Goal: Find specific page/section: Find specific page/section

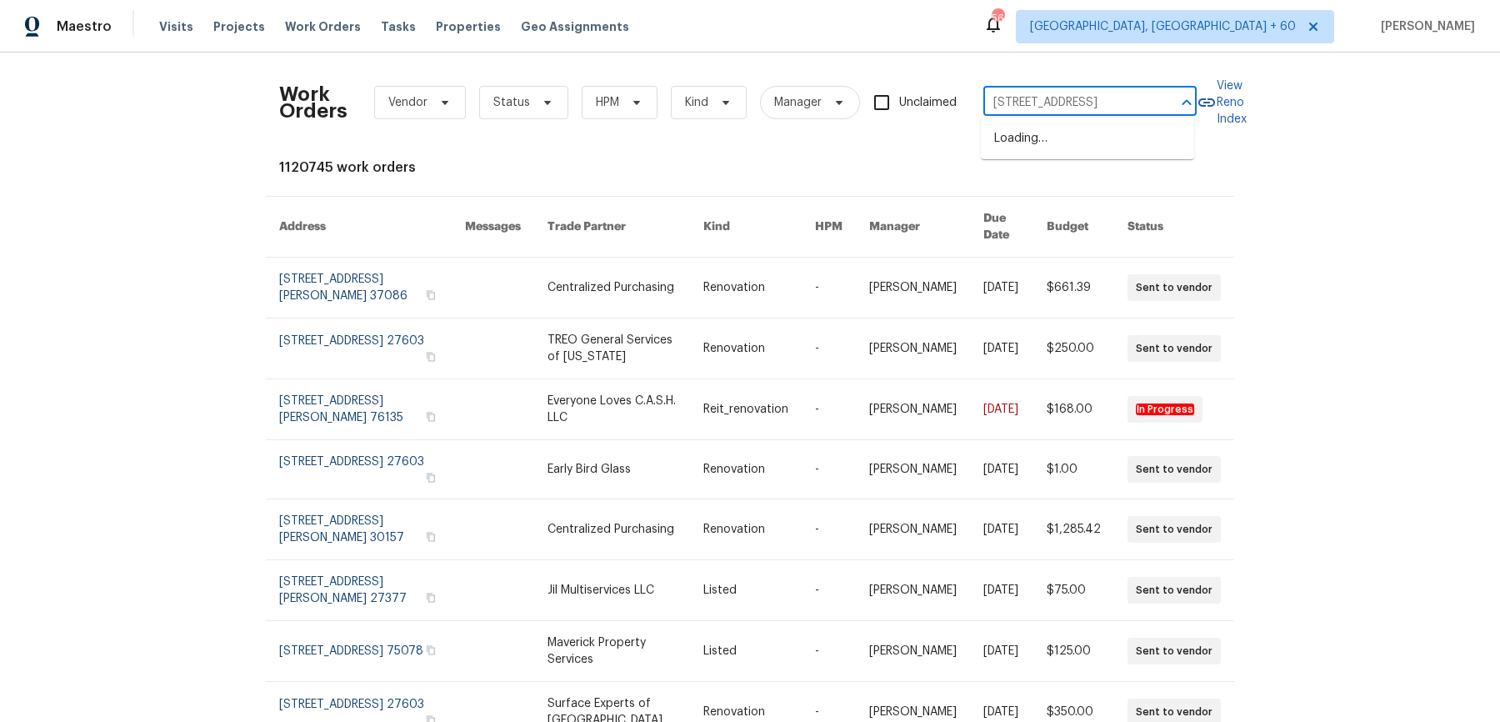
scroll to position [0, 74]
click at [1037, 141] on li "[STREET_ADDRESS]" at bounding box center [1087, 138] width 213 height 27
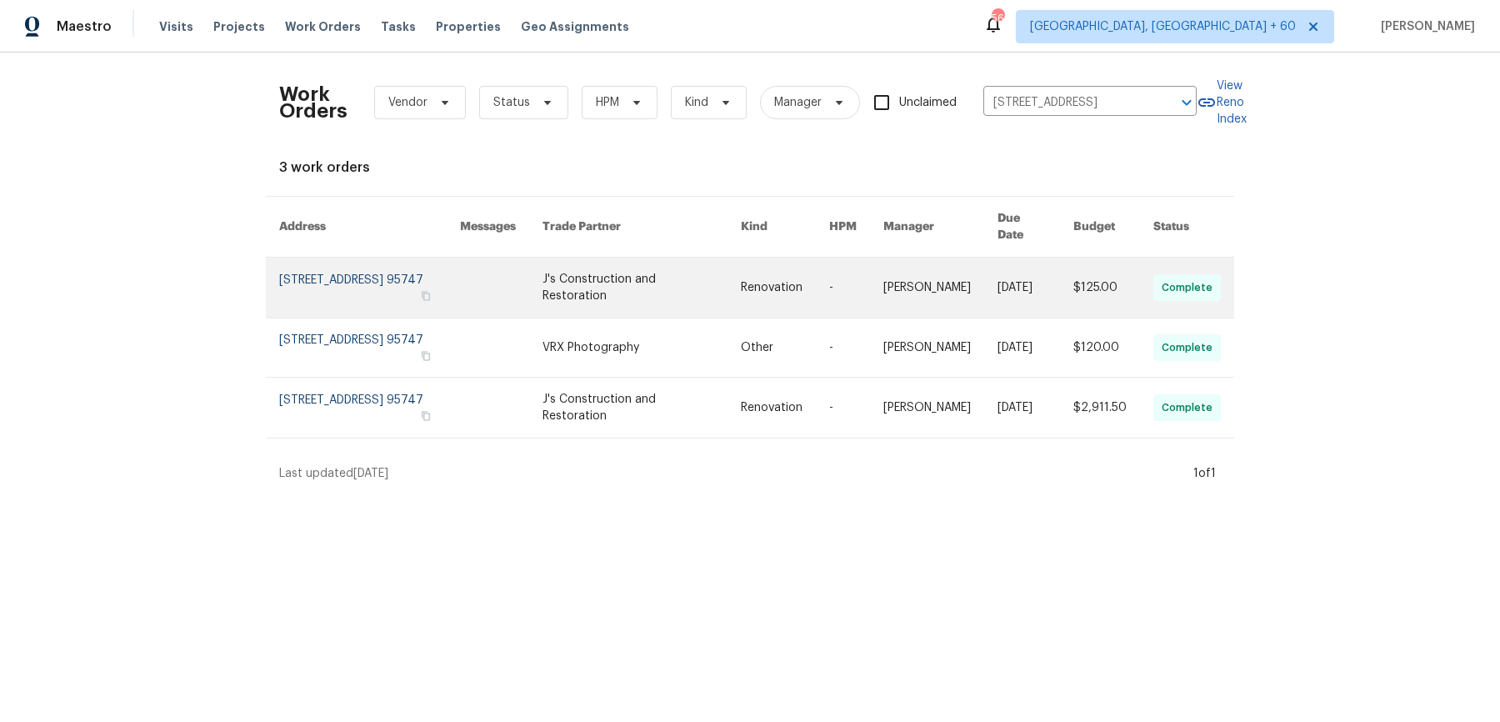
click at [903, 288] on td "[PERSON_NAME]" at bounding box center [927, 287] width 114 height 61
click at [901, 287] on td "[PERSON_NAME]" at bounding box center [927, 287] width 114 height 61
click at [883, 282] on link at bounding box center [856, 287] width 54 height 60
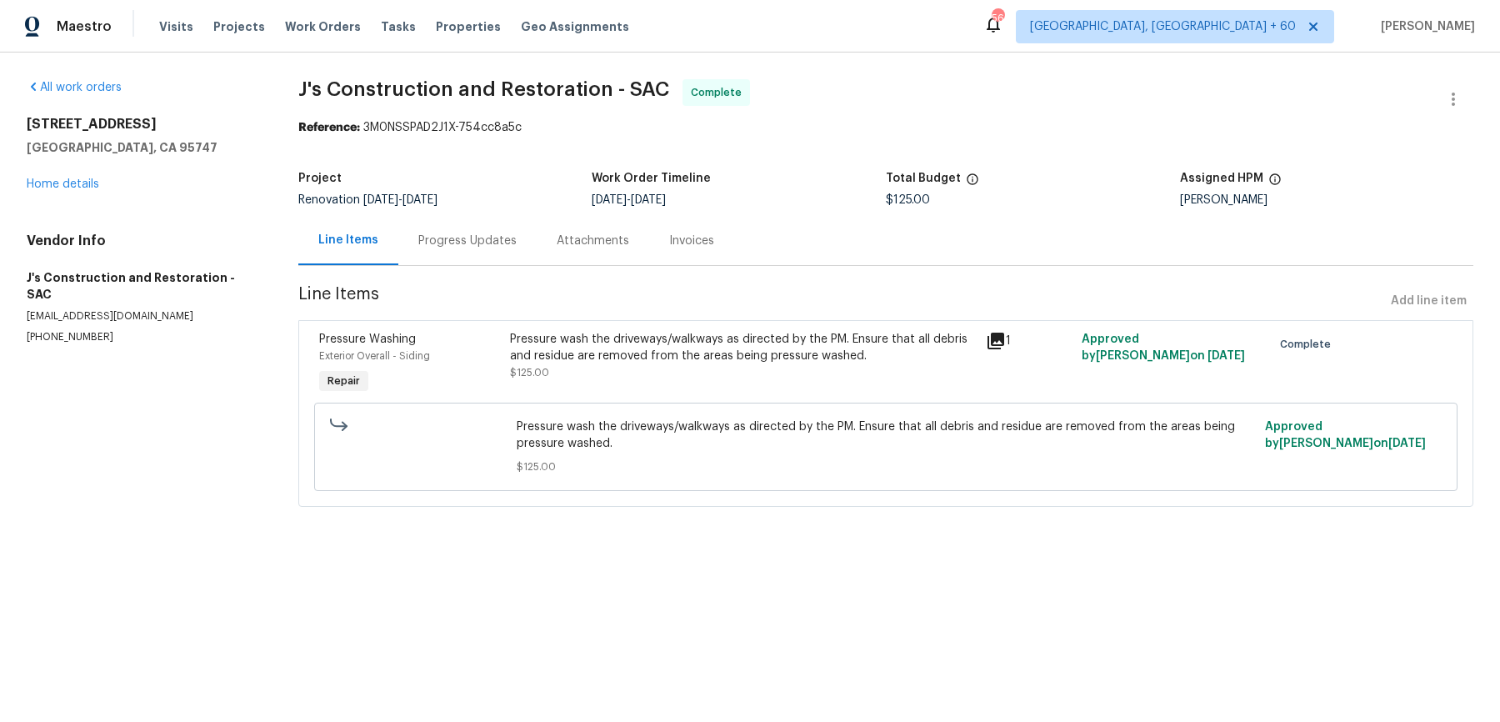
click at [88, 192] on div "All work orders [STREET_ADDRESS] Home details Vendor Info J's Construction and …" at bounding box center [143, 211] width 232 height 265
click at [82, 187] on link "Home details" at bounding box center [63, 184] width 72 height 12
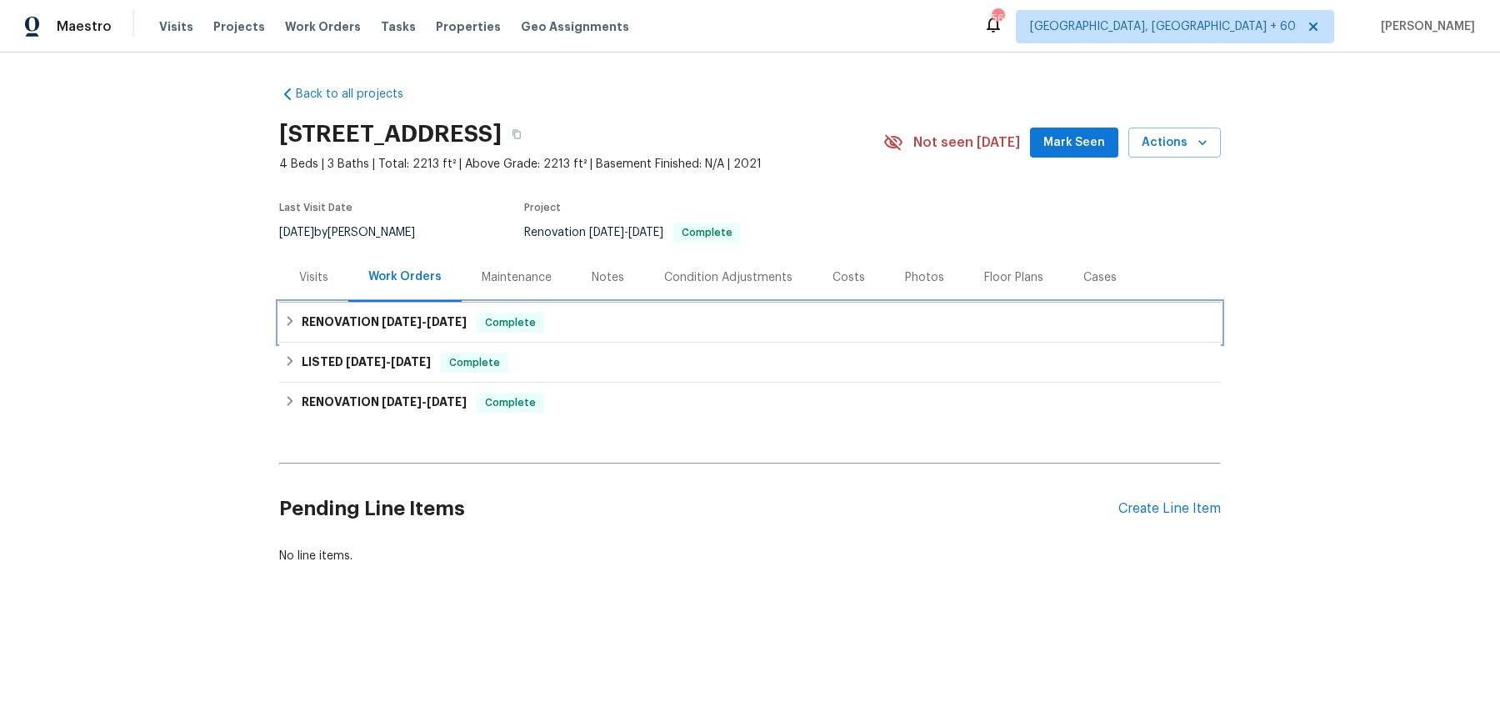
click at [668, 322] on div "RENOVATION [DATE] - [DATE] Complete" at bounding box center [750, 322] width 932 height 20
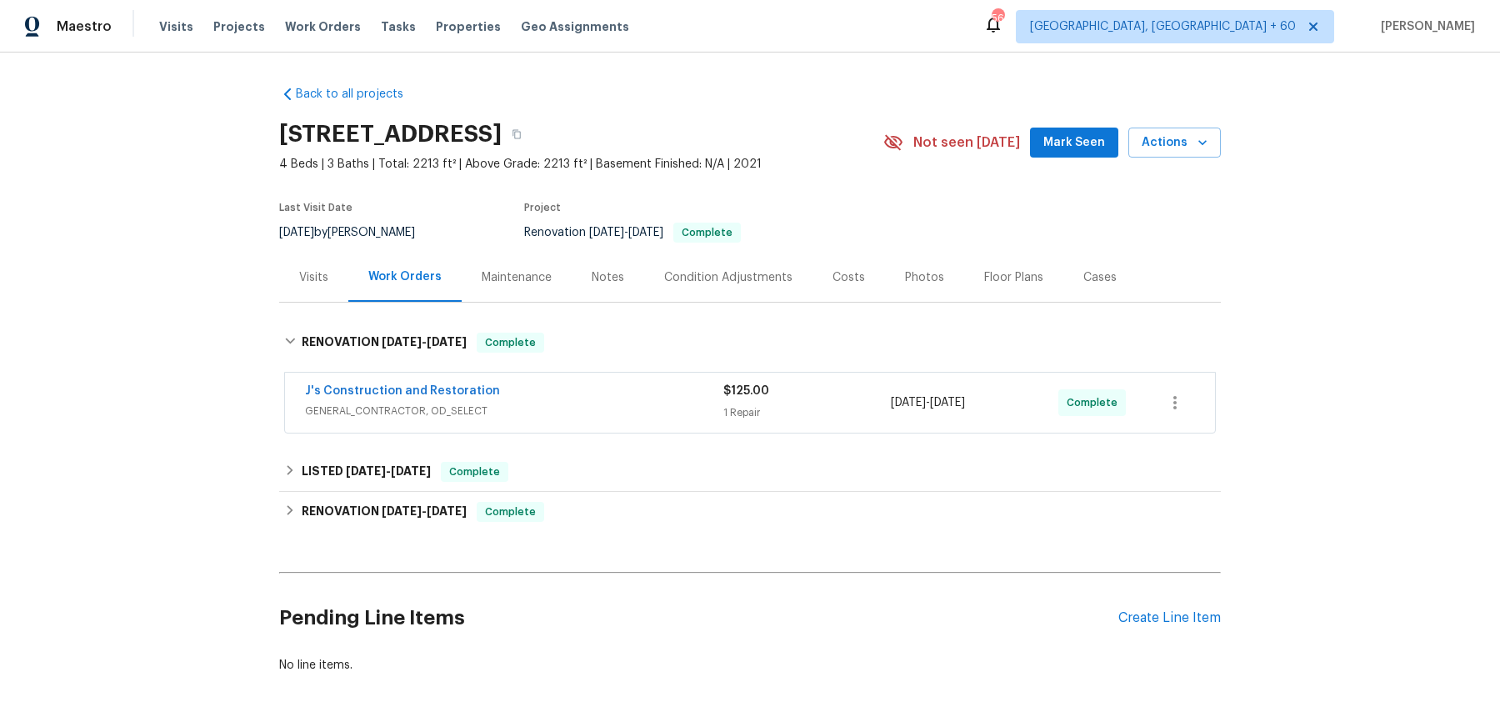
click at [629, 395] on div "J's Construction and Restoration" at bounding box center [514, 392] width 418 height 20
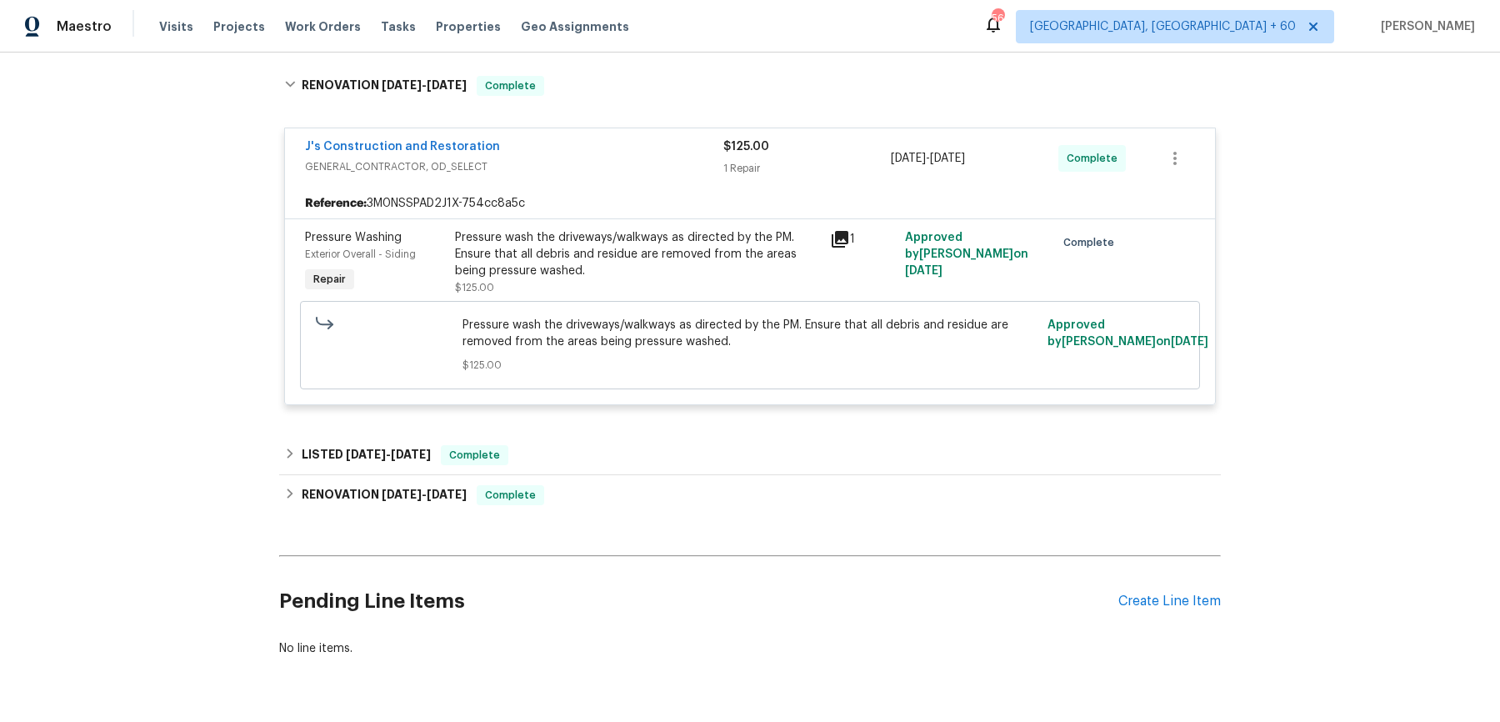
scroll to position [284, 0]
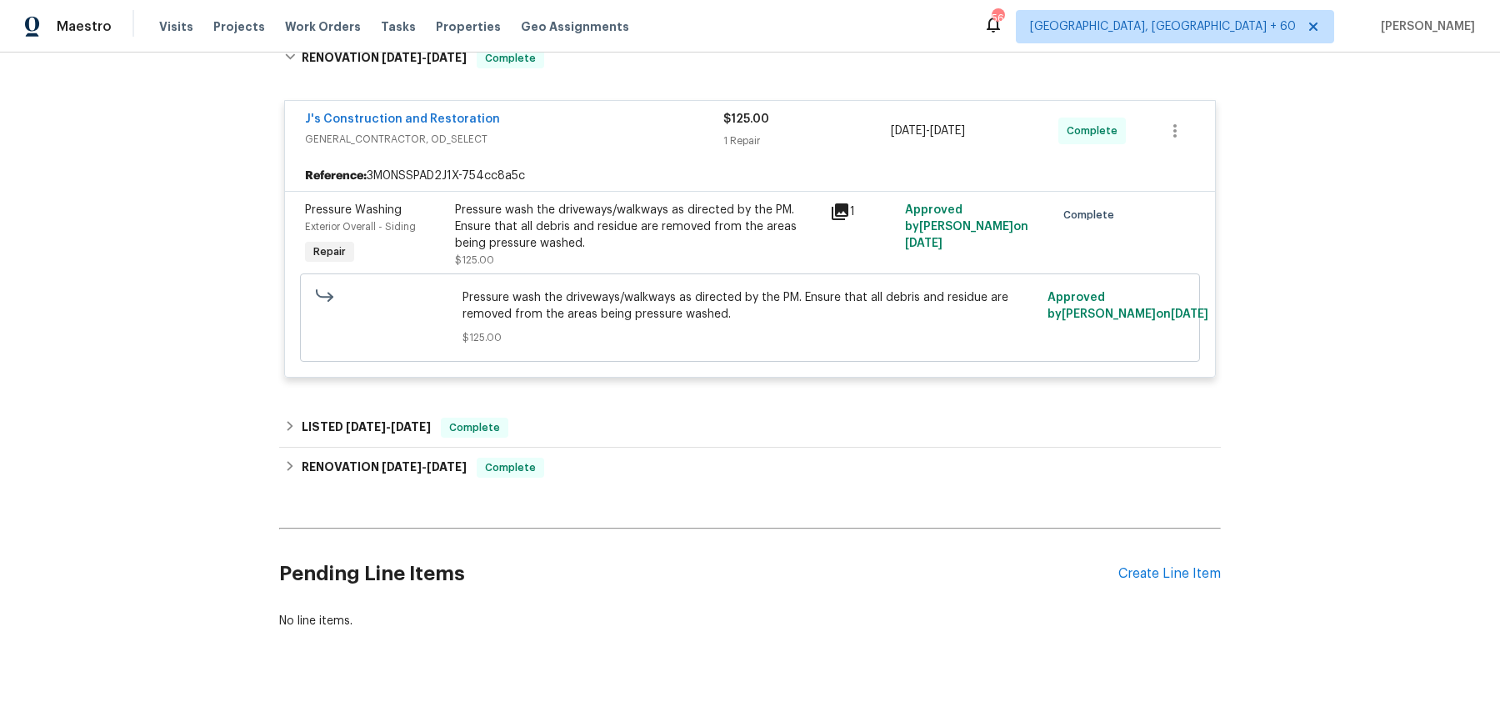
click at [602, 447] on div "RENOVATION [DATE] - [DATE] Complete J's Construction and Restoration GENERAL_CO…" at bounding box center [750, 467] width 942 height 40
click at [611, 425] on div "LISTED [DATE] - [DATE] Complete" at bounding box center [750, 427] width 932 height 20
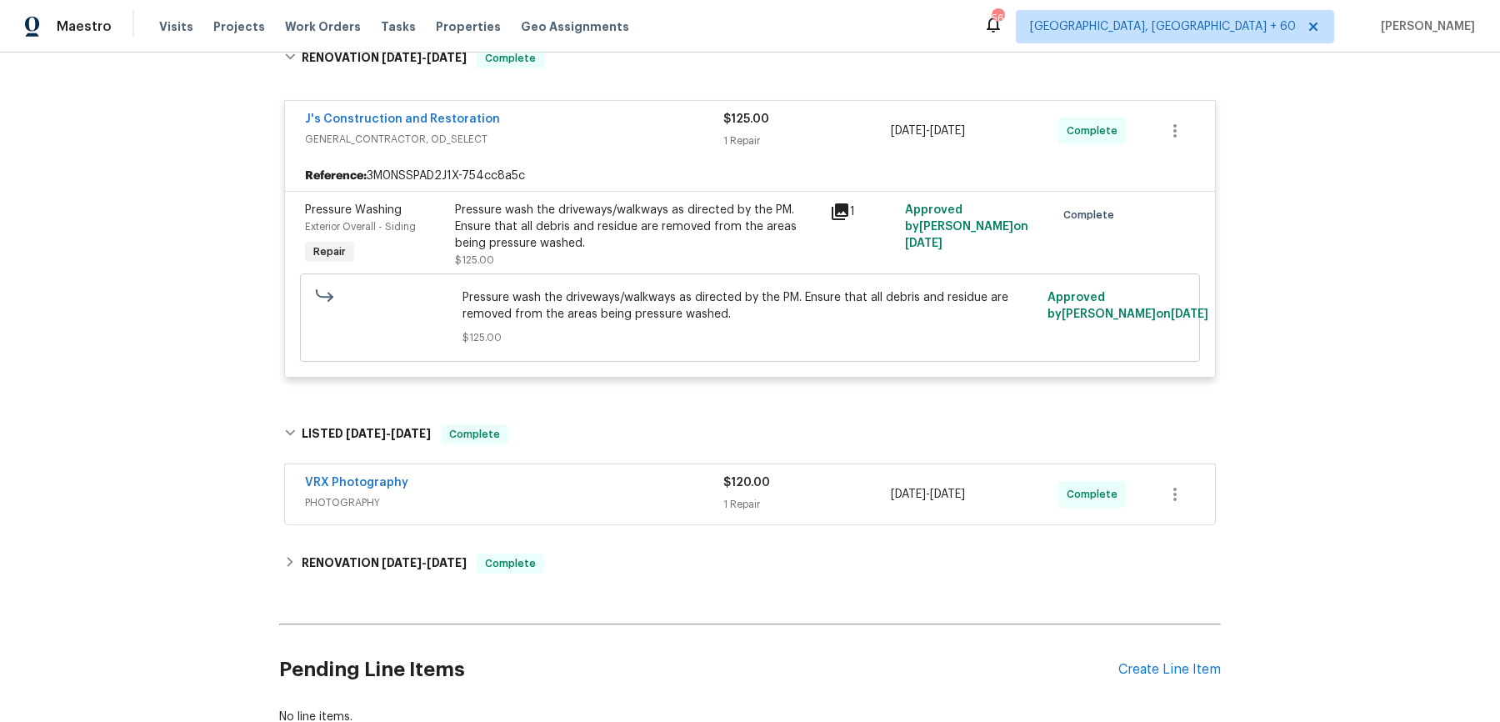
click at [605, 494] on span "PHOTOGRAPHY" at bounding box center [514, 502] width 418 height 17
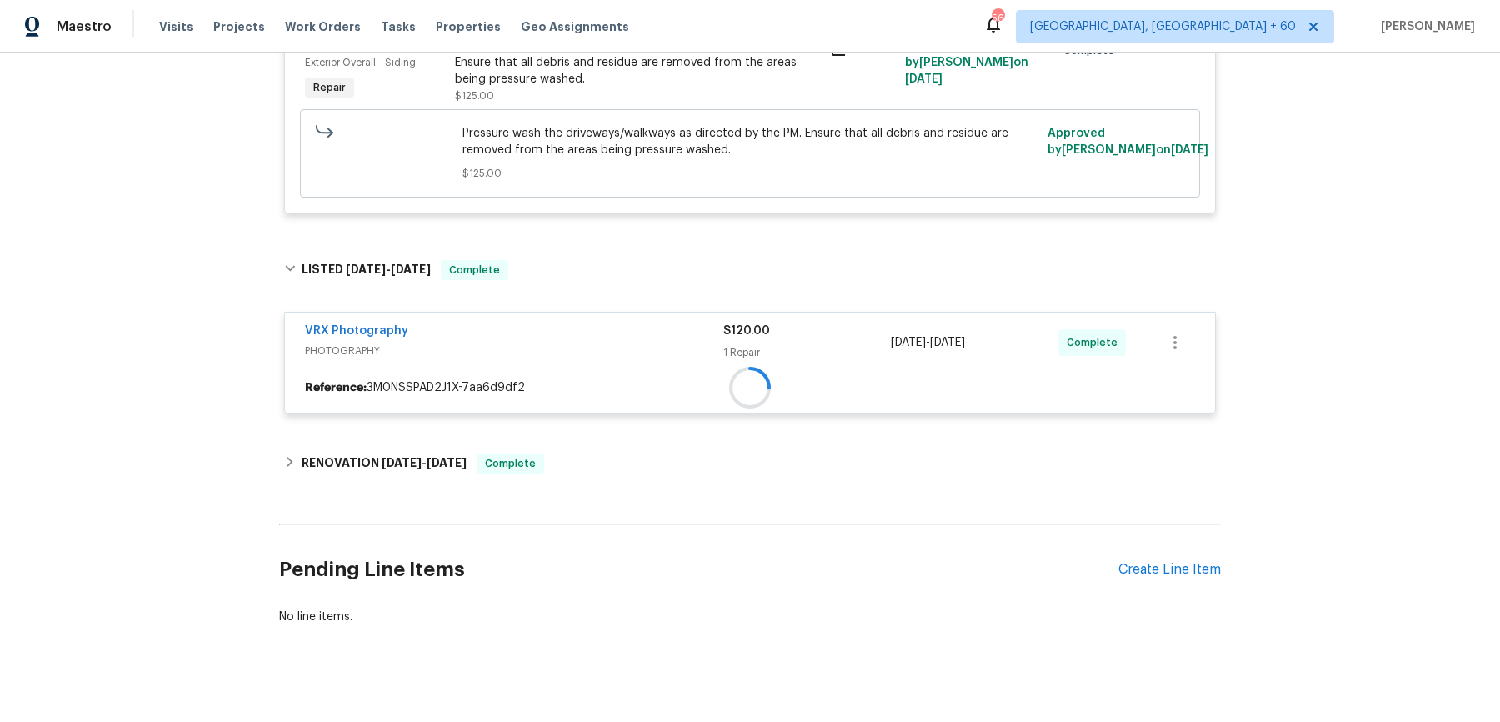
scroll to position [461, 0]
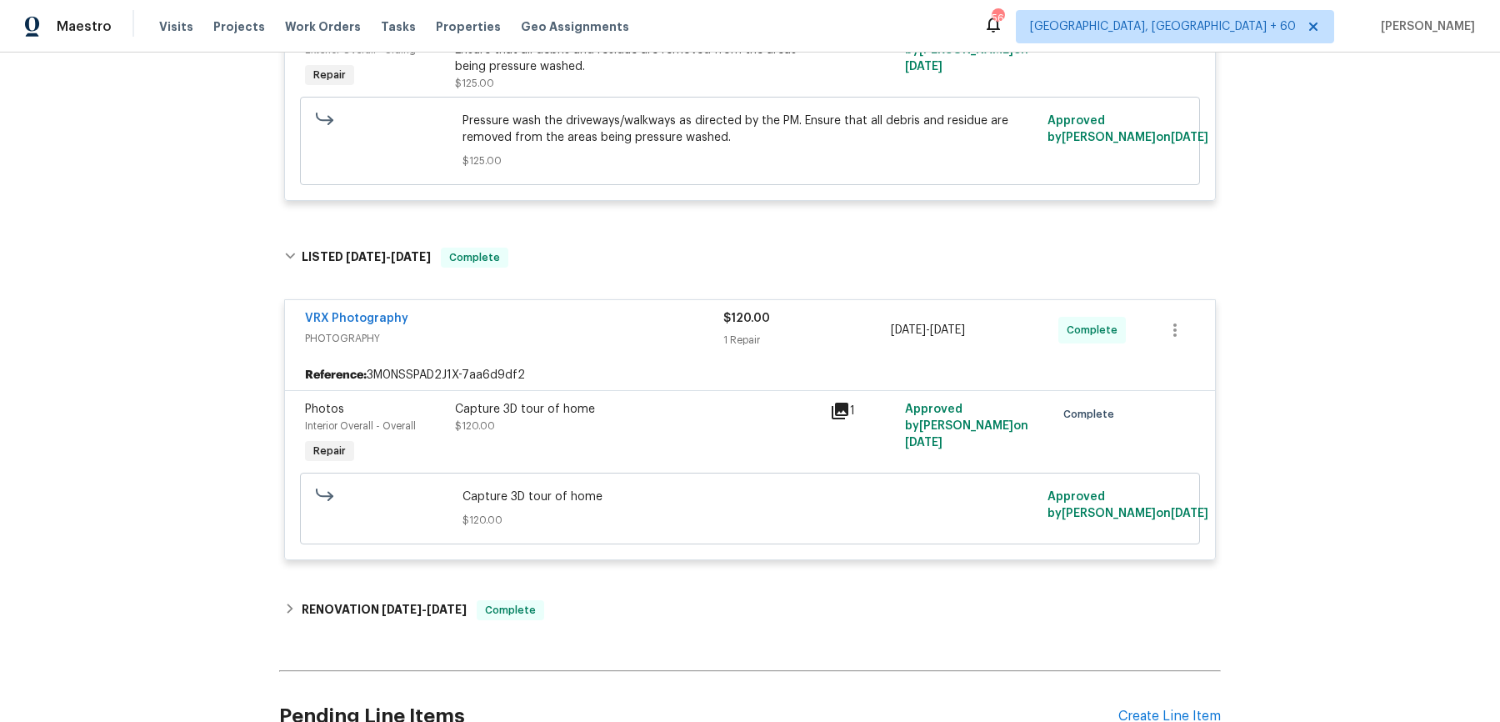
click at [577, 585] on div "Back to all projects [STREET_ADDRESS] 4 Beds | 3 Baths | Total: 2213 ft² | Abov…" at bounding box center [750, 198] width 942 height 1173
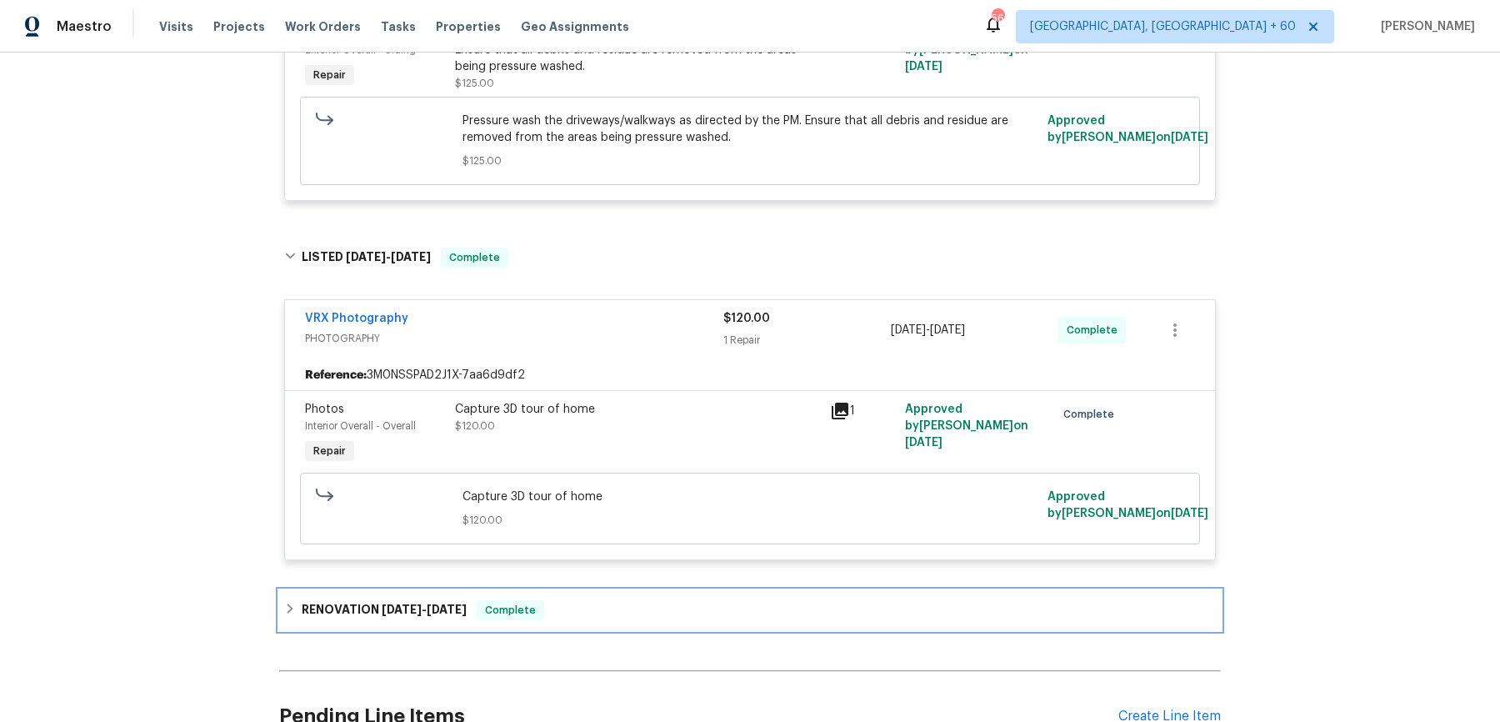
click at [573, 611] on div "RENOVATION [DATE] - [DATE] Complete" at bounding box center [750, 610] width 932 height 20
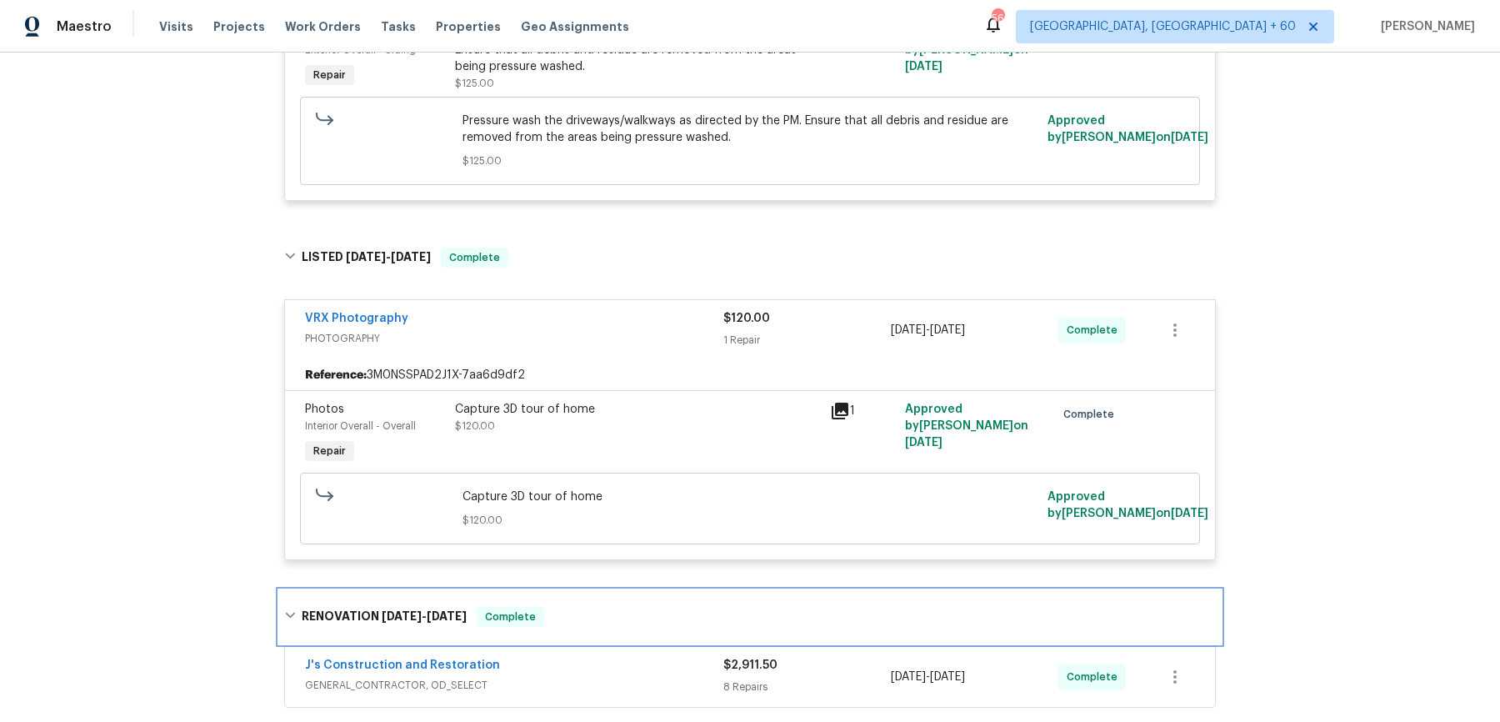
scroll to position [702, 0]
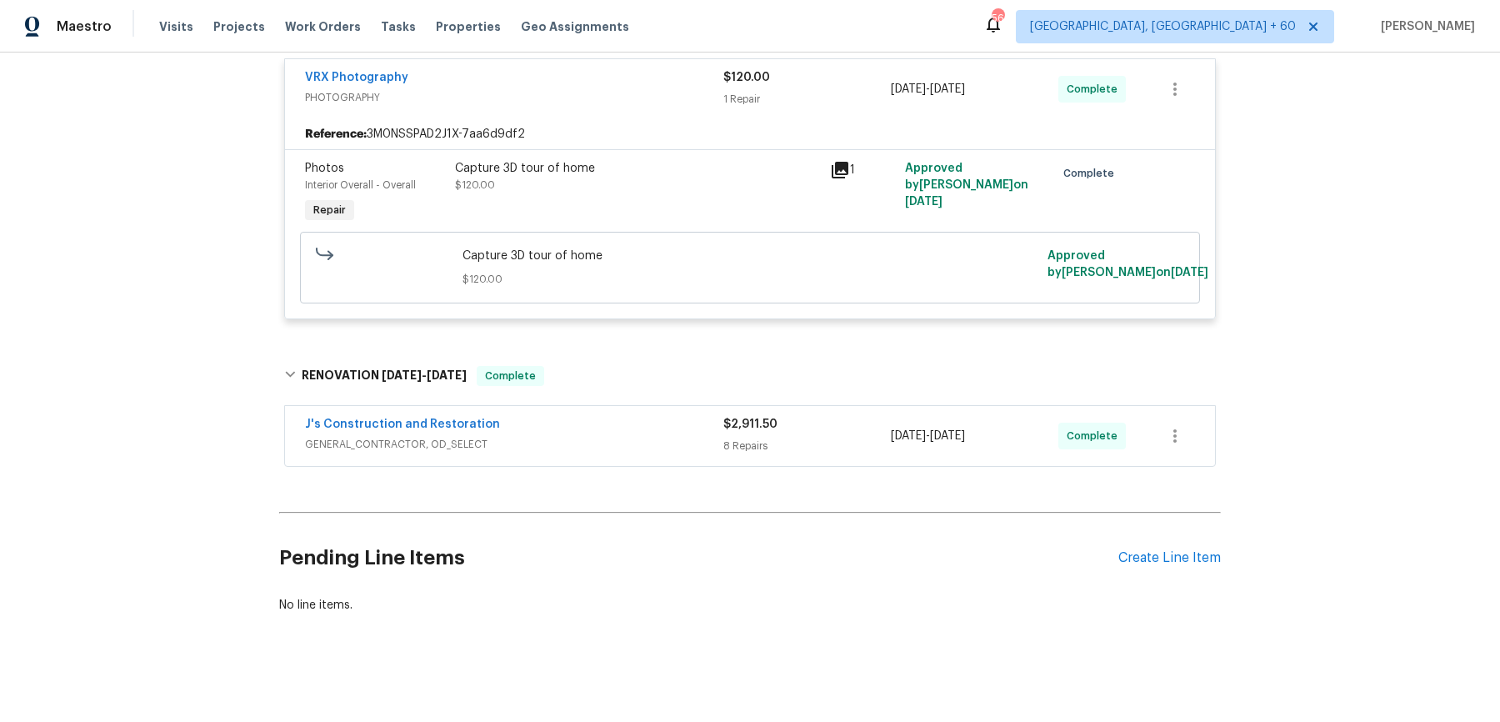
click at [642, 444] on span "GENERAL_CONTRACTOR, OD_SELECT" at bounding box center [514, 444] width 418 height 17
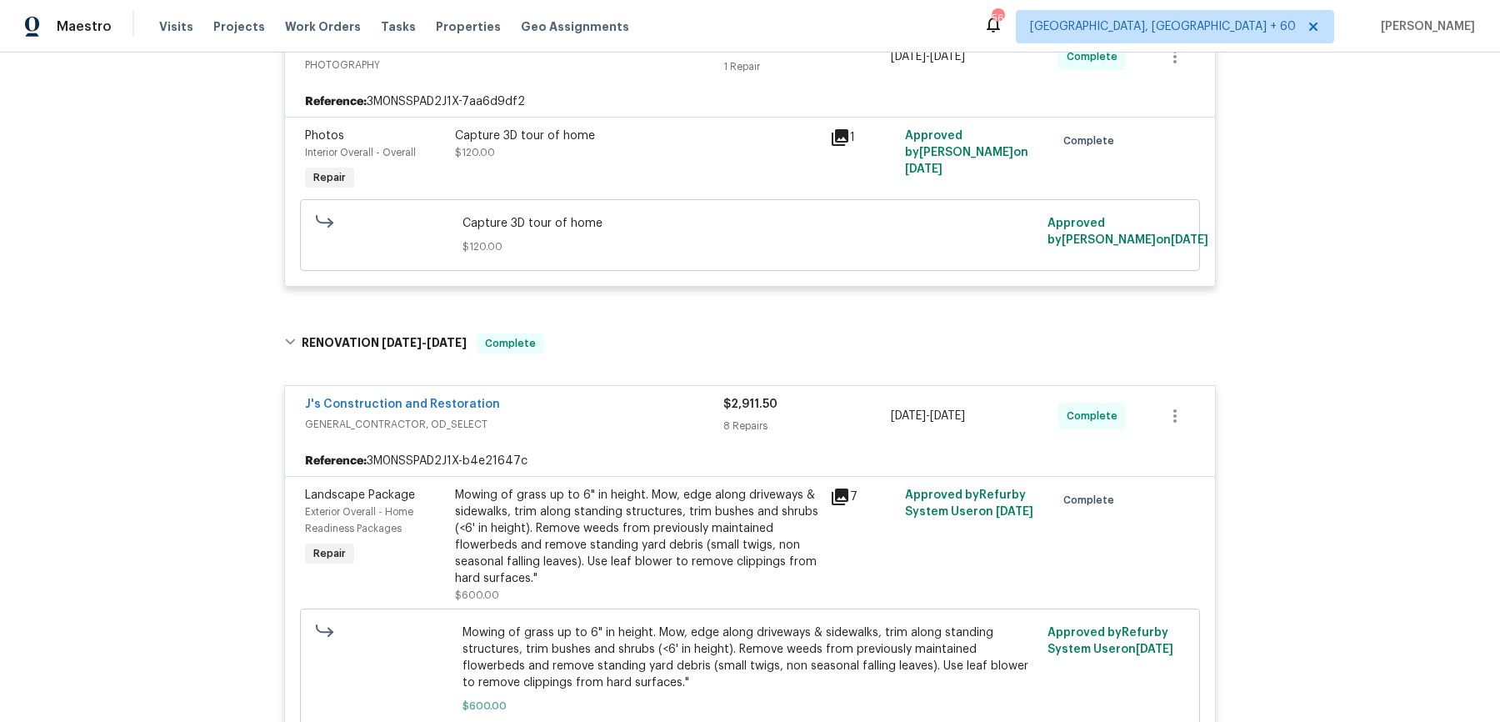
scroll to position [0, 0]
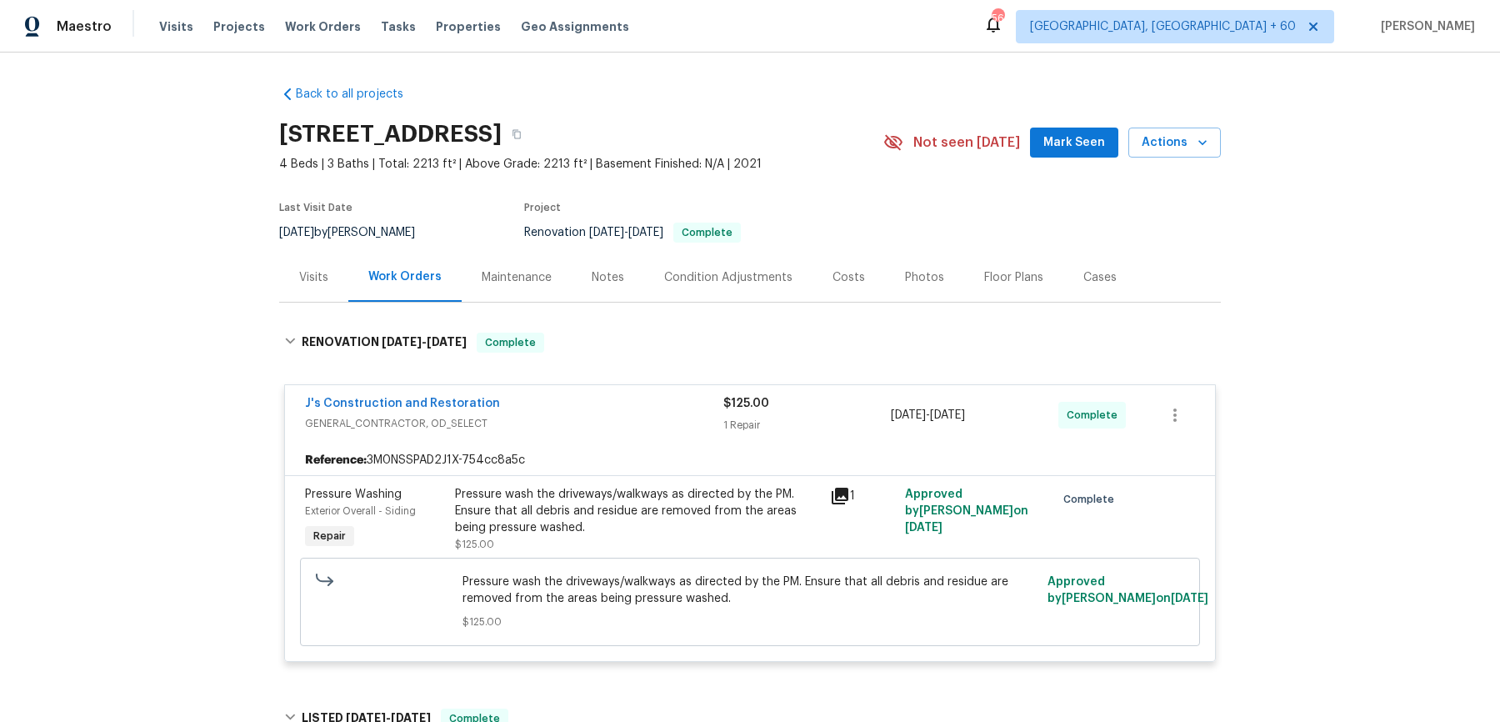
click at [333, 17] on div "Visits Projects Work Orders Tasks Properties Geo Assignments" at bounding box center [404, 26] width 490 height 33
click at [332, 22] on span "Work Orders" at bounding box center [323, 26] width 76 height 17
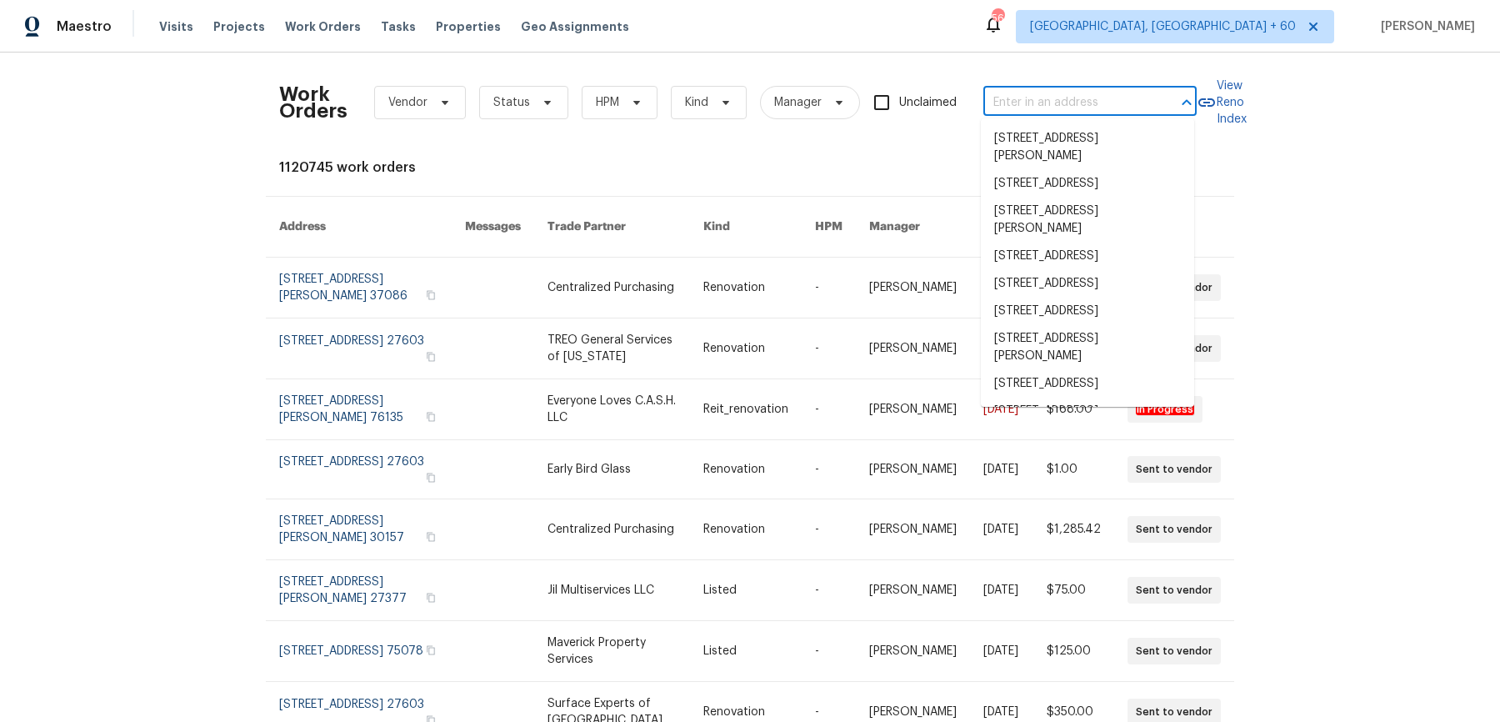
click at [1067, 97] on input "text" at bounding box center [1066, 103] width 167 height 26
paste input "[STREET_ADDRESS]"
type input "[STREET_ADDRESS]"
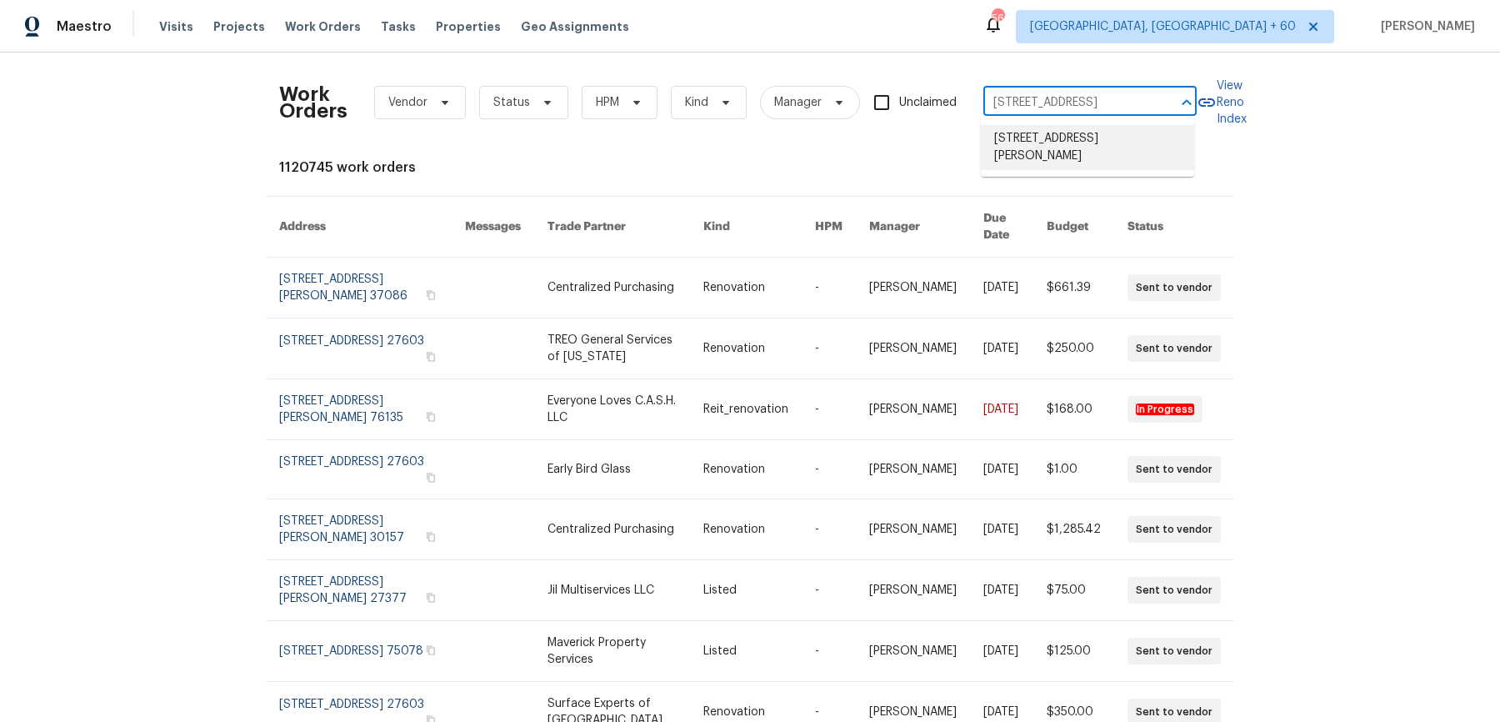
click at [1047, 148] on li "[STREET_ADDRESS][PERSON_NAME]" at bounding box center [1087, 147] width 213 height 45
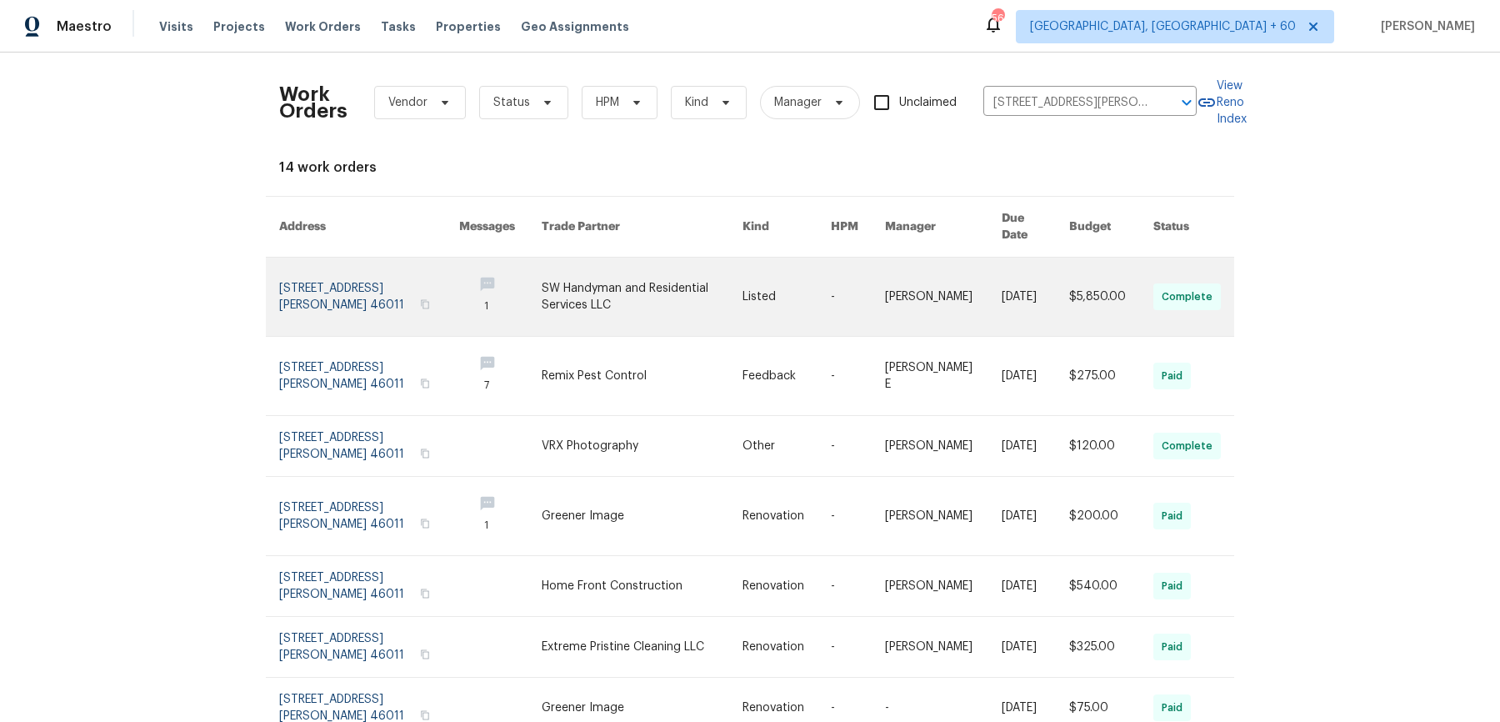
click at [878, 292] on td "[PERSON_NAME]" at bounding box center [930, 296] width 117 height 79
click at [816, 287] on link at bounding box center [786, 296] width 88 height 78
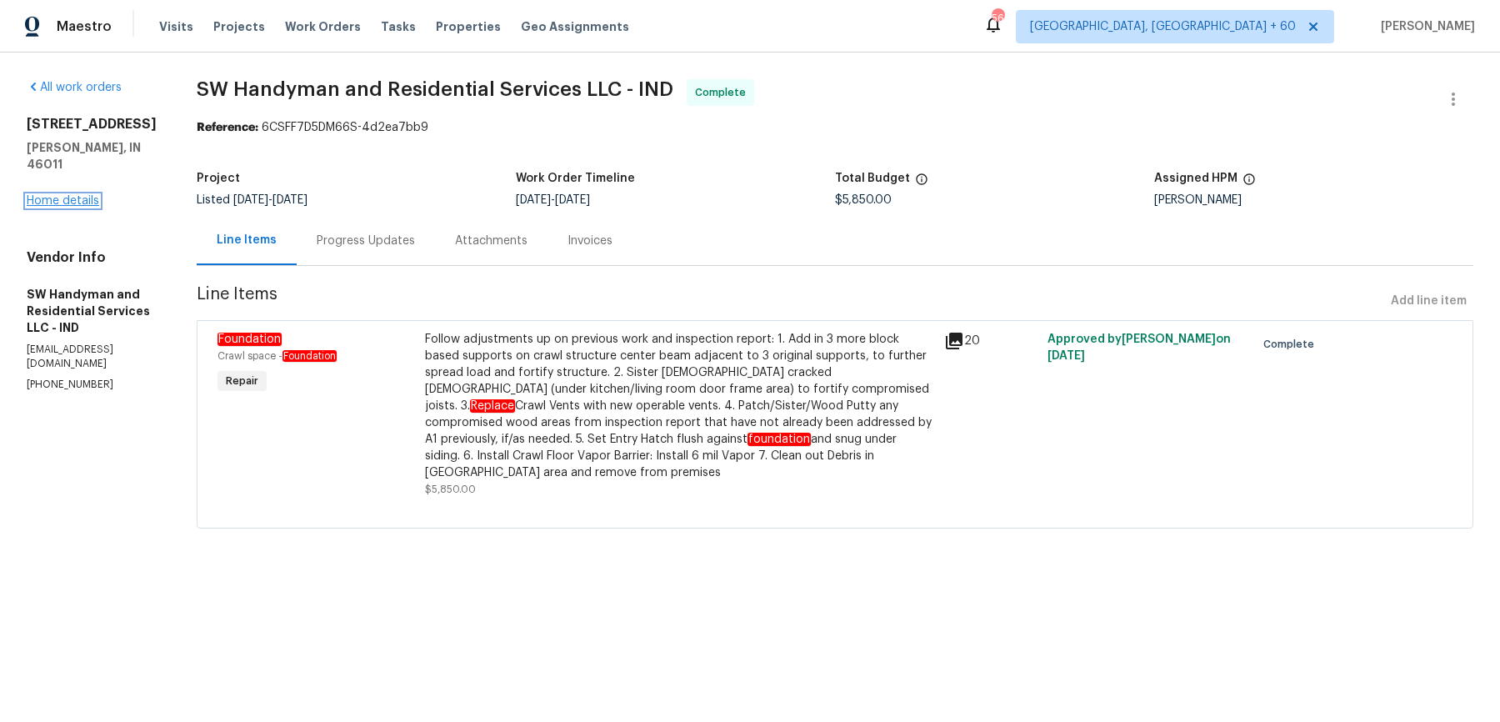
click at [70, 195] on link "Home details" at bounding box center [63, 201] width 72 height 12
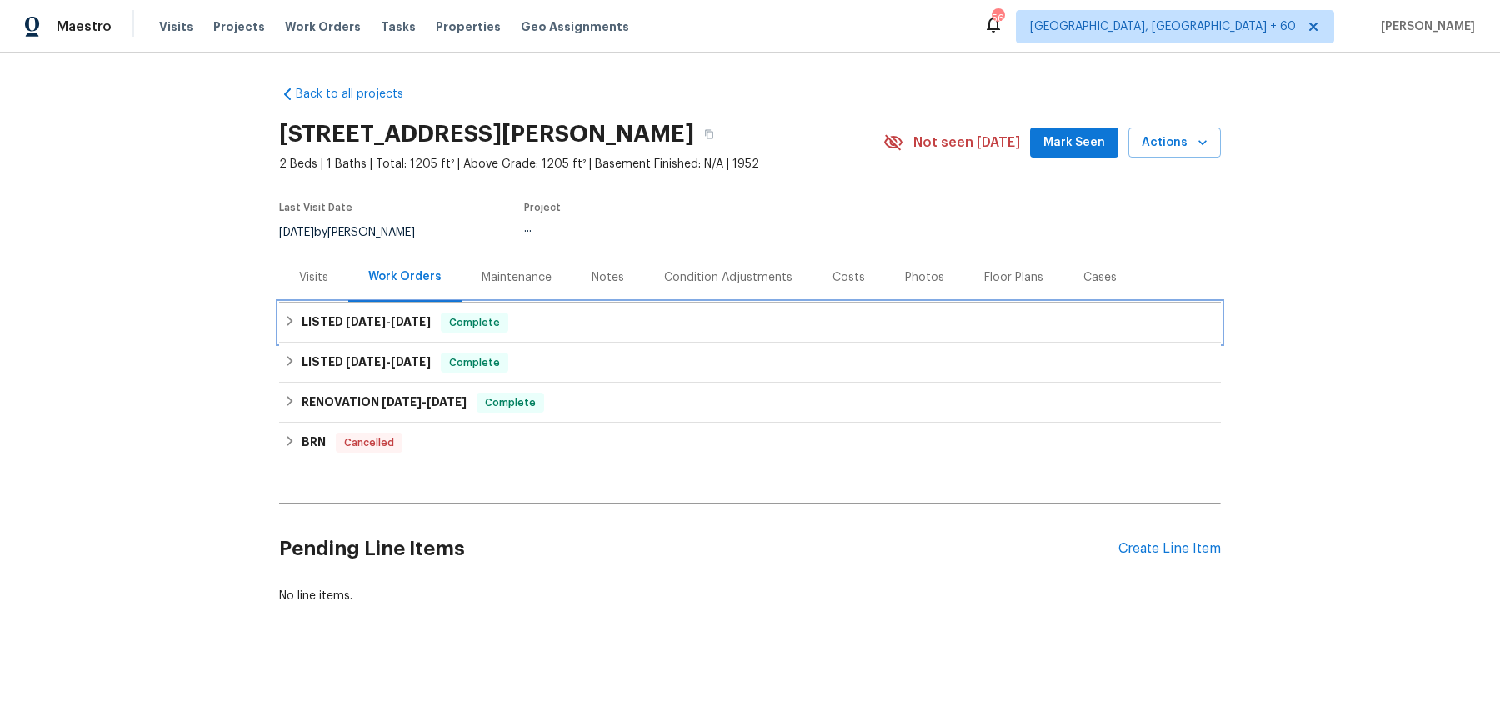
click at [563, 324] on div "LISTED [DATE] - [DATE] Complete" at bounding box center [750, 322] width 932 height 20
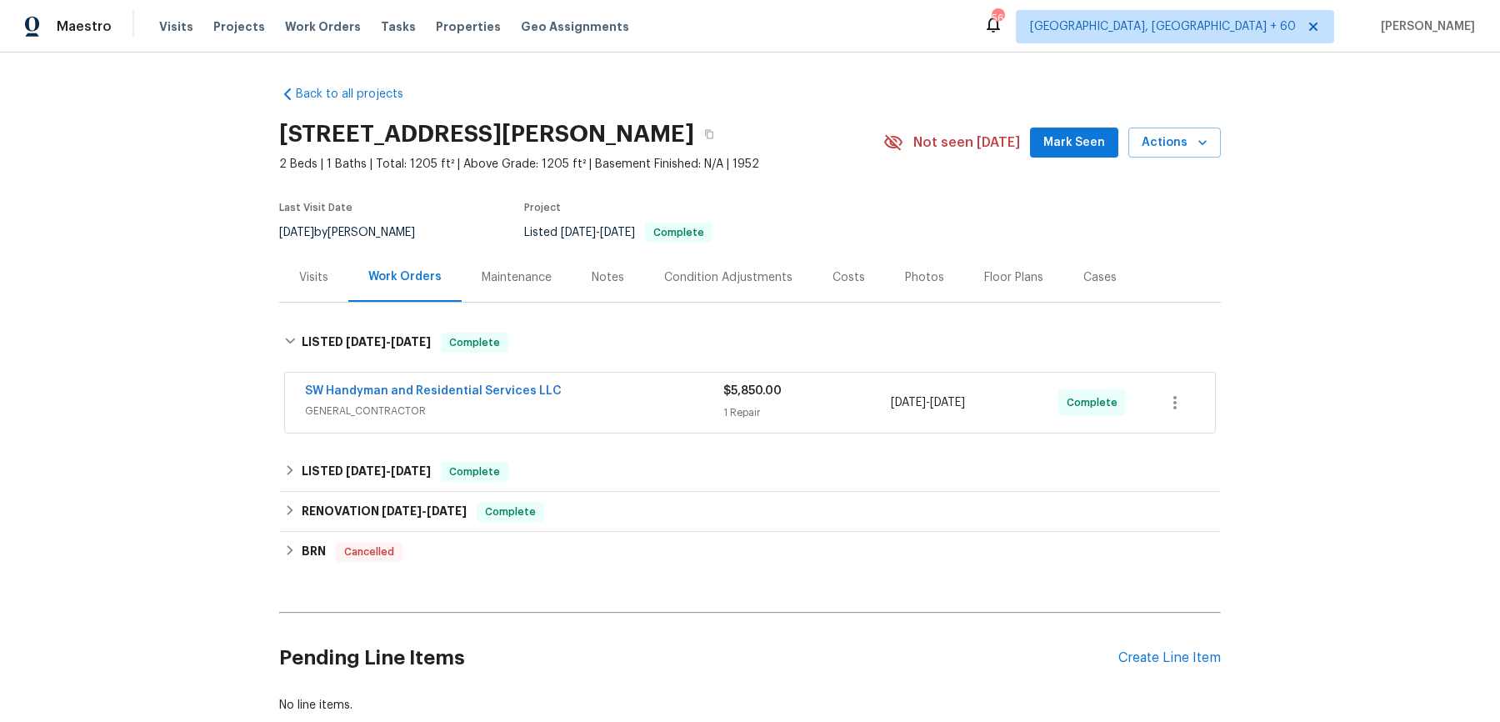
click at [544, 396] on span "SW Handyman and Residential Services LLC" at bounding box center [433, 390] width 257 height 17
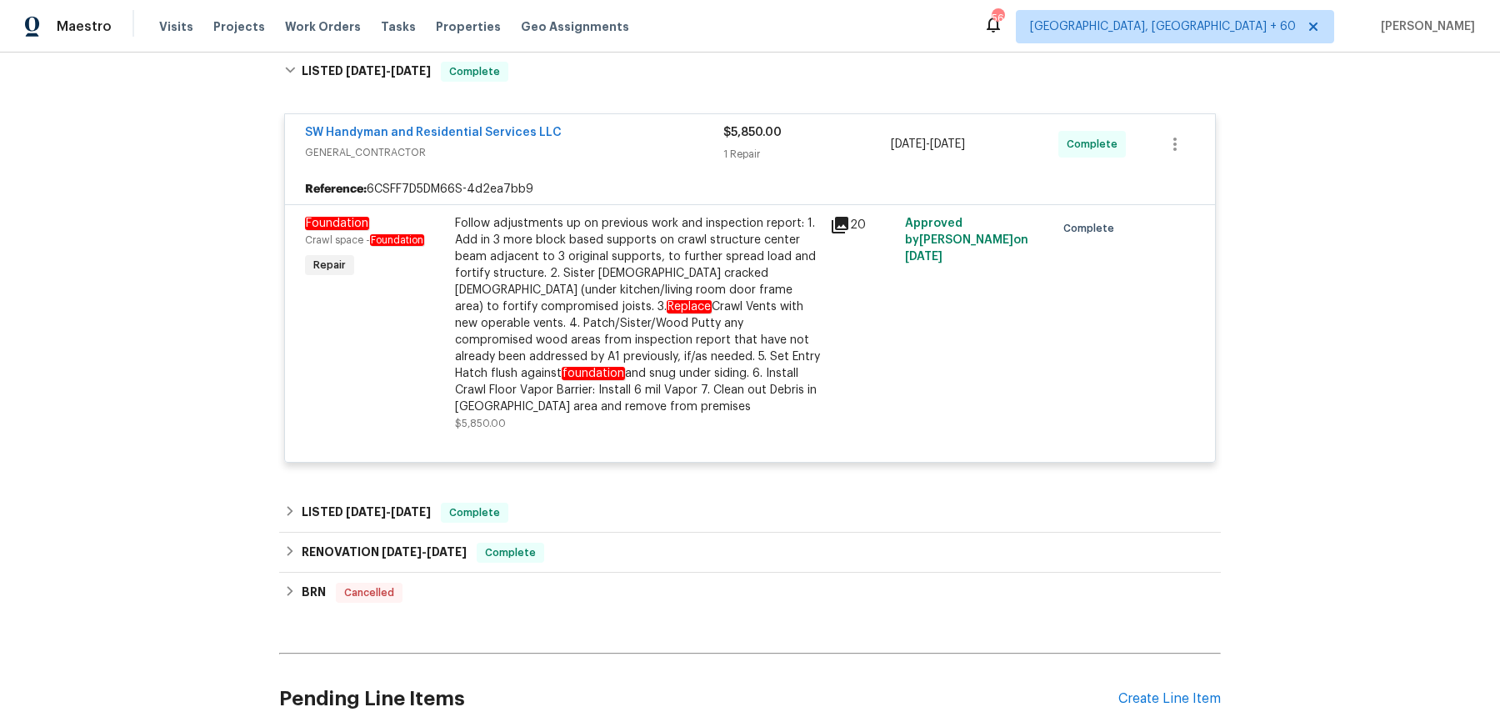
scroll to position [272, 0]
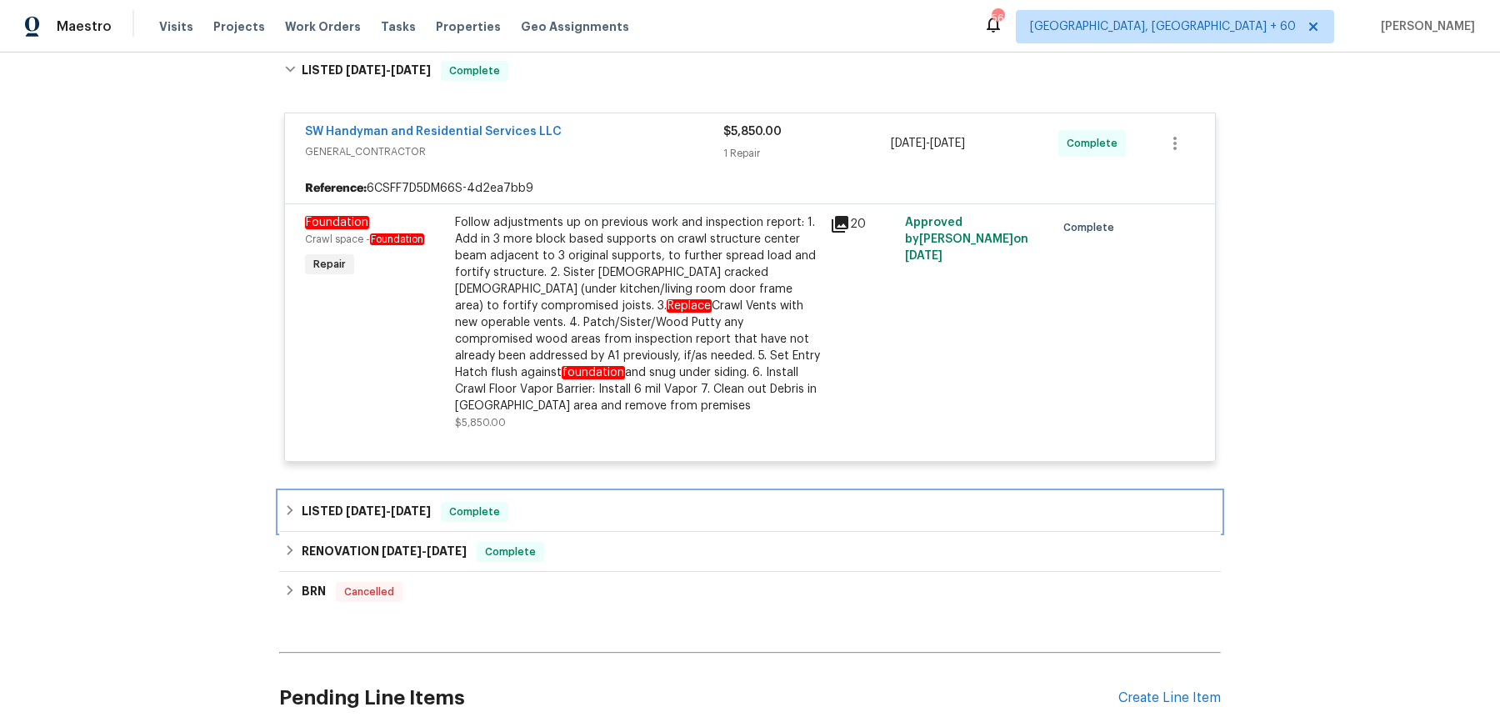
click at [713, 492] on div "LISTED [DATE] - [DATE] Complete" at bounding box center [750, 512] width 942 height 40
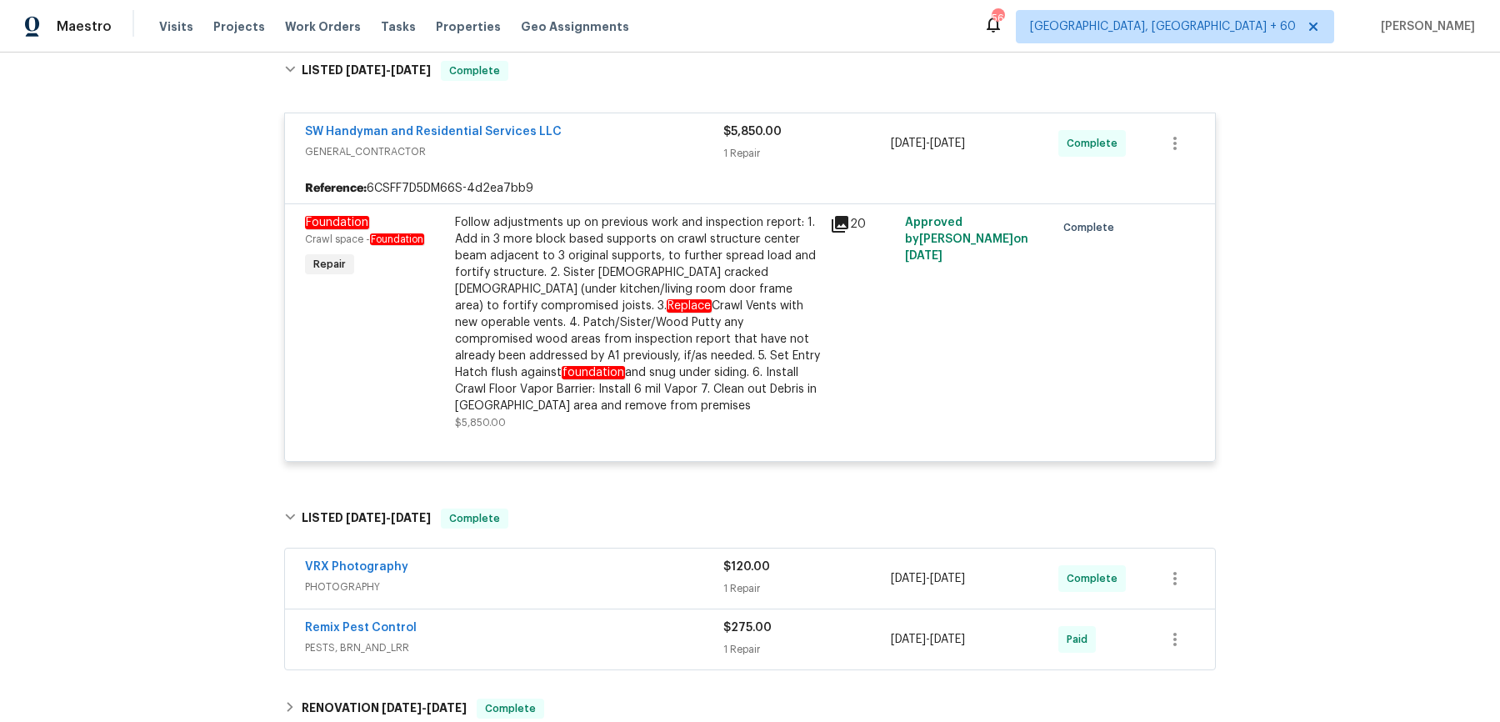
click at [661, 578] on span "PHOTOGRAPHY" at bounding box center [514, 586] width 418 height 17
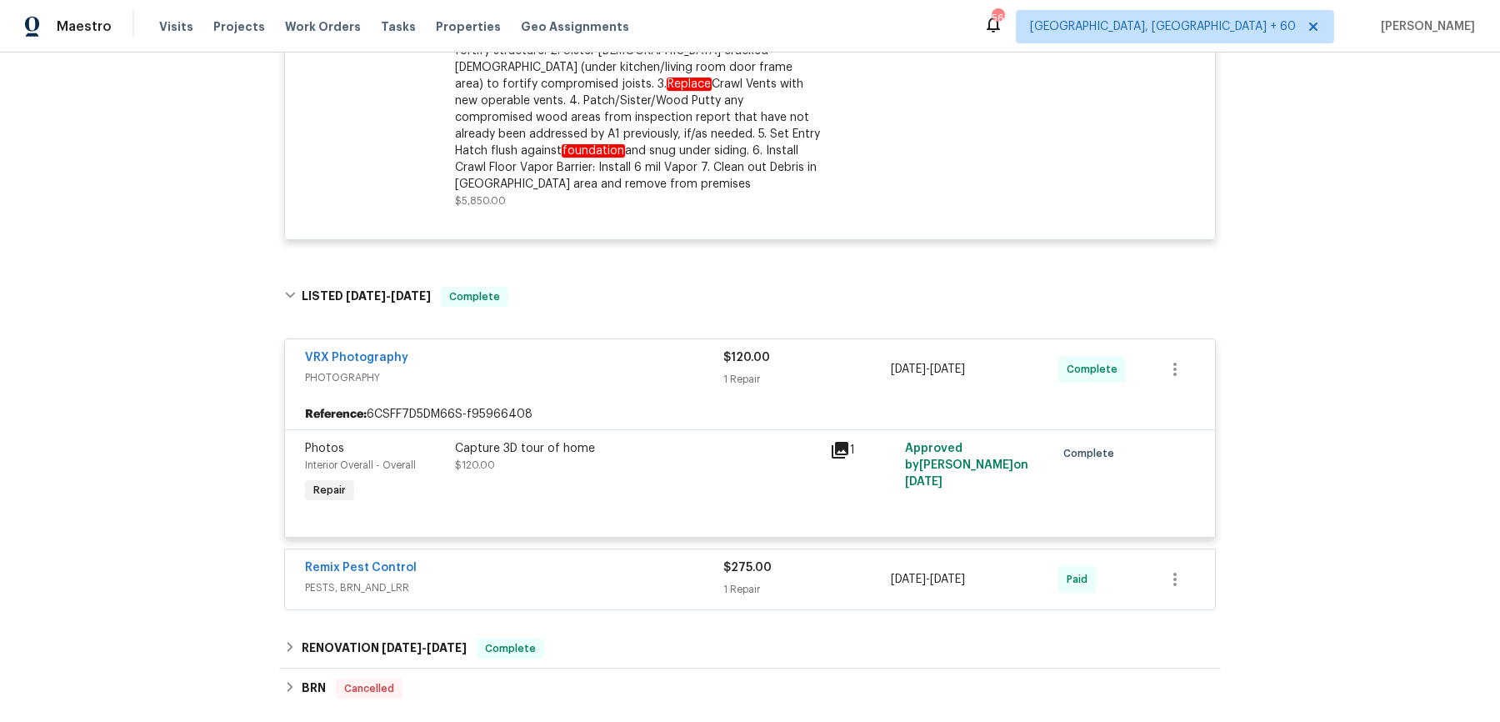
scroll to position [497, 0]
click at [630, 556] on div "Remix Pest Control" at bounding box center [514, 566] width 418 height 20
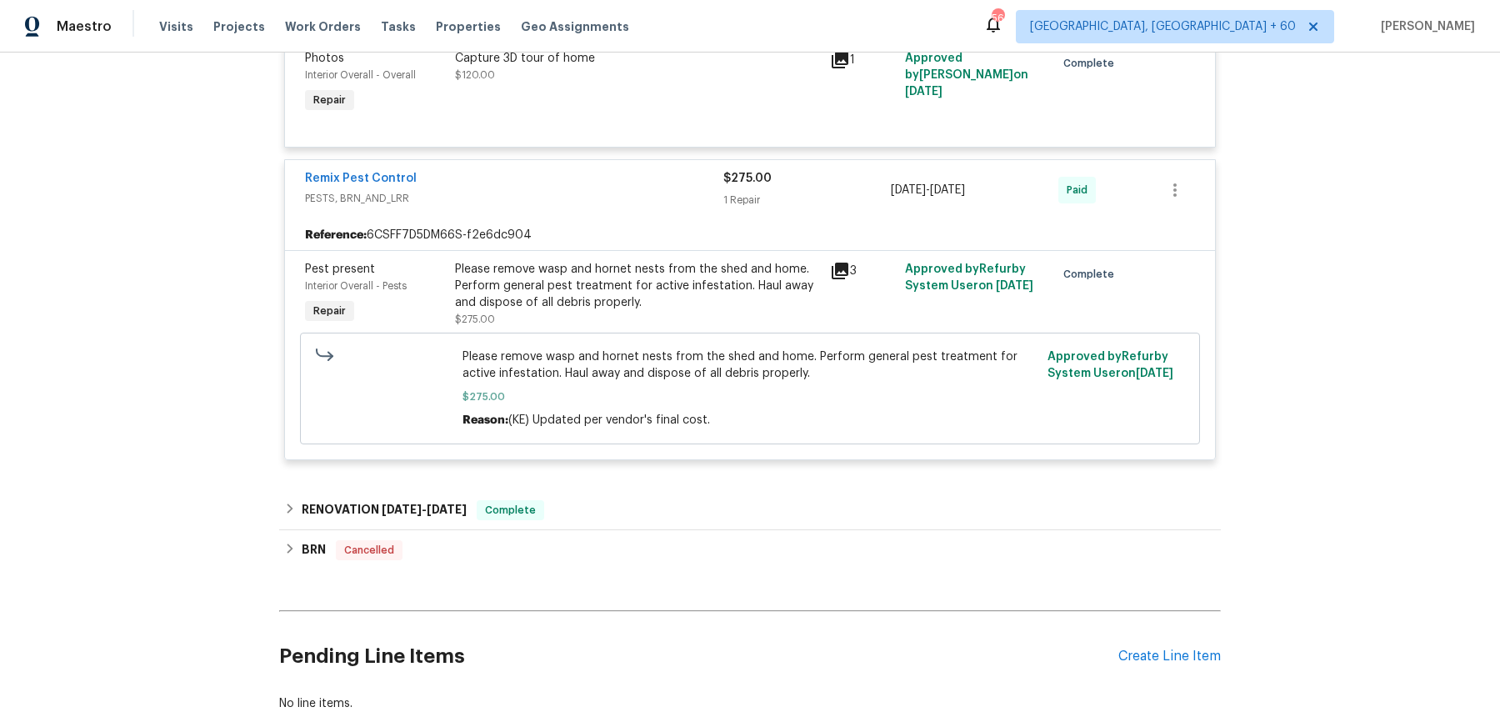
scroll to position [917, 0]
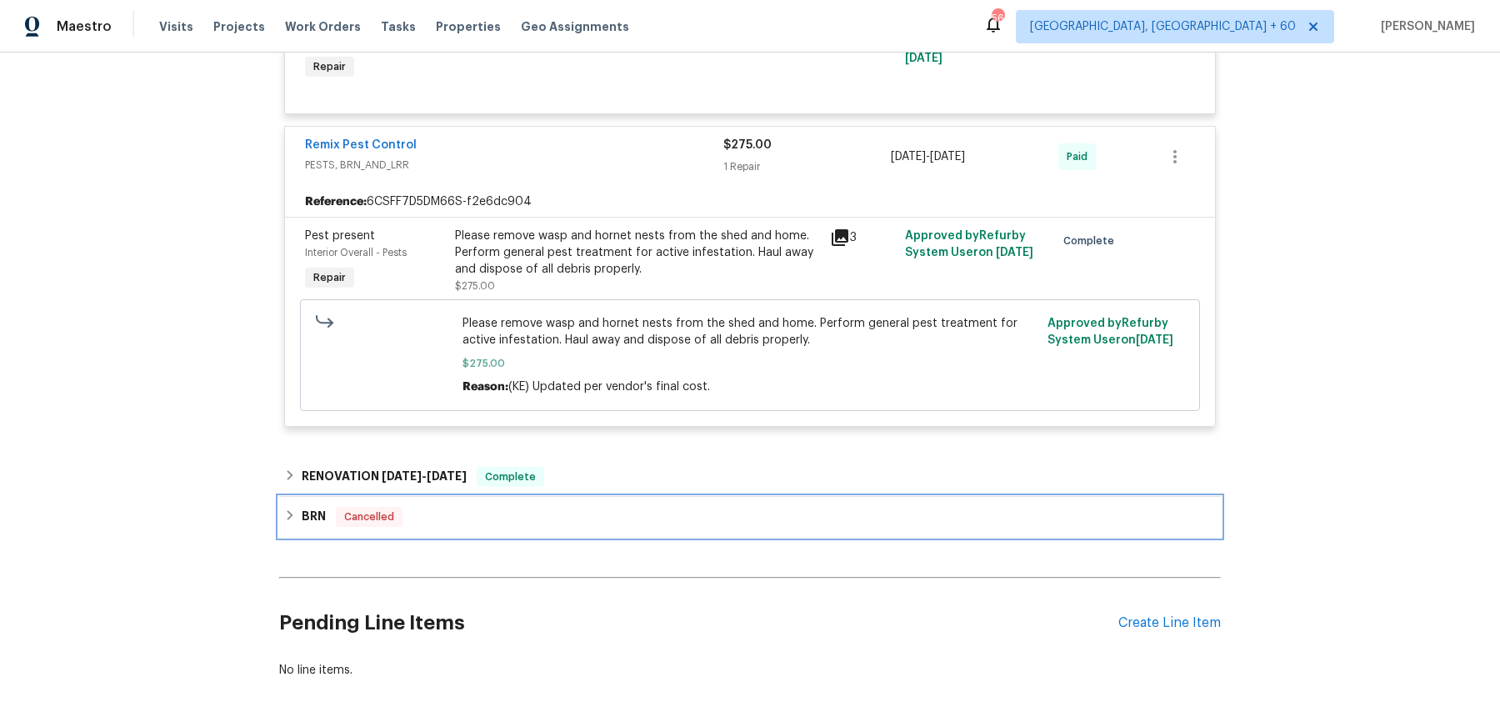
click at [619, 507] on div "BRN Cancelled" at bounding box center [750, 517] width 932 height 20
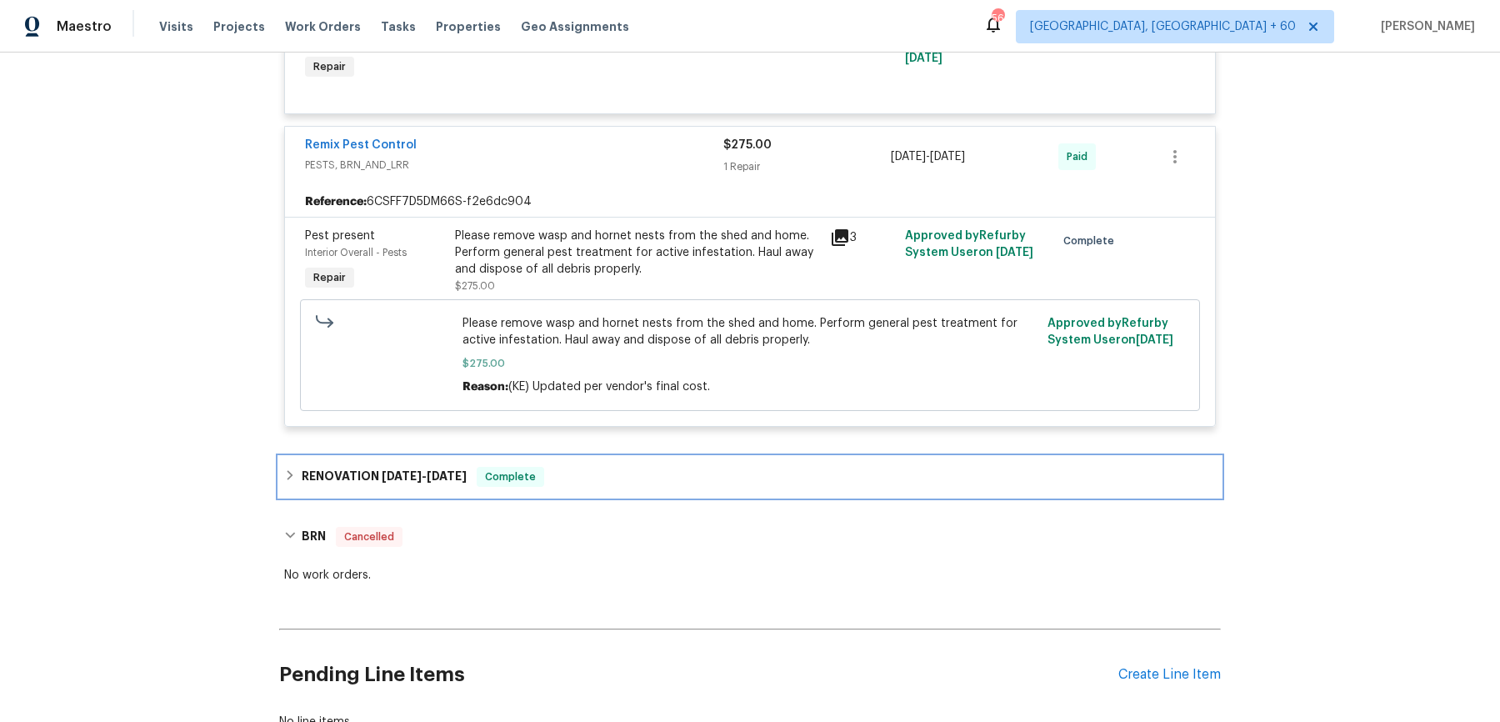
click at [624, 474] on div "RENOVATION [DATE] - [DATE] Complete" at bounding box center [750, 477] width 942 height 40
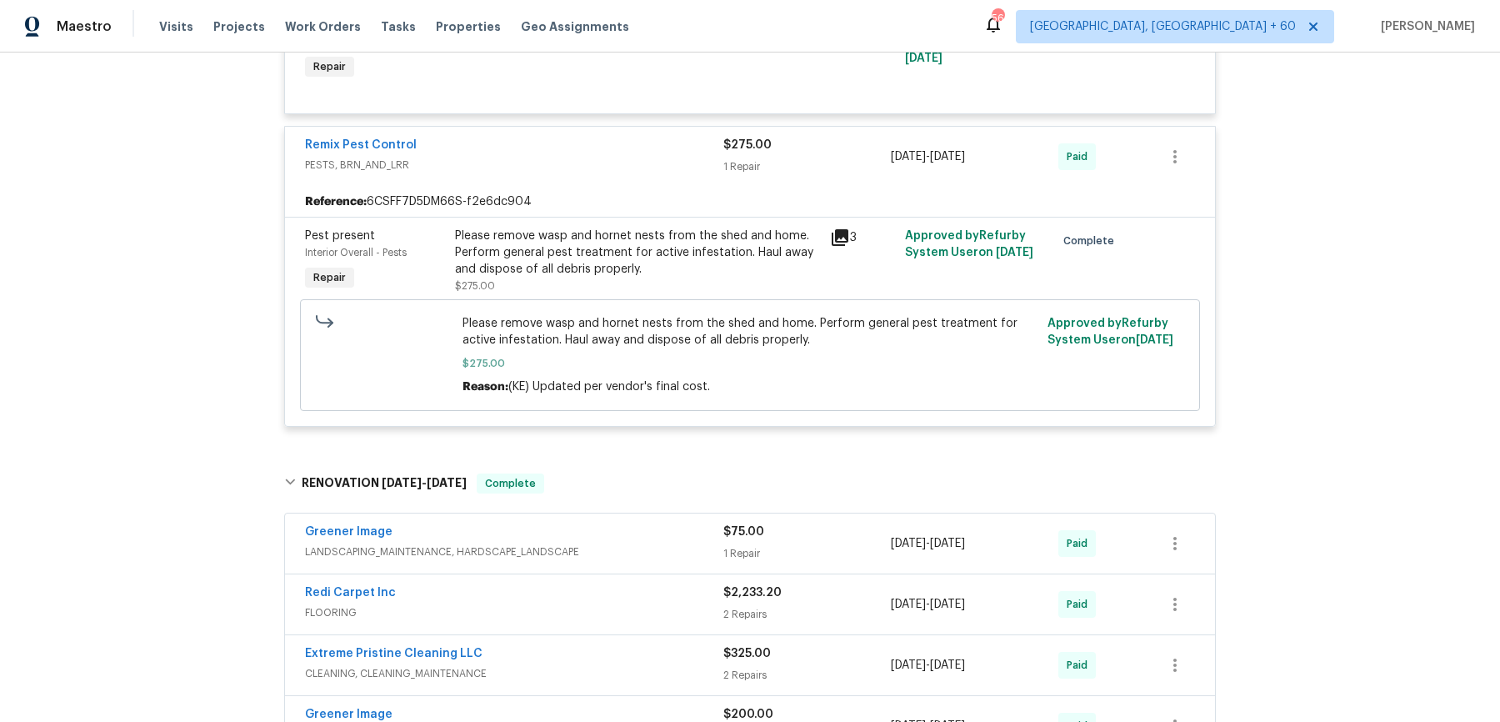
click at [614, 543] on span "LANDSCAPING_MAINTENANCE, HARDSCAPE_LANDSCAPE" at bounding box center [514, 551] width 418 height 17
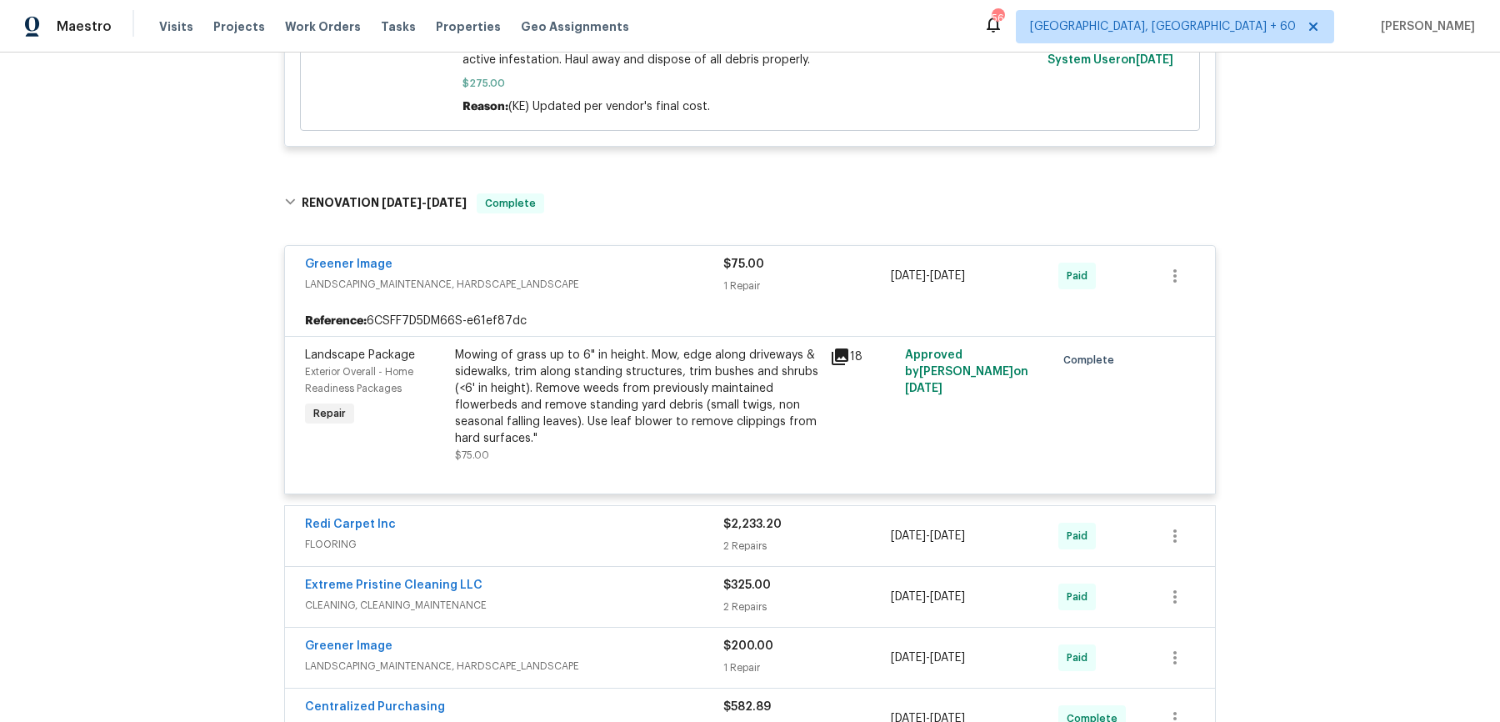
scroll to position [1197, 0]
click at [617, 535] on span "FLOORING" at bounding box center [514, 543] width 418 height 17
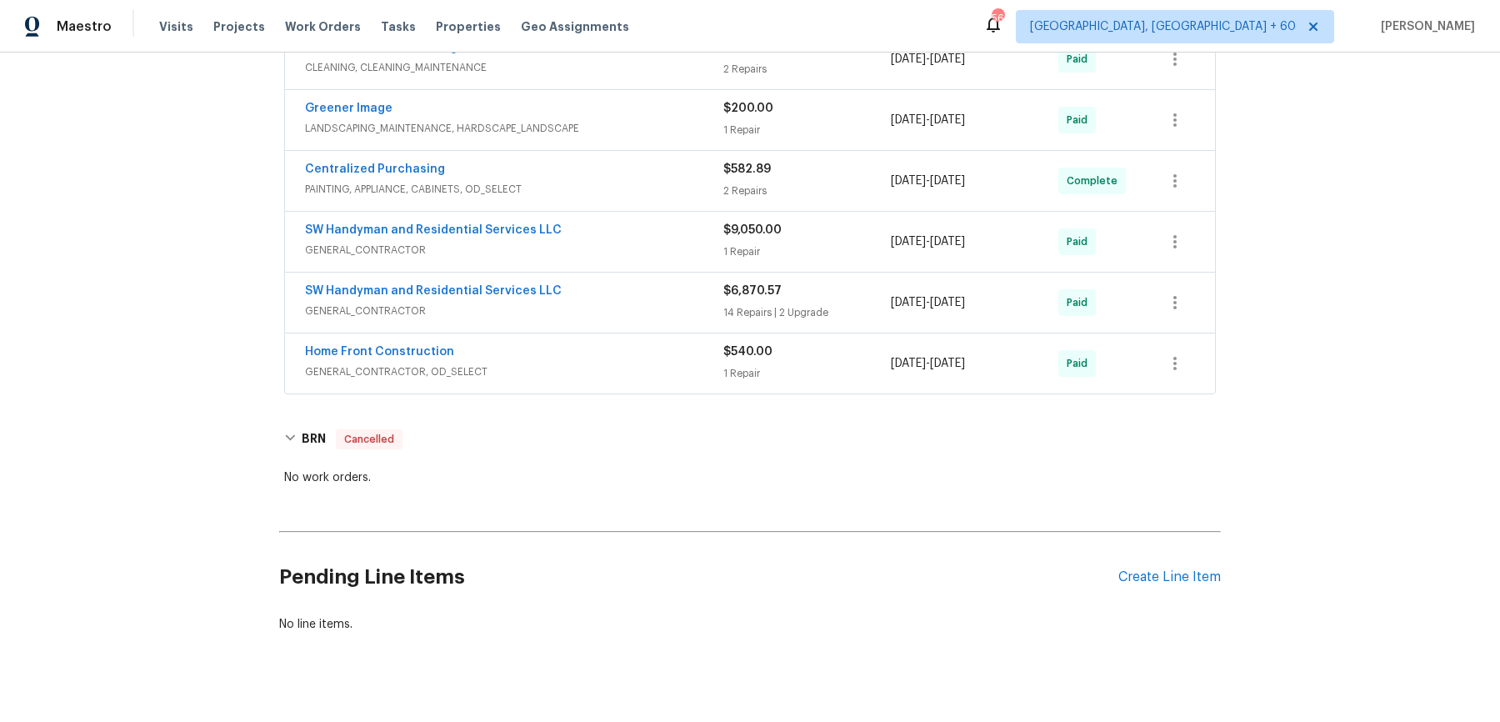
scroll to position [2119, 0]
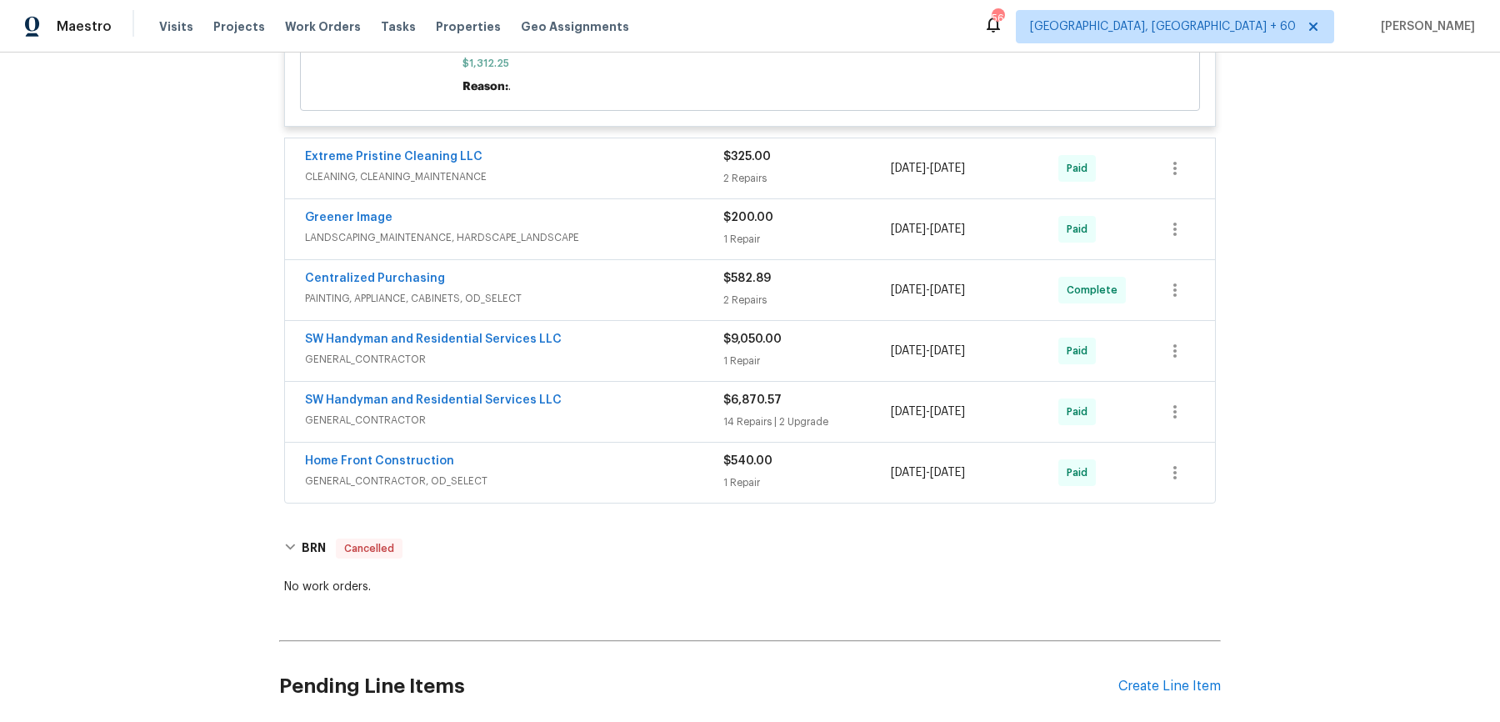
click at [670, 148] on div "Extreme Pristine Cleaning LLC CLEANING, CLEANING_MAINTENANCE" at bounding box center [514, 166] width 418 height 37
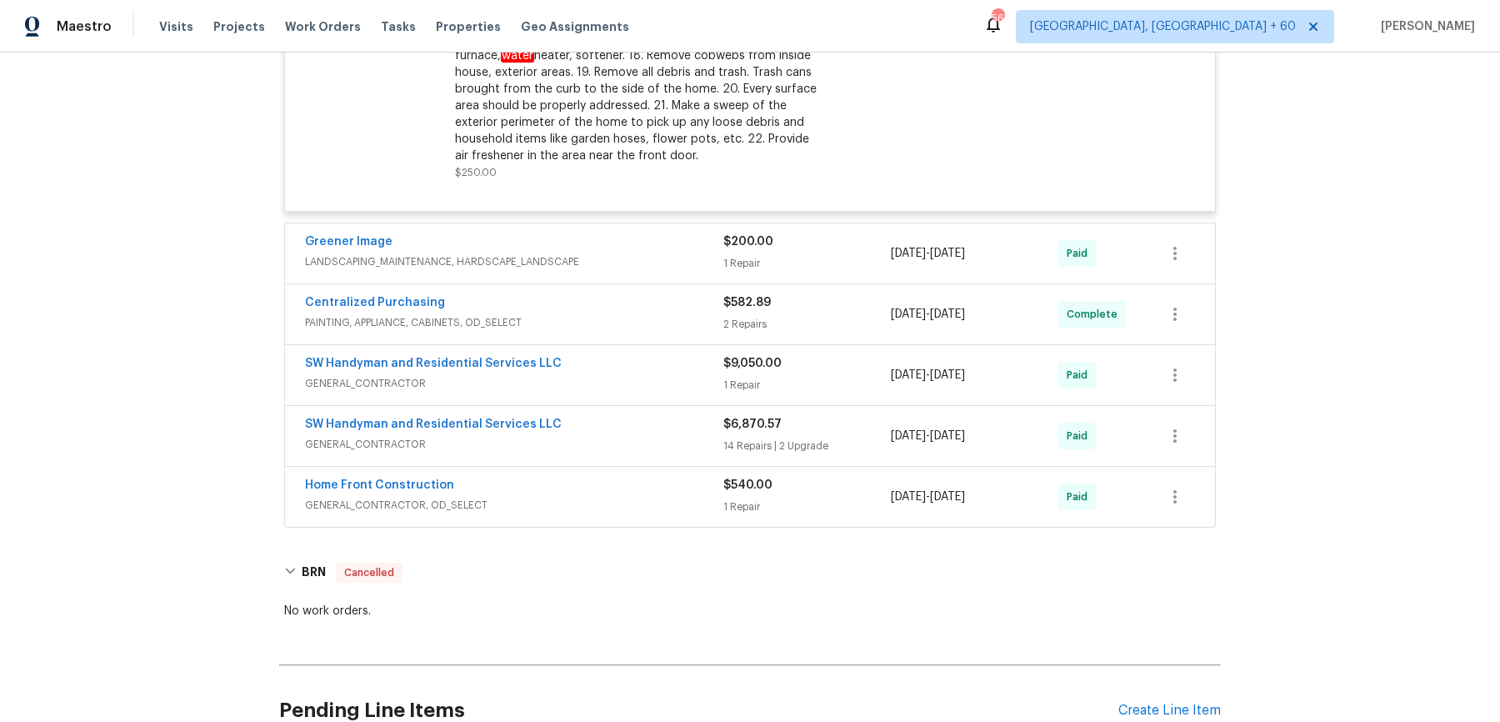
scroll to position [2634, 0]
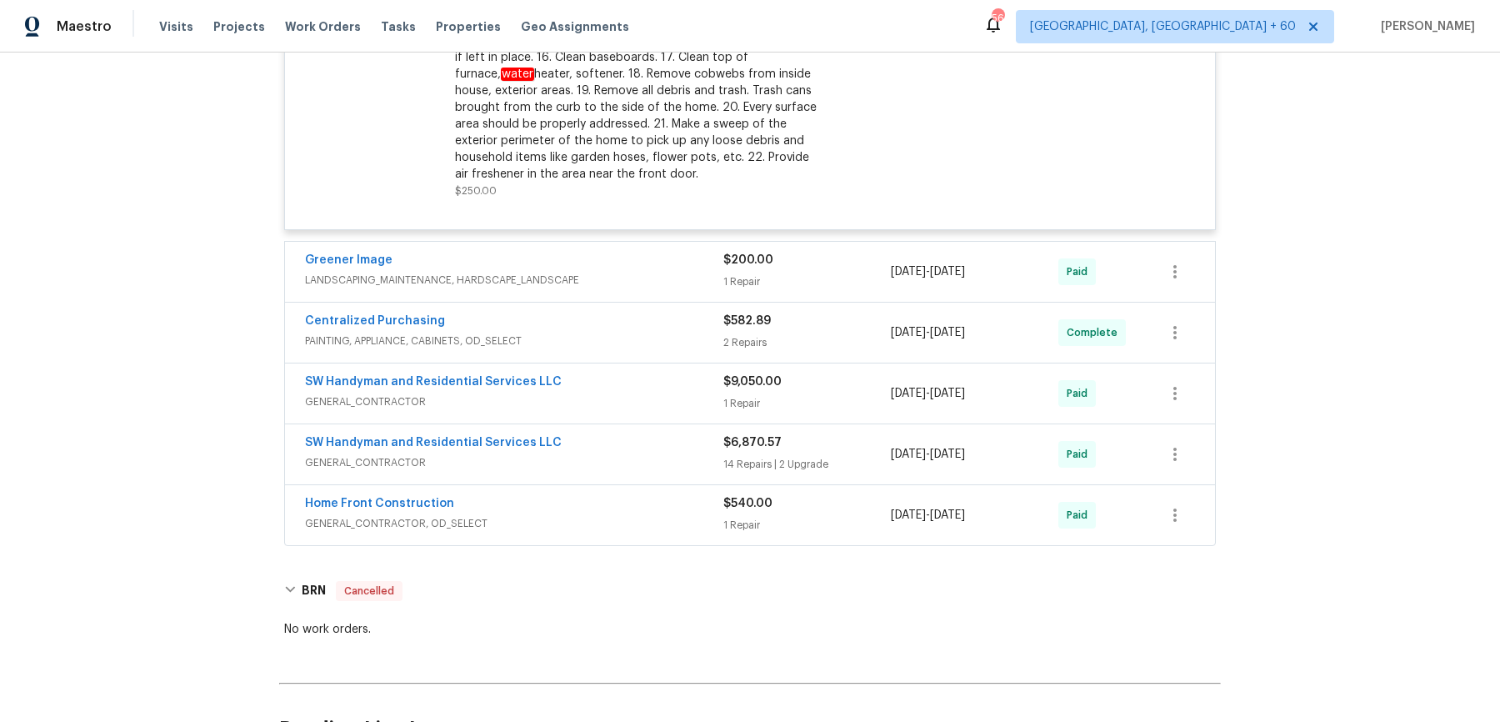
click at [632, 242] on div "Greener Image LANDSCAPING_MAINTENANCE, HARDSCAPE_LANDSCAPE $200.00 1 Repair [DA…" at bounding box center [750, 272] width 930 height 60
click at [630, 252] on div "Greener Image" at bounding box center [514, 262] width 418 height 20
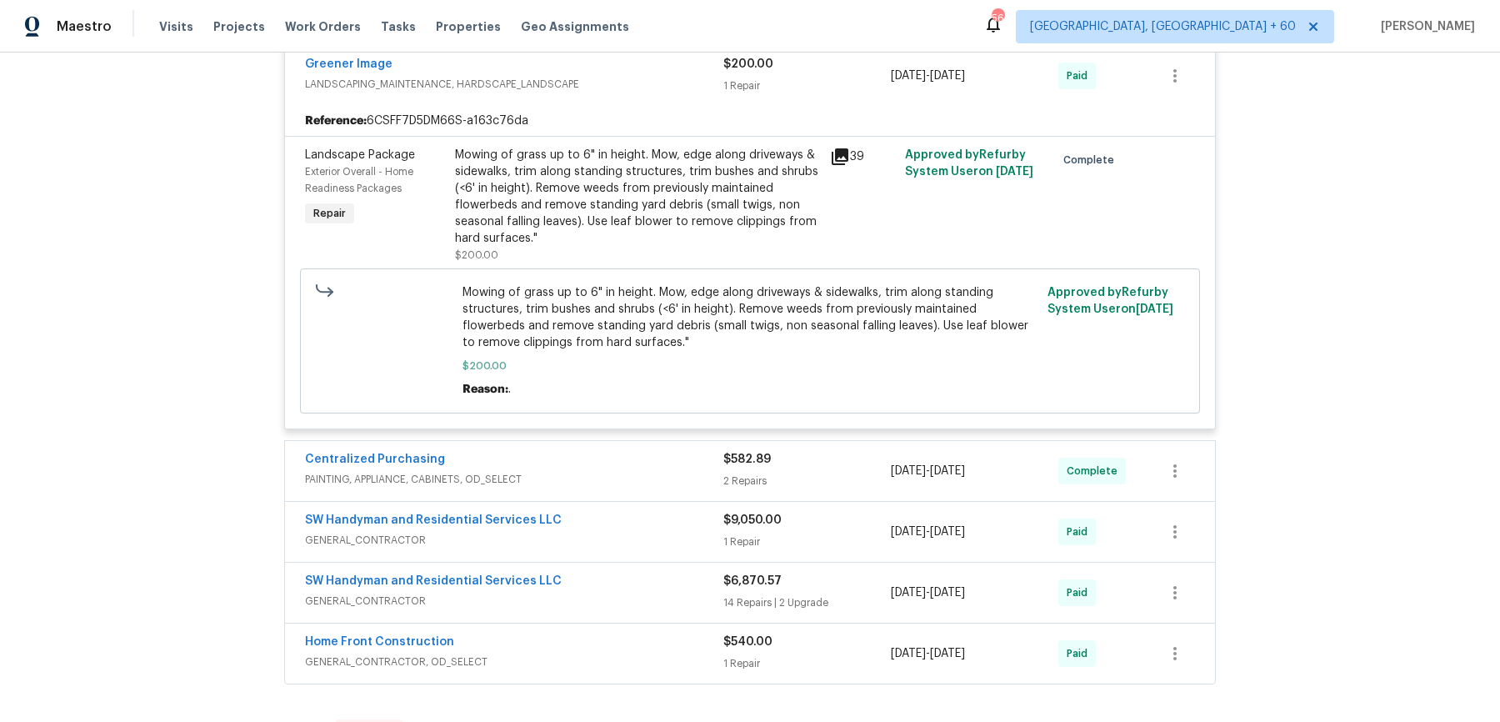
click at [687, 451] on div "Centralized Purchasing" at bounding box center [514, 461] width 418 height 20
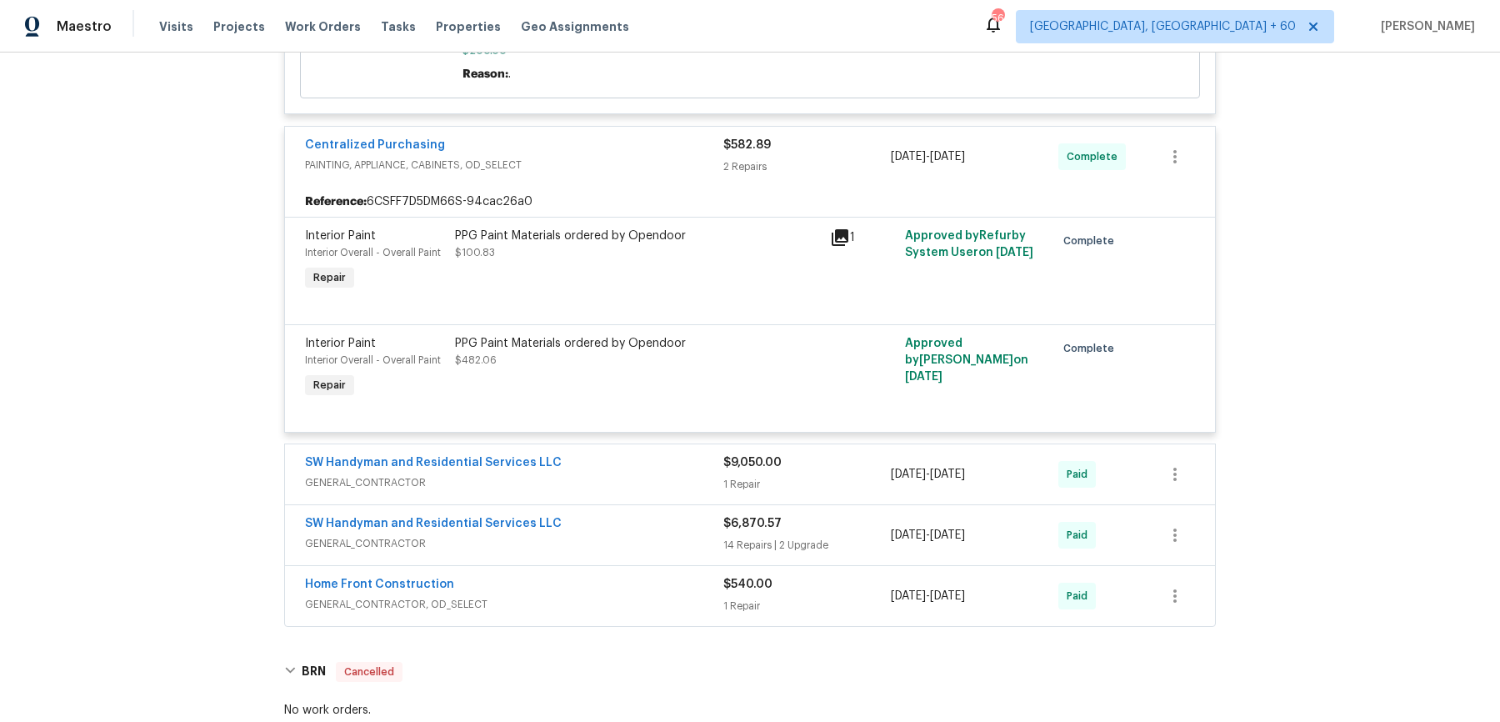
scroll to position [3190, 0]
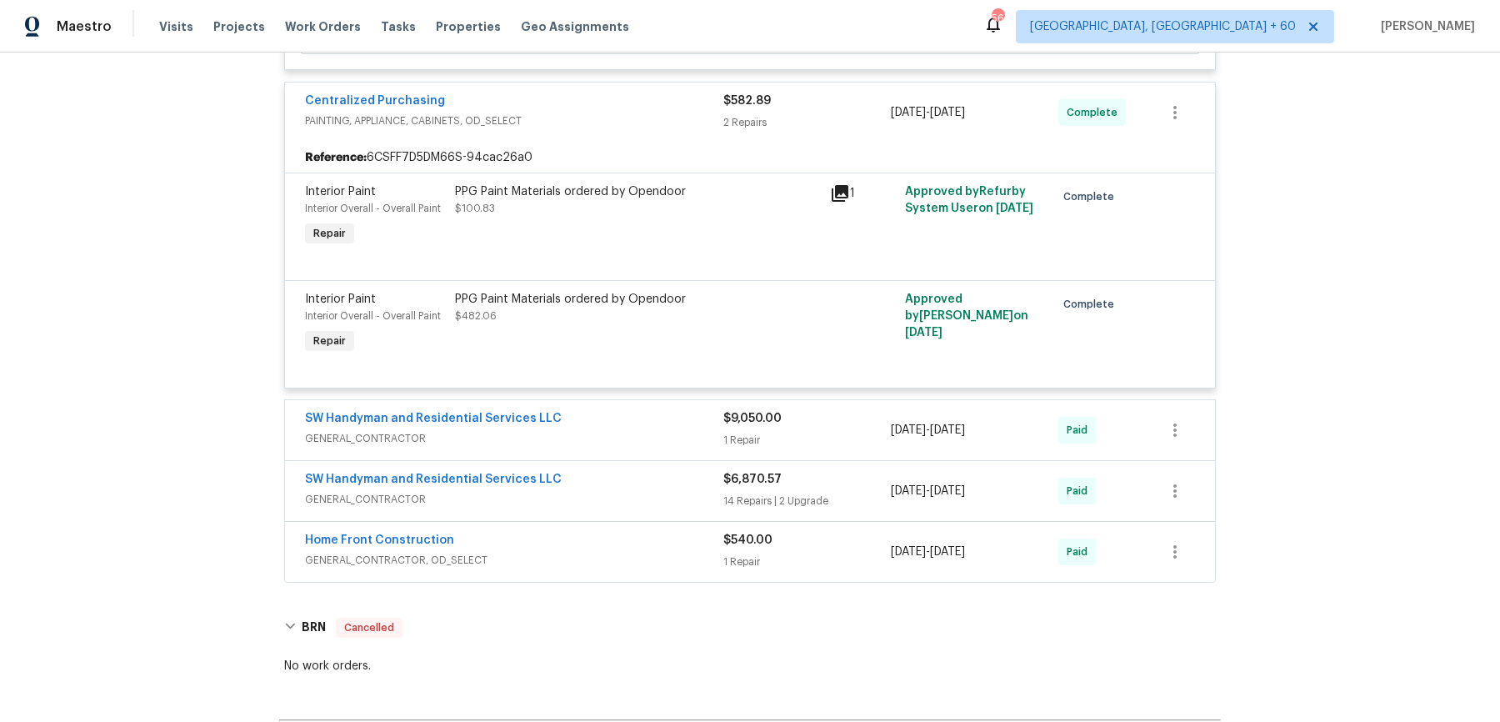
click at [685, 426] on div "SW Handyman and Residential Services LLC GENERAL_CONTRACTOR" at bounding box center [514, 430] width 418 height 40
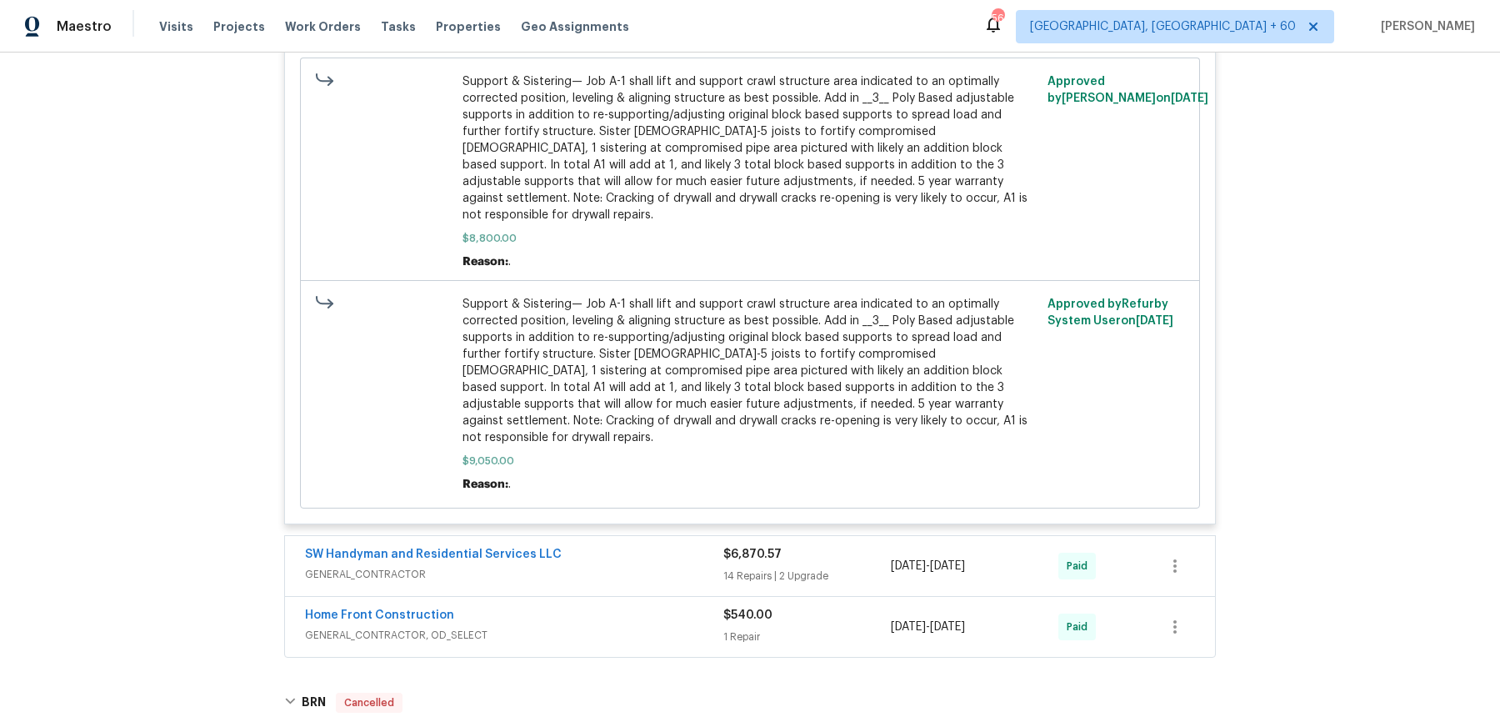
scroll to position [4103, 0]
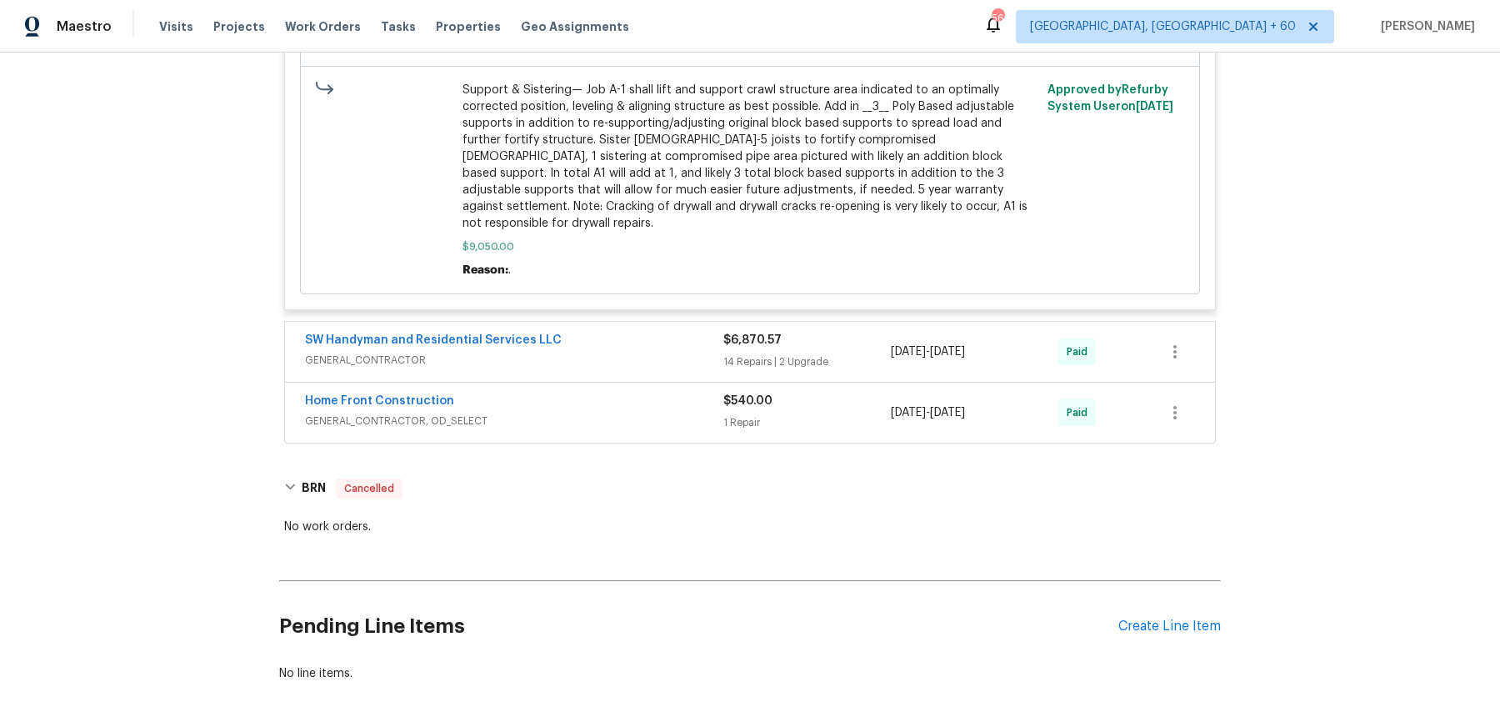
click at [677, 332] on div "SW Handyman and Residential Services LLC" at bounding box center [514, 342] width 418 height 20
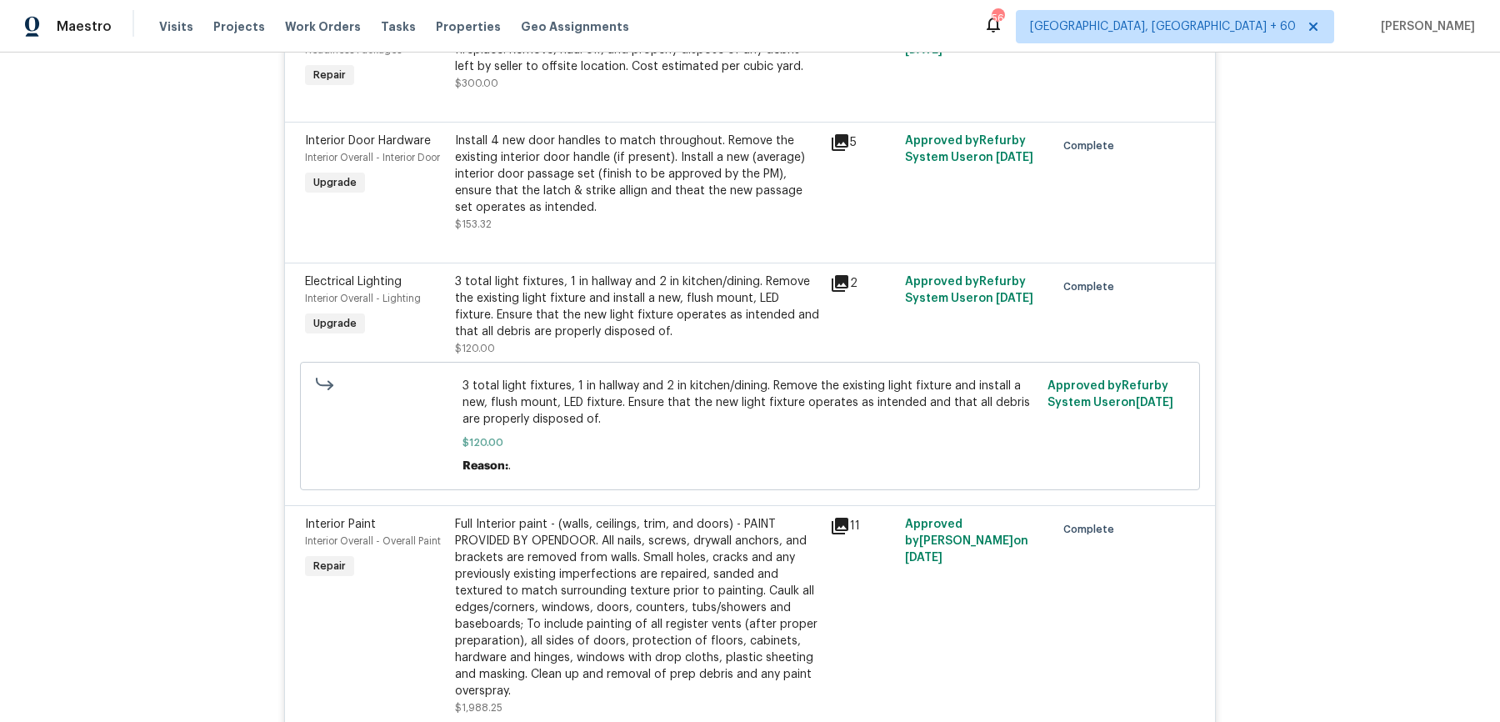
scroll to position [6438, 0]
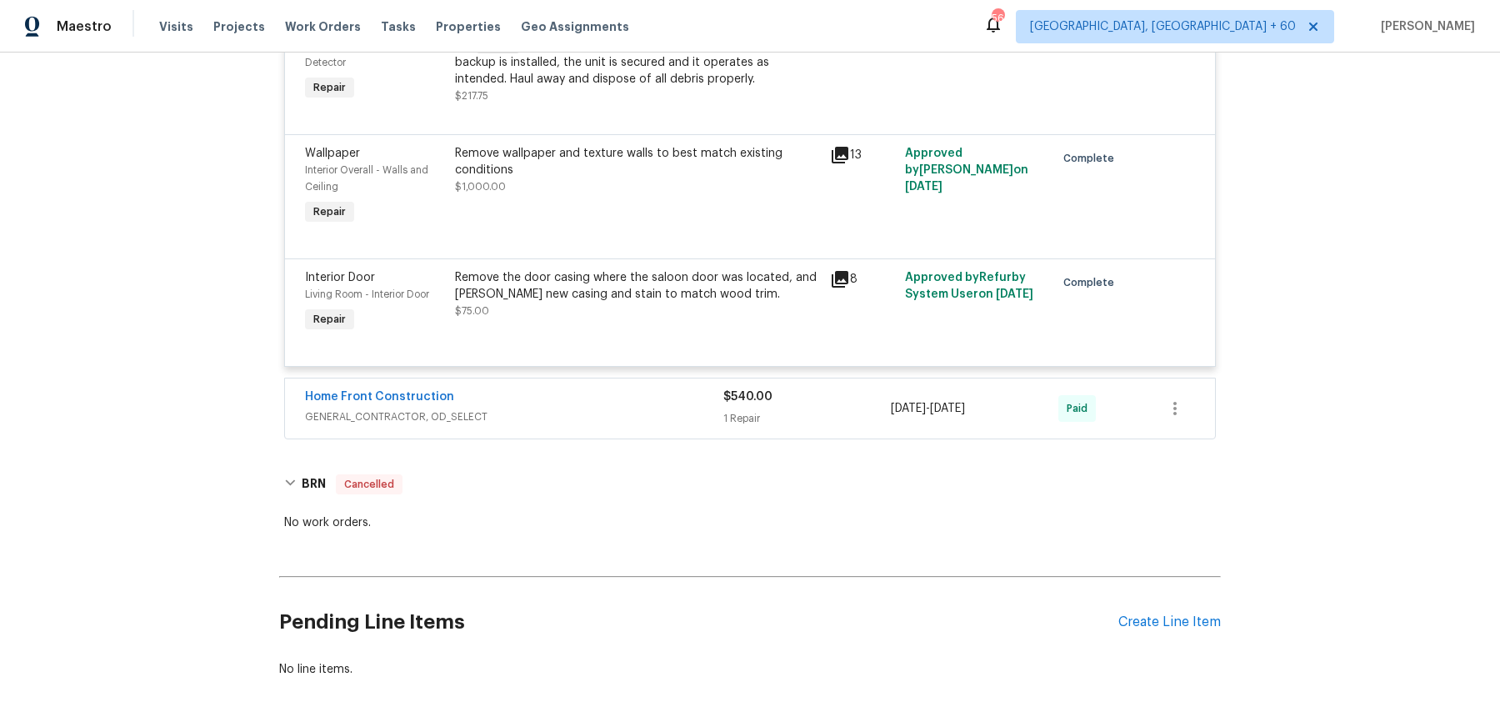
click at [665, 388] on div "Home Front Construction GENERAL_CONTRACTOR, OD_SELECT" at bounding box center [514, 408] width 418 height 40
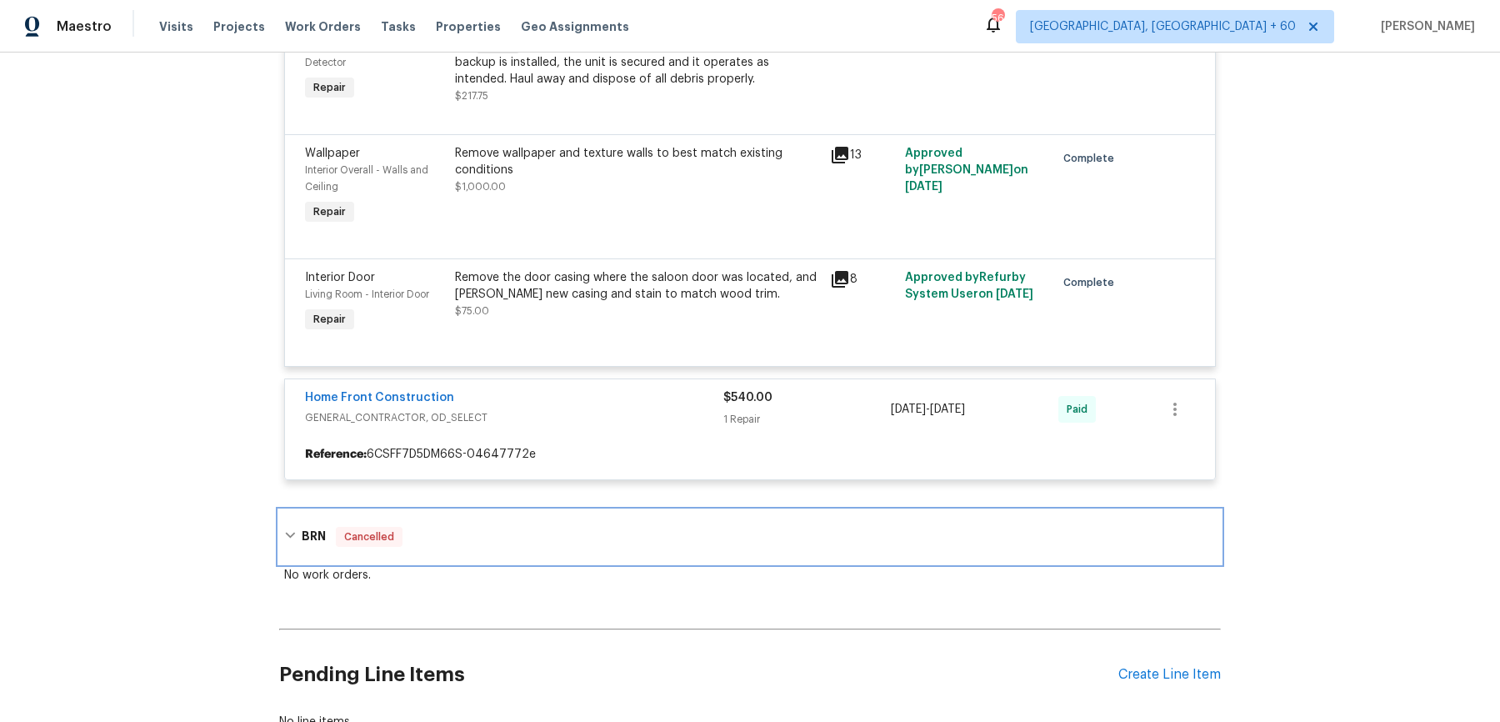
click at [563, 510] on div "BRN Cancelled" at bounding box center [750, 536] width 942 height 53
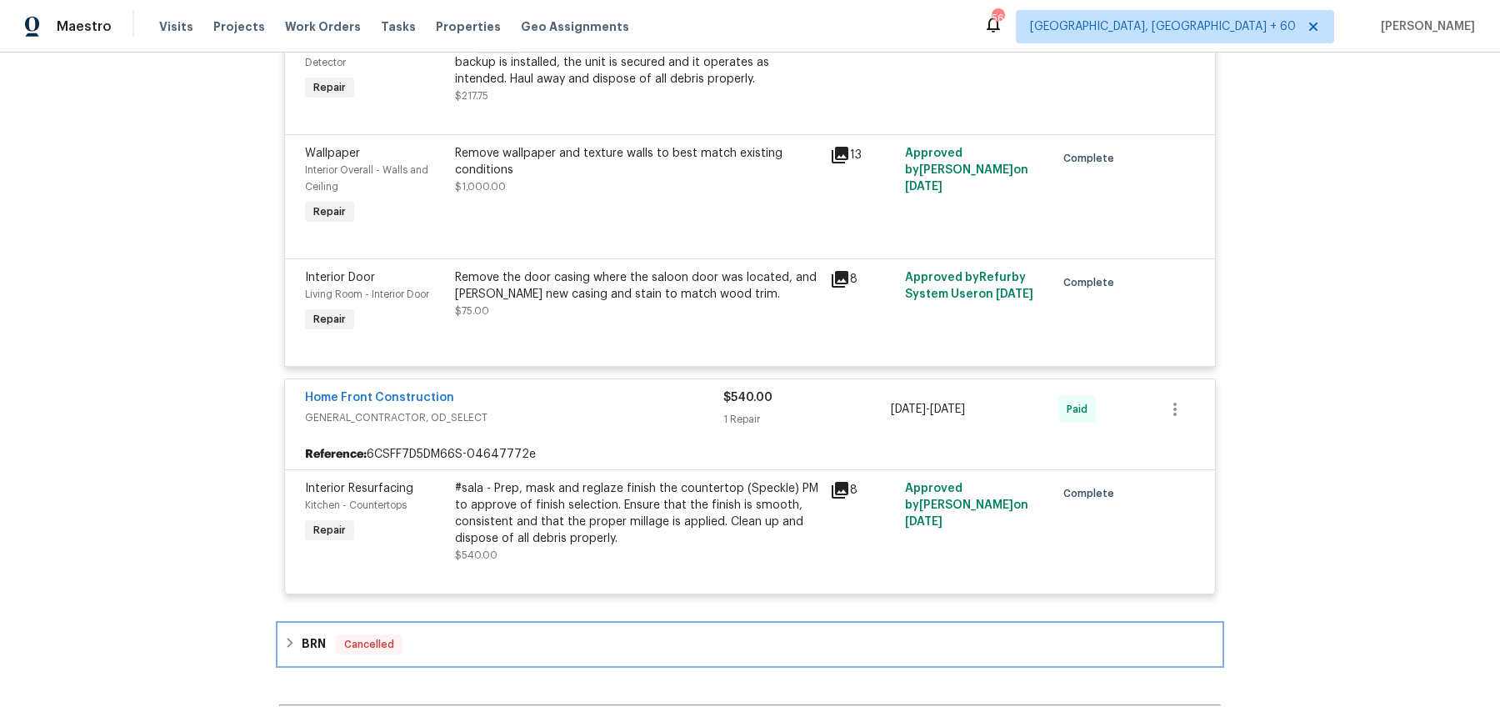
click at [536, 634] on div "BRN Cancelled" at bounding box center [750, 644] width 932 height 20
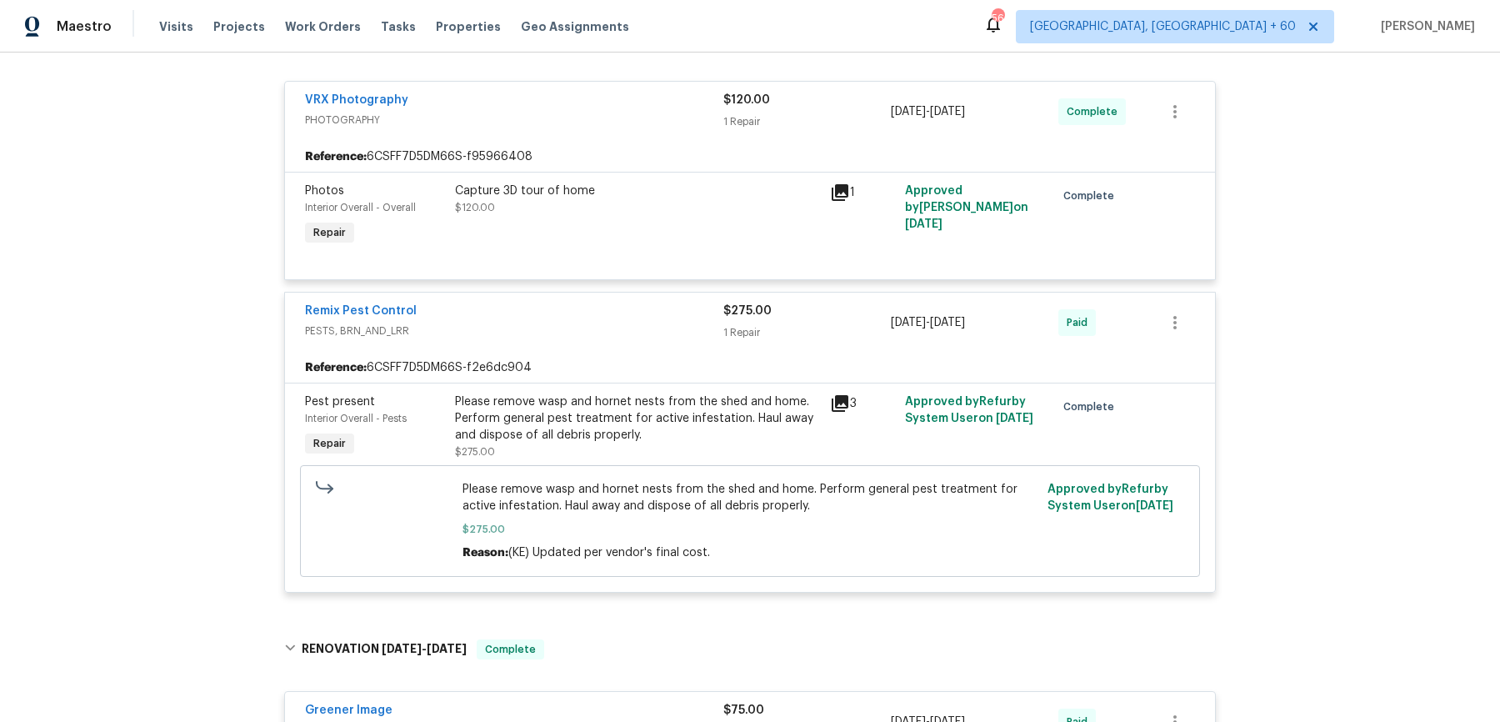
scroll to position [0, 0]
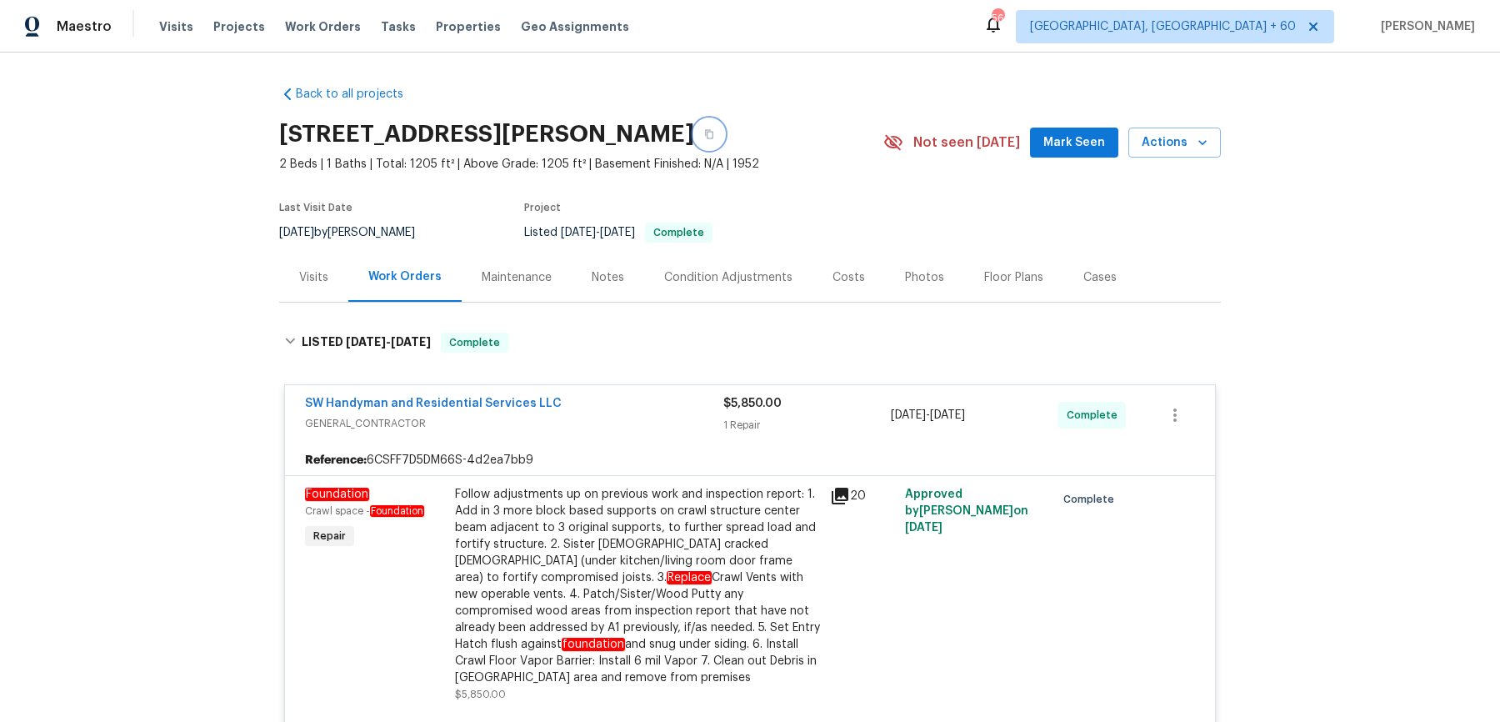
click at [694, 136] on button "button" at bounding box center [709, 134] width 30 height 30
click at [520, 536] on div "Follow adjustments up on previous work and inspection report: 1. Add in 3 more …" at bounding box center [637, 586] width 365 height 200
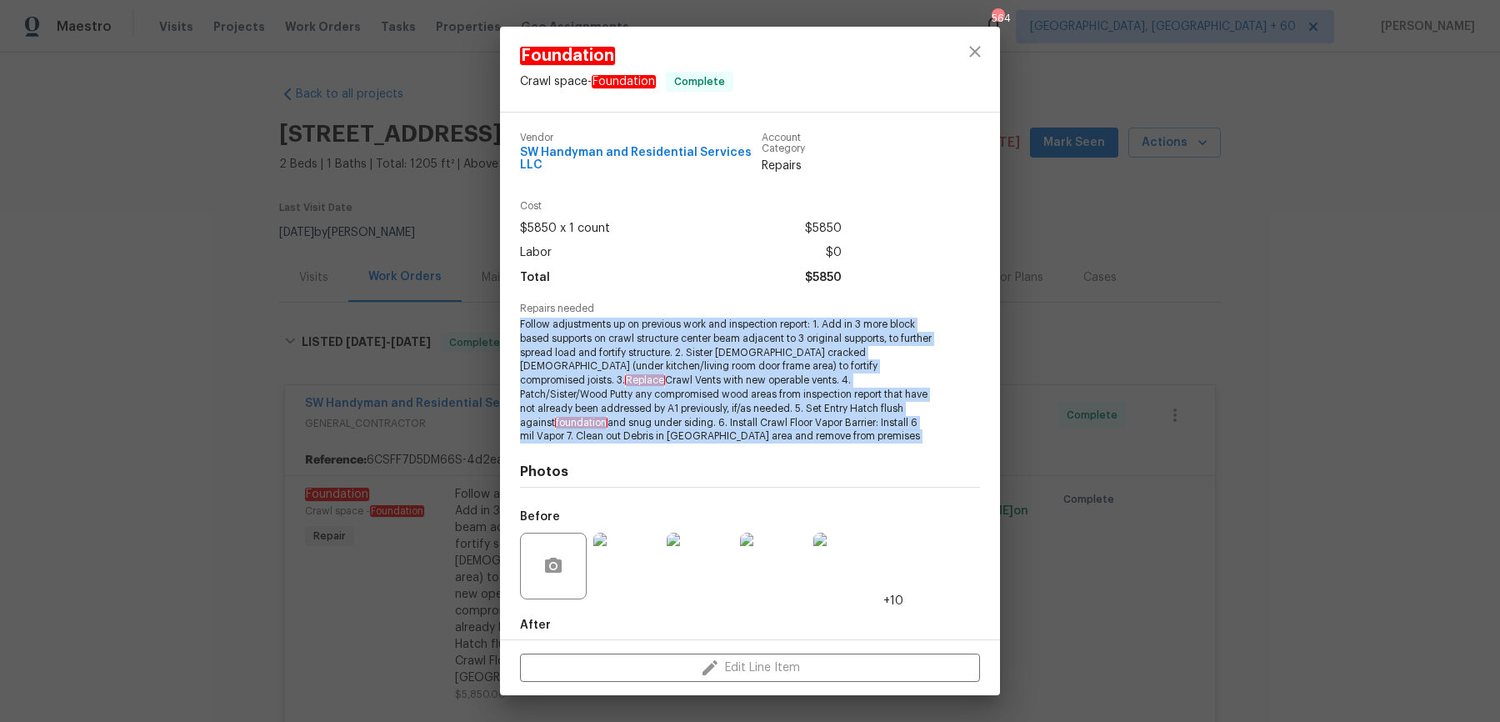
drag, startPoint x: 519, startPoint y: 318, endPoint x: 903, endPoint y: 452, distance: 406.6
click at [903, 452] on div "Vendor SW Handyman and Residential Services LLC Account Category Repairs Cost $…" at bounding box center [750, 418] width 460 height 598
copy span "Follow adjustments up on previous work and inspection report: 1. Add in 3 more …"
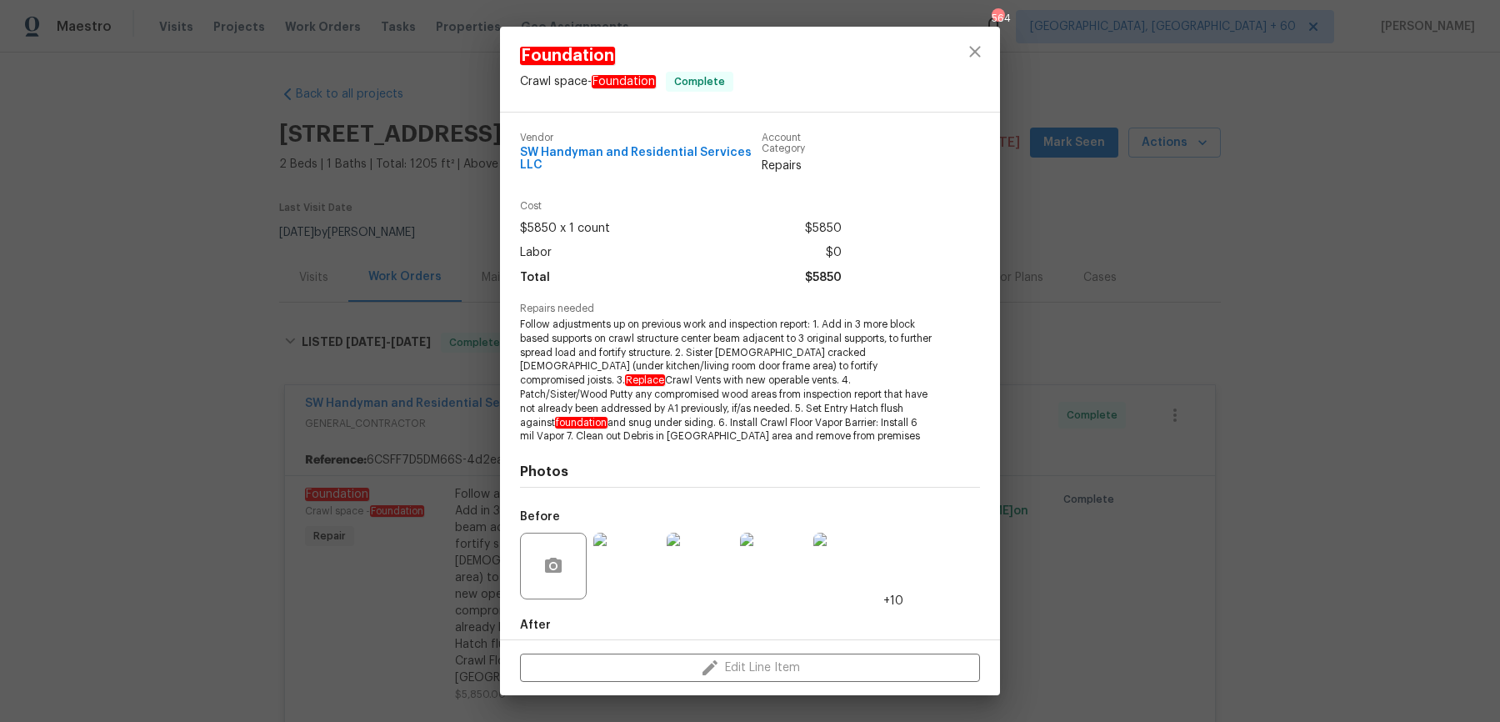
click at [319, 279] on div "Foundation Crawl space - Foundation Complete Vendor SW Handyman and Residential…" at bounding box center [750, 361] width 1500 height 722
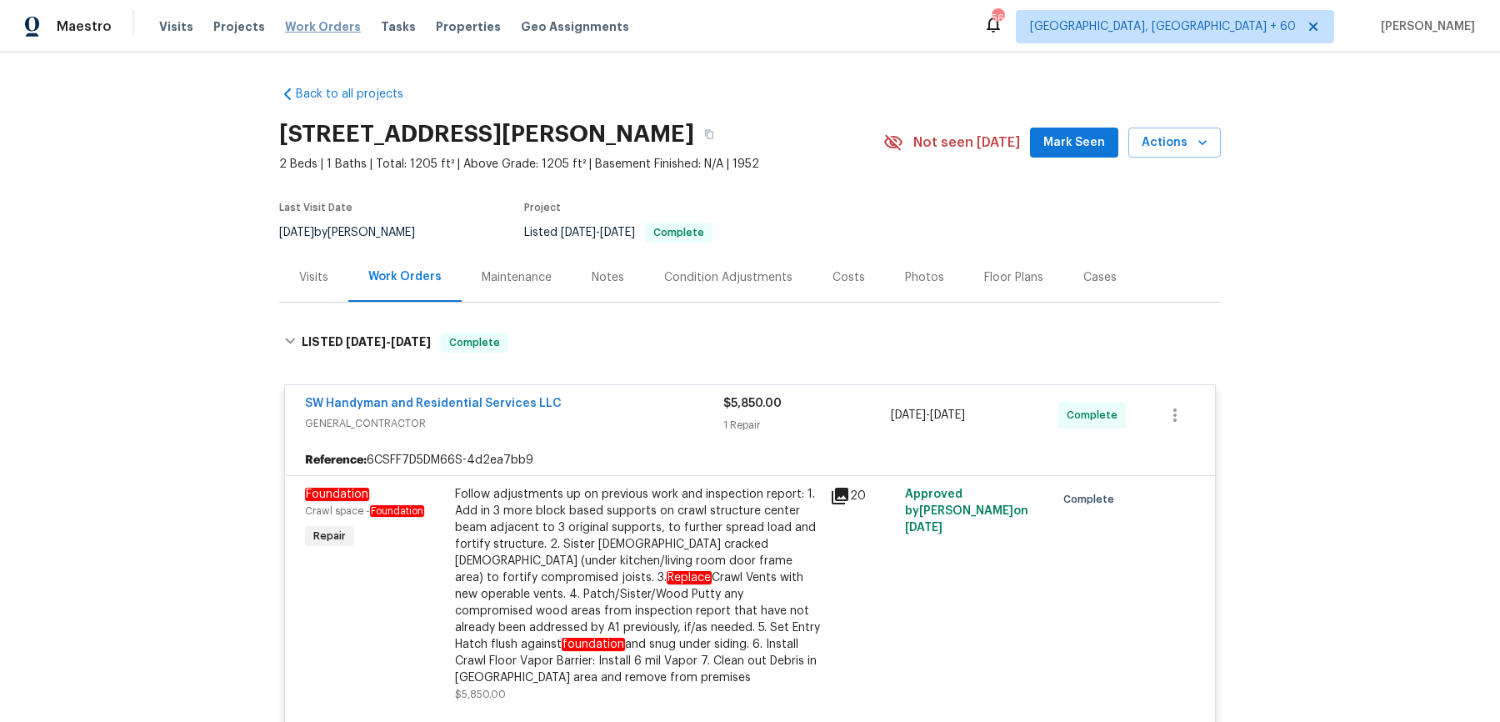
click at [323, 34] on span "Work Orders" at bounding box center [323, 26] width 76 height 17
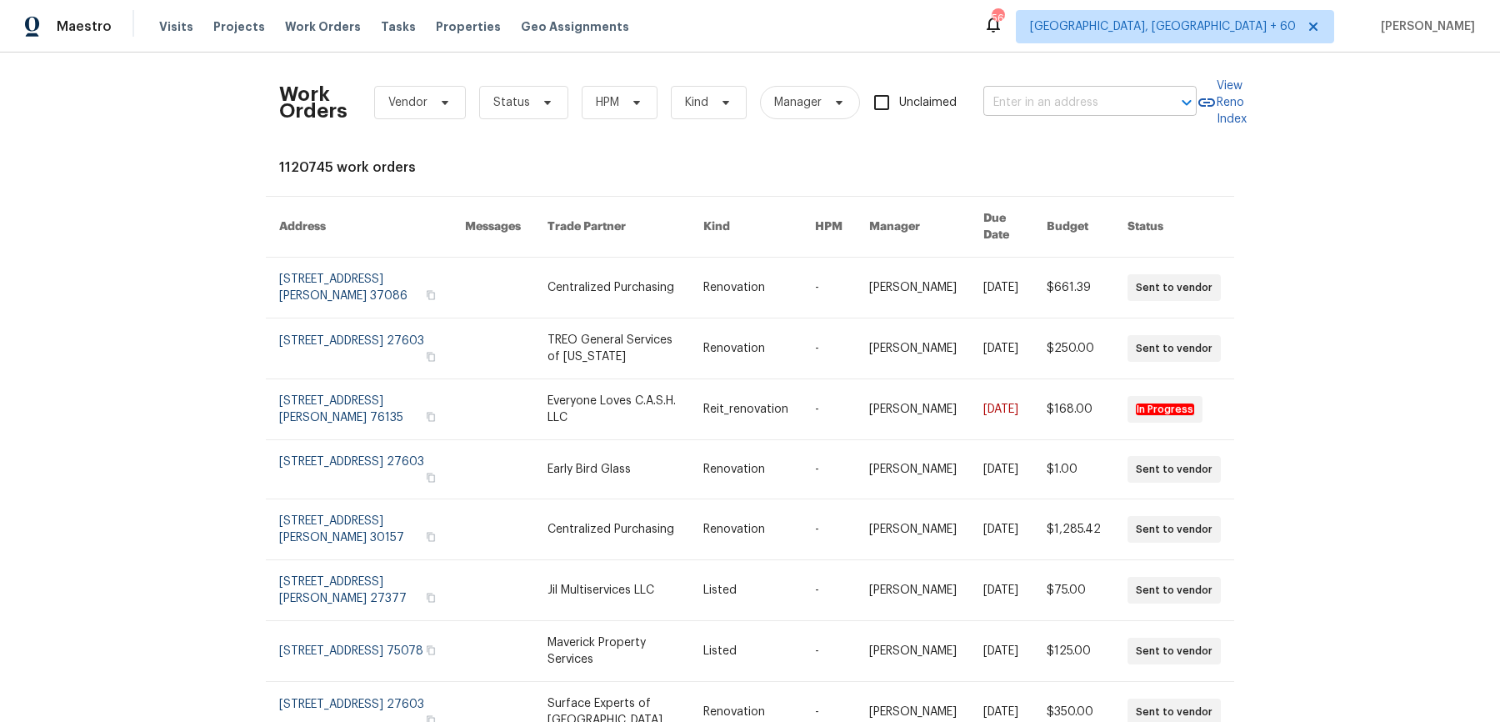
click at [1001, 107] on input "text" at bounding box center [1066, 103] width 167 height 26
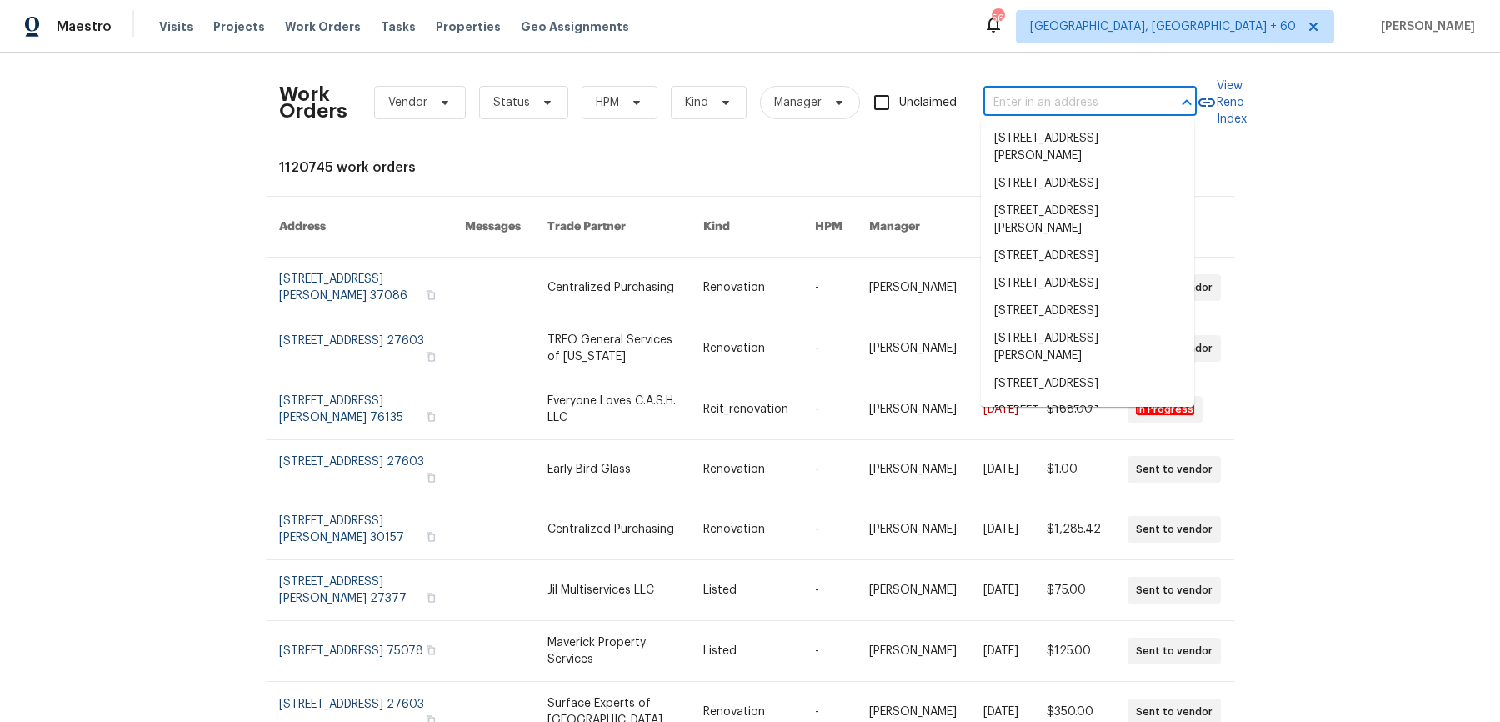
paste input "[STREET_ADDRESS]"
type input "[STREET_ADDRESS]"
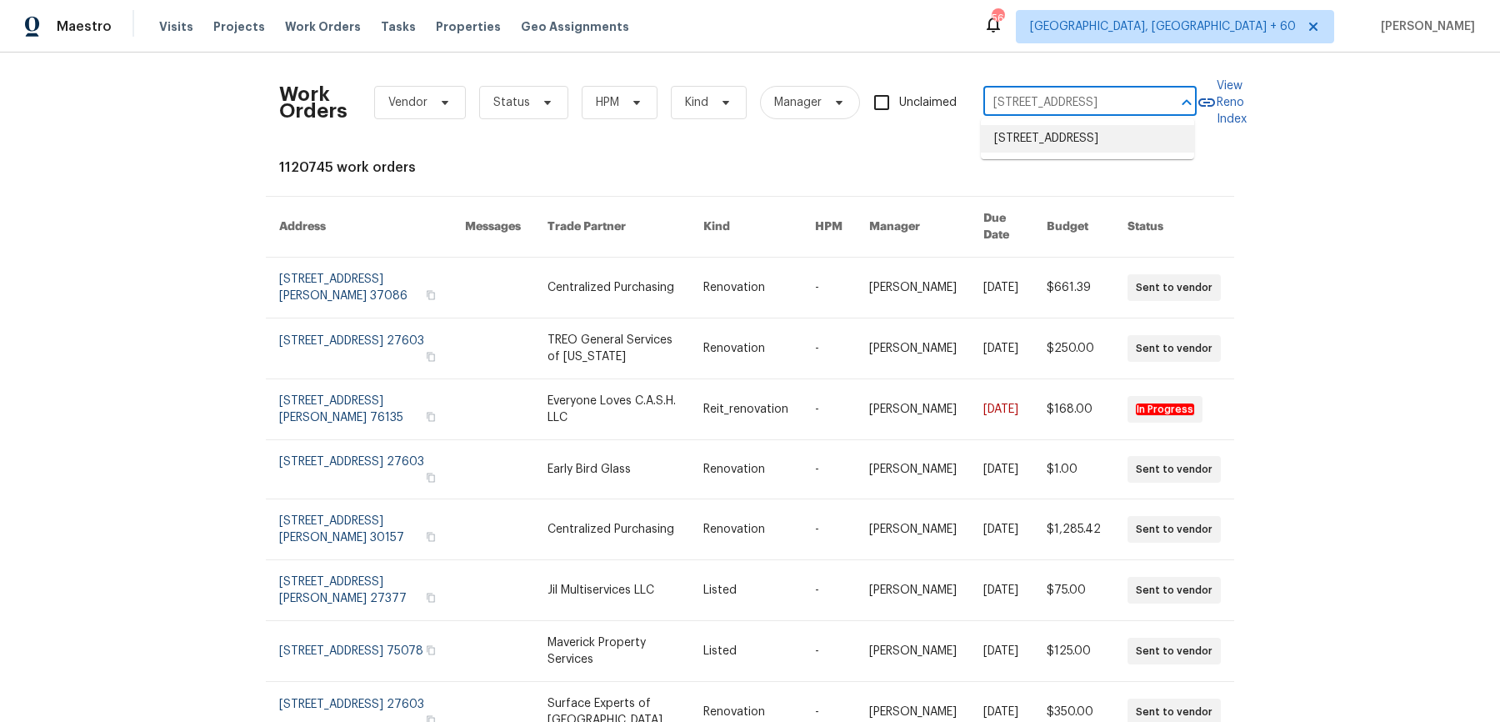
click at [1040, 145] on li "[STREET_ADDRESS]" at bounding box center [1087, 138] width 213 height 27
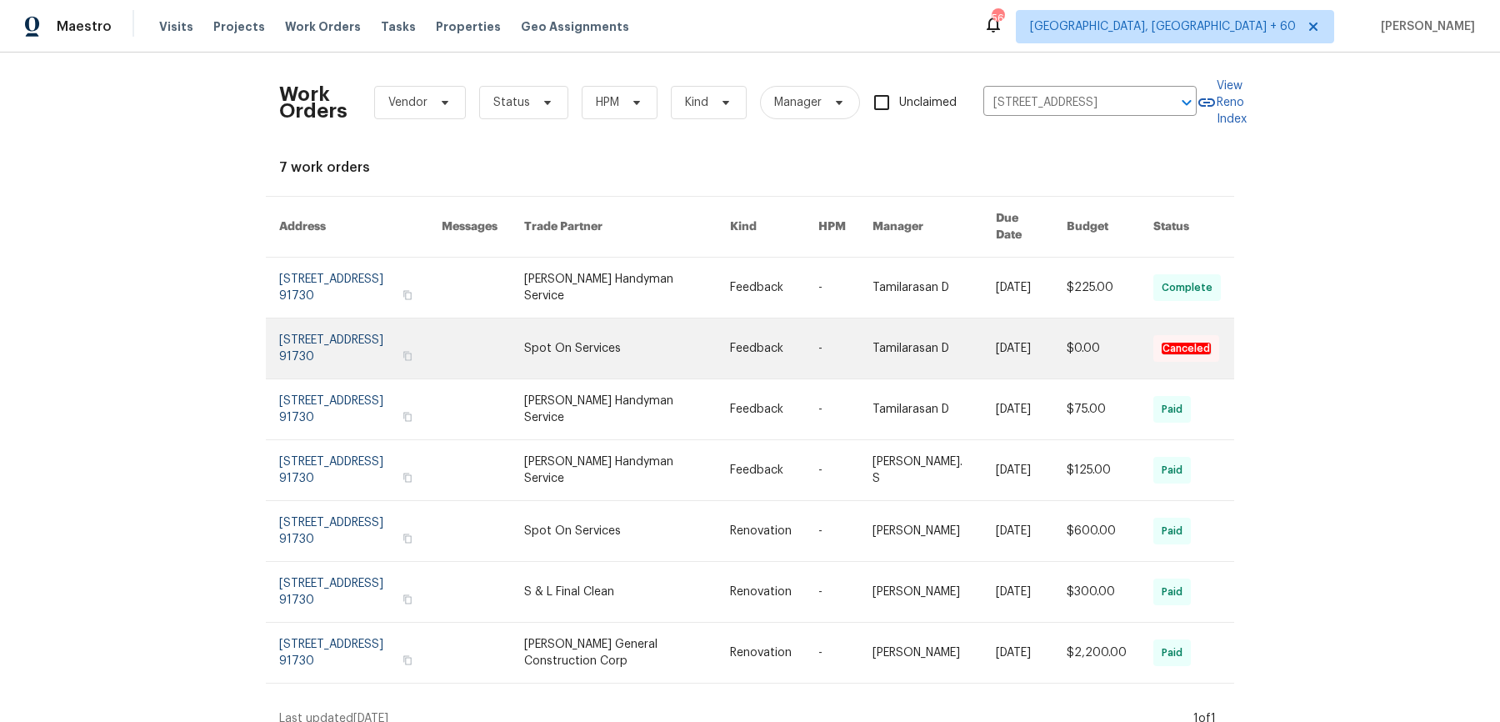
click at [818, 305] on link at bounding box center [774, 287] width 88 height 60
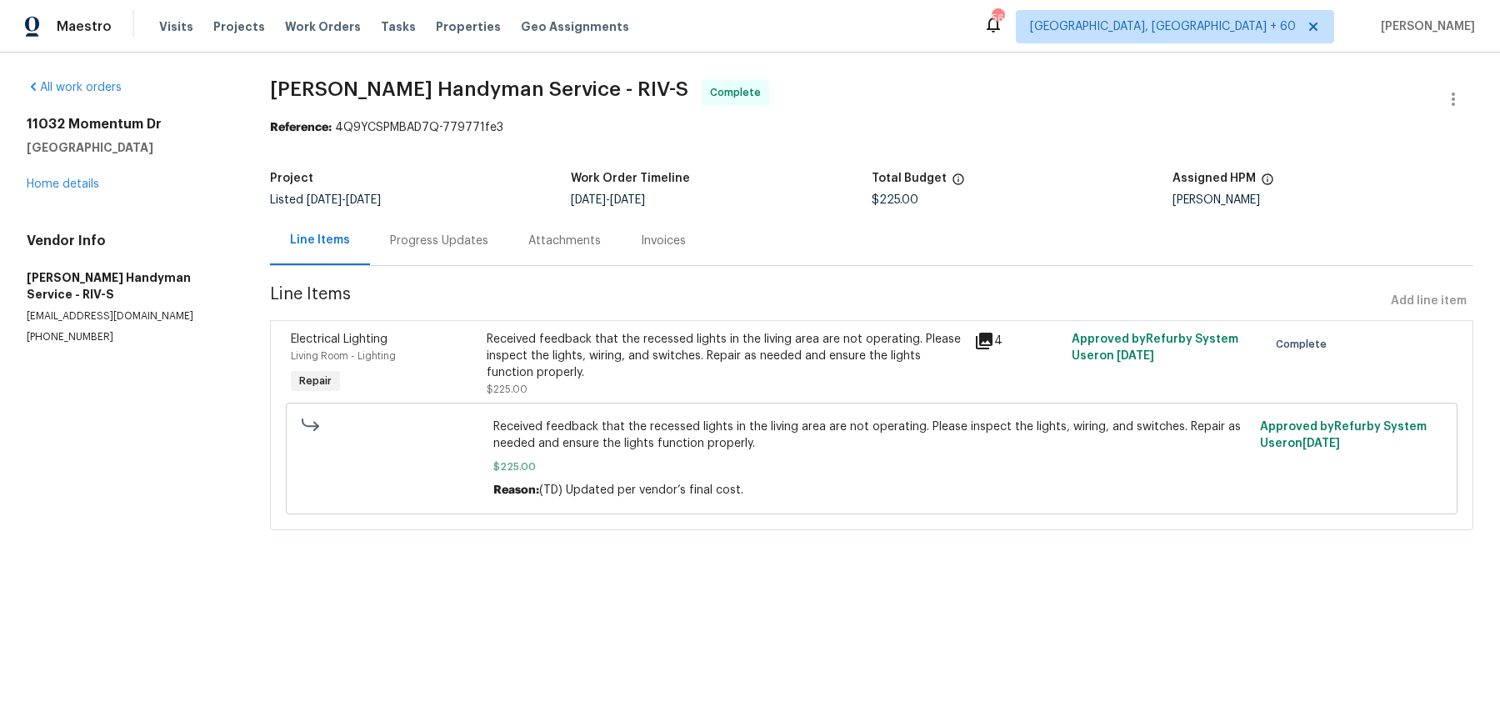
click at [85, 198] on div "All work orders [STREET_ADDRESS] Home details Vendor Info [PERSON_NAME] Handyma…" at bounding box center [128, 211] width 203 height 265
click at [85, 186] on link "Home details" at bounding box center [63, 184] width 72 height 12
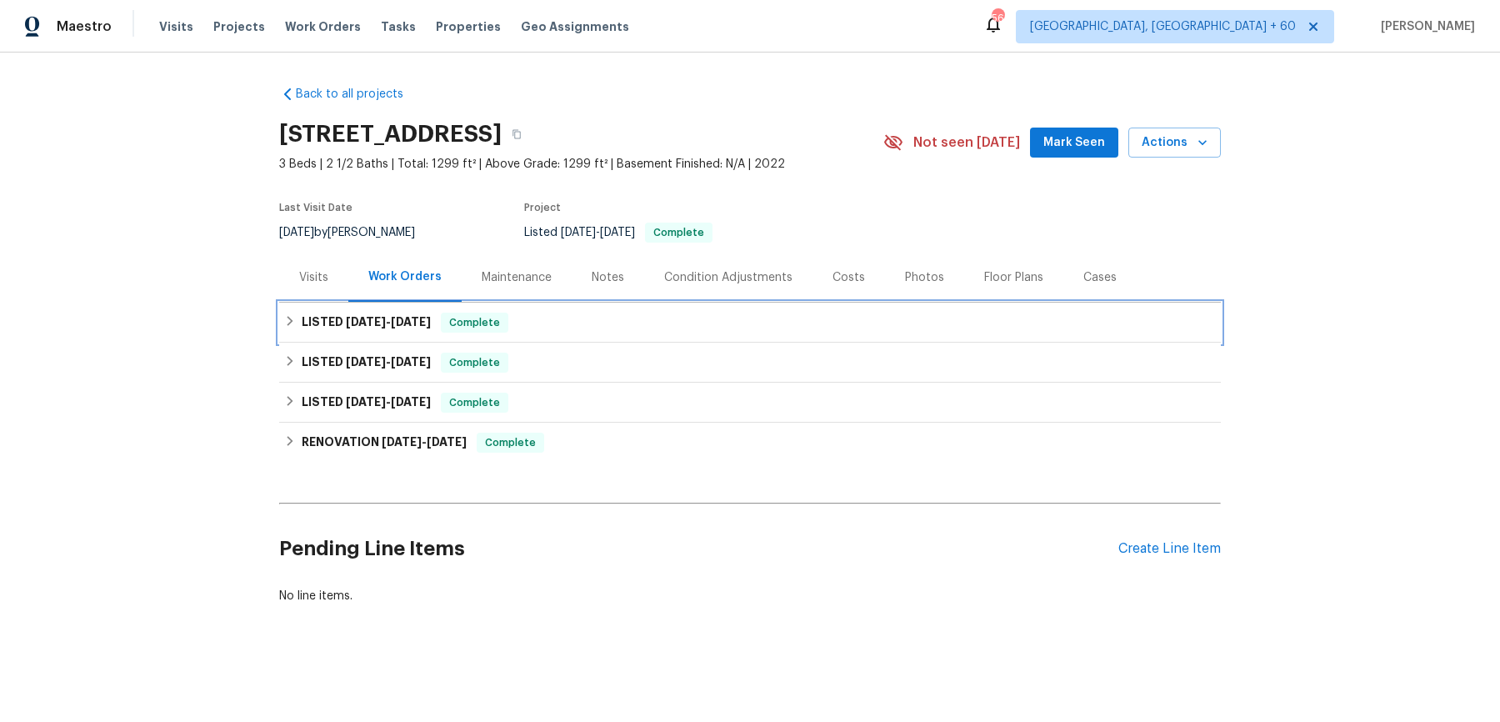
click at [746, 327] on div "LISTED [DATE] - [DATE] Complete" at bounding box center [750, 322] width 932 height 20
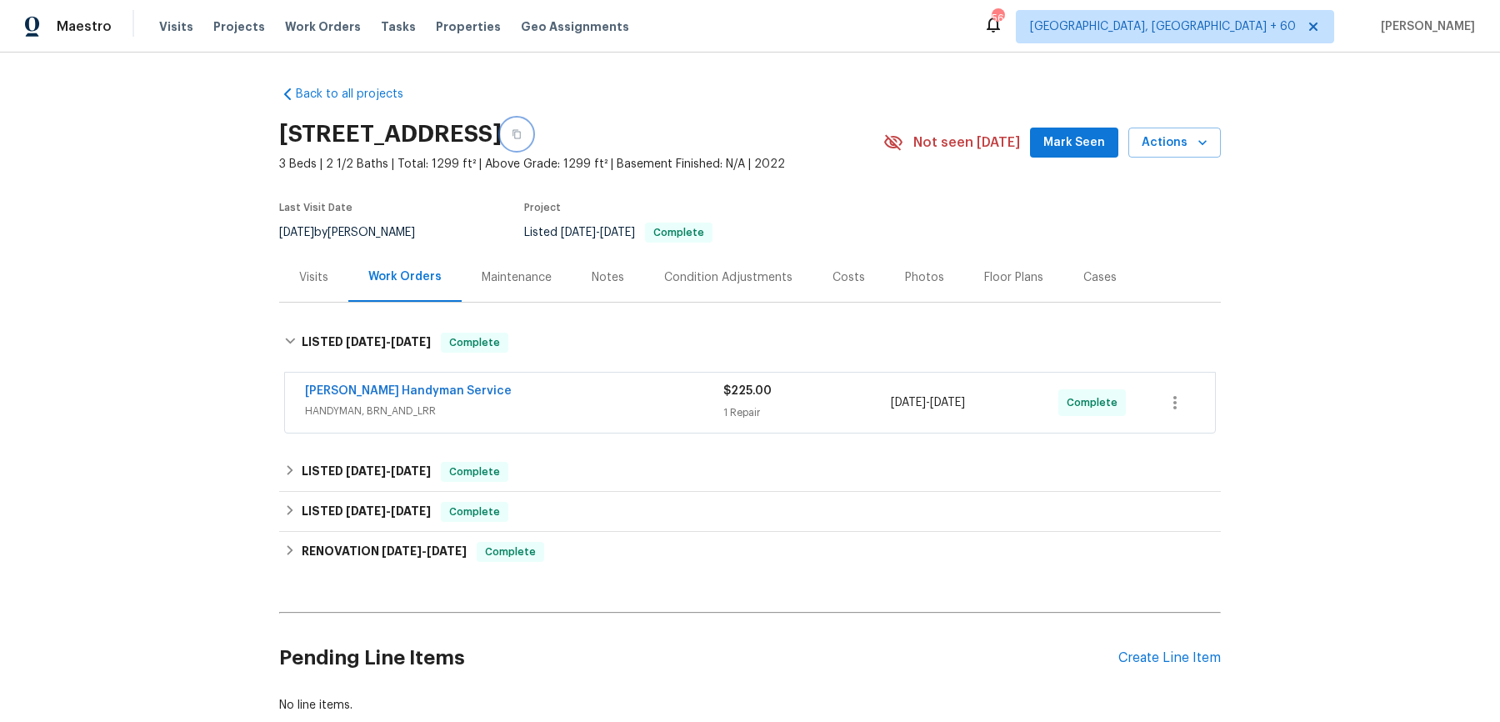
click at [532, 132] on button "button" at bounding box center [517, 134] width 30 height 30
click at [522, 131] on icon "button" at bounding box center [517, 134] width 10 height 10
click at [507, 387] on div "[PERSON_NAME] Handyman Service" at bounding box center [514, 392] width 418 height 20
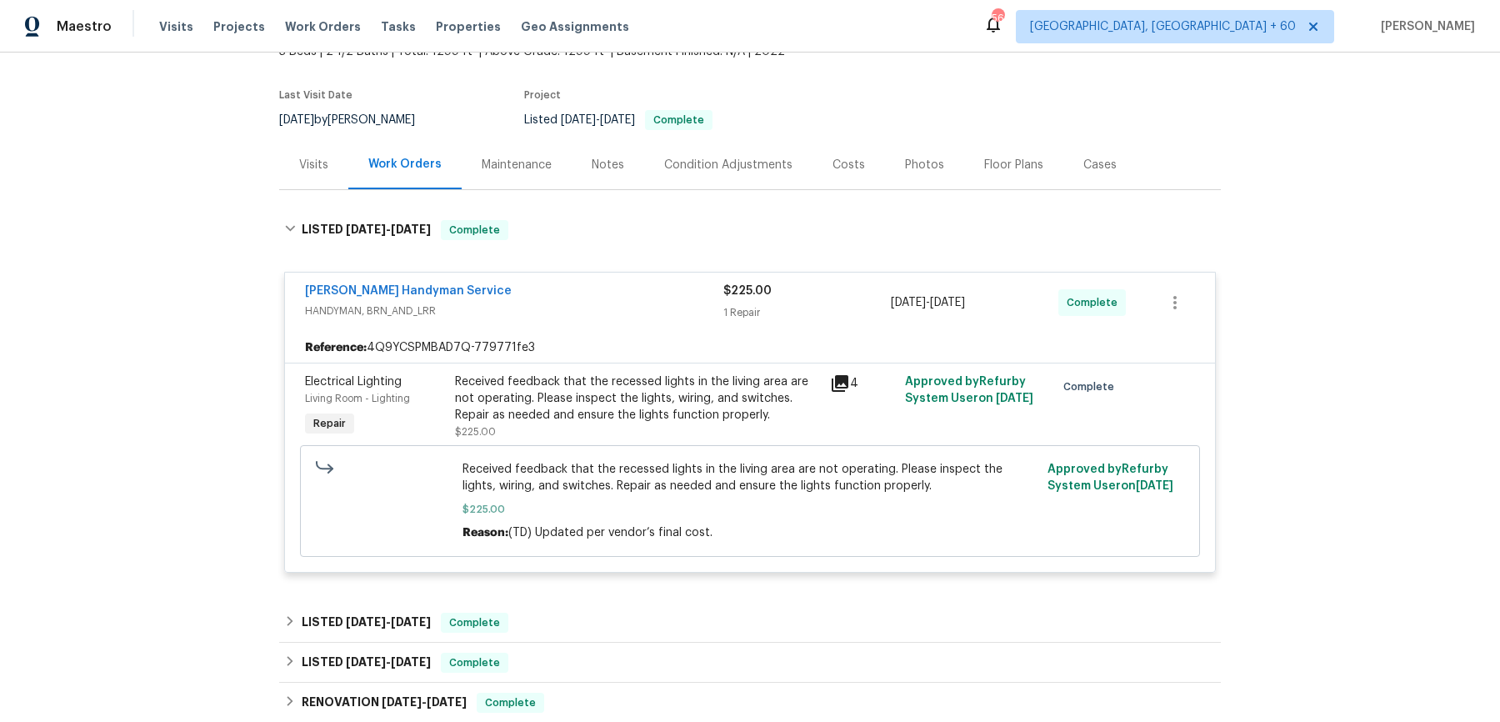
scroll to position [239, 0]
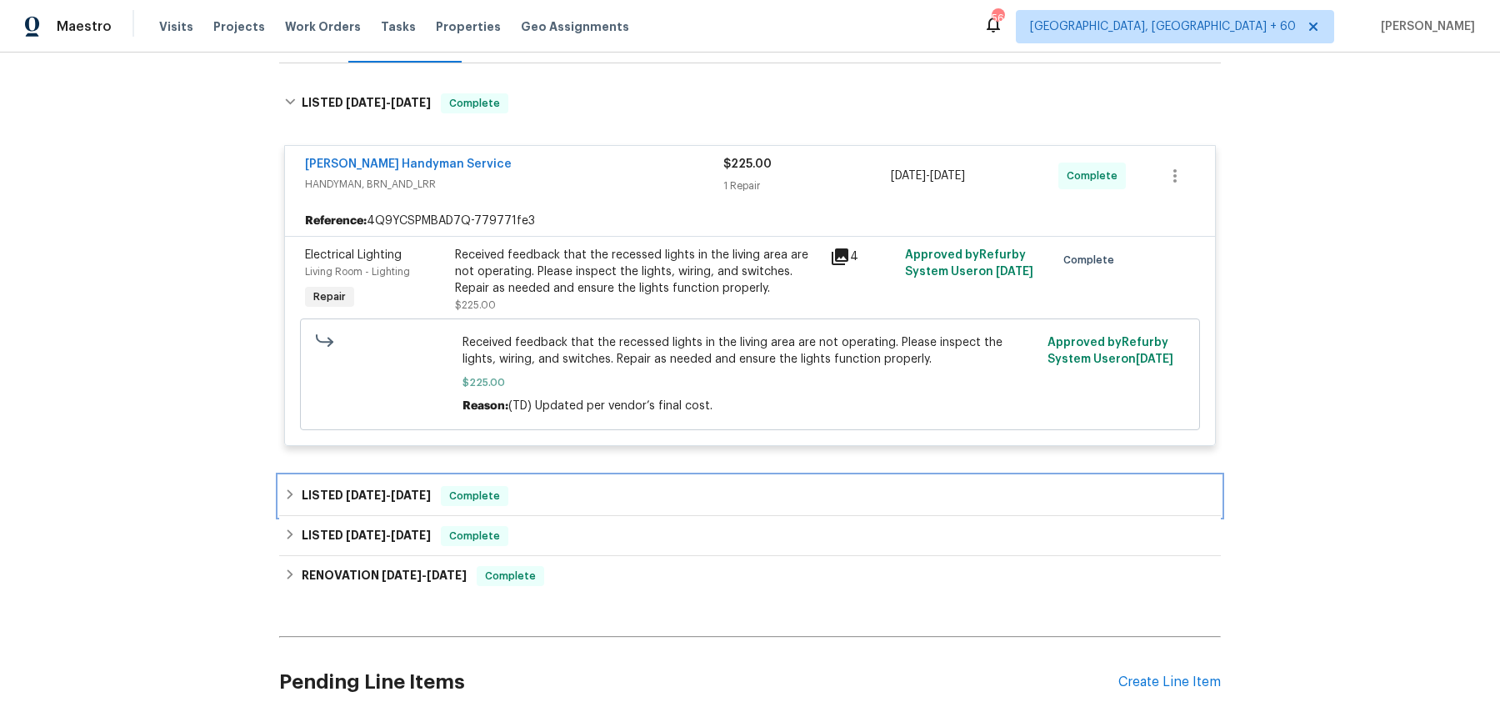
click at [522, 492] on div "LISTED [DATE] - [DATE] Complete" at bounding box center [750, 496] width 932 height 20
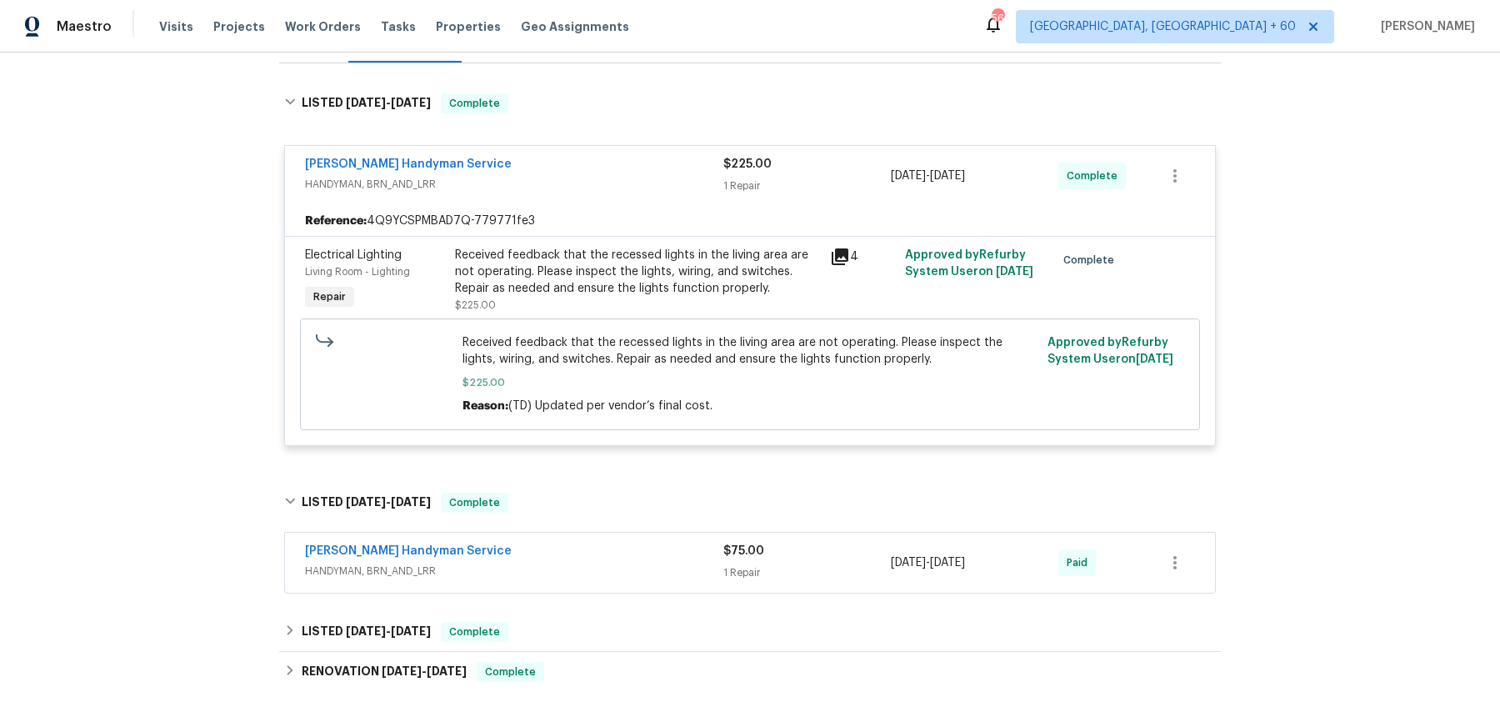
click at [560, 572] on span "HANDYMAN, BRN_AND_LRR" at bounding box center [514, 570] width 418 height 17
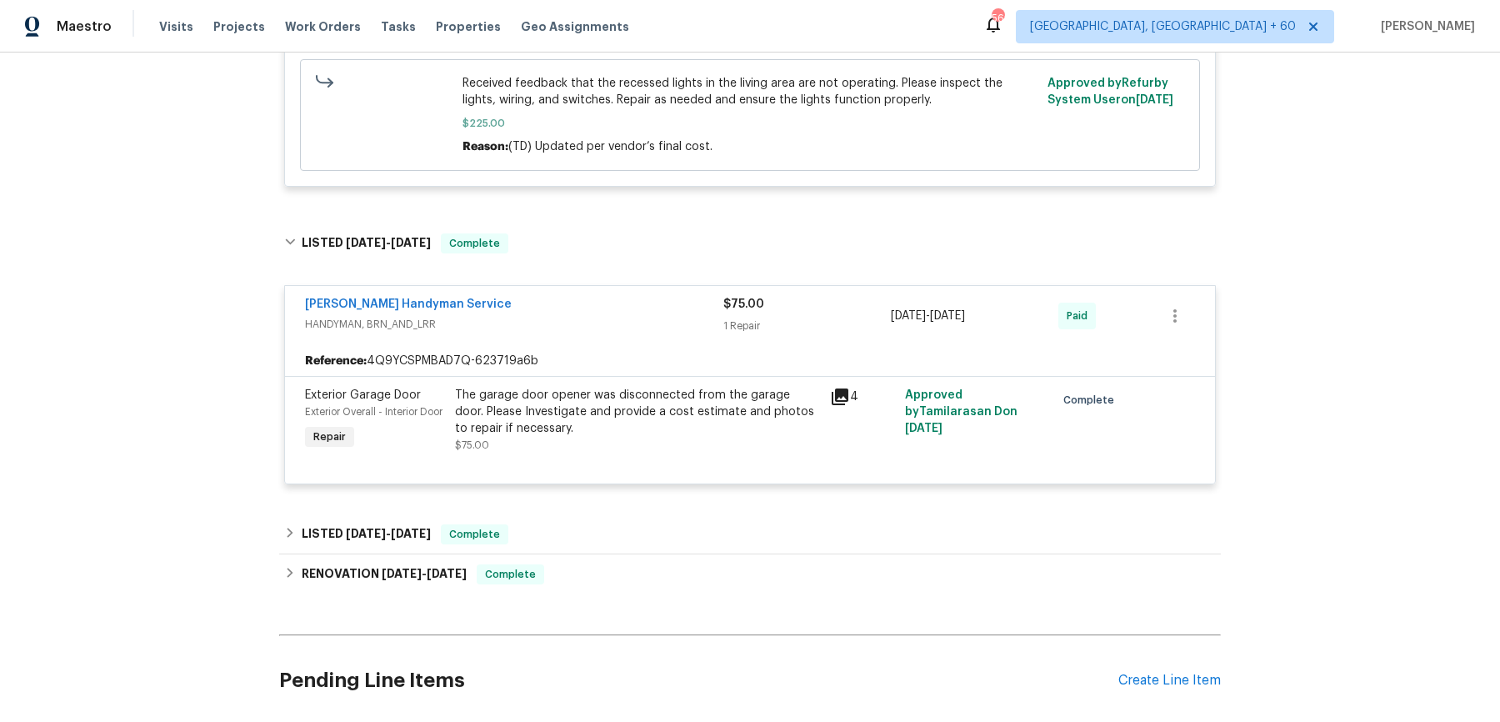
scroll to position [497, 0]
click at [564, 545] on div "LISTED [DATE] - [DATE] Complete" at bounding box center [750, 535] width 932 height 20
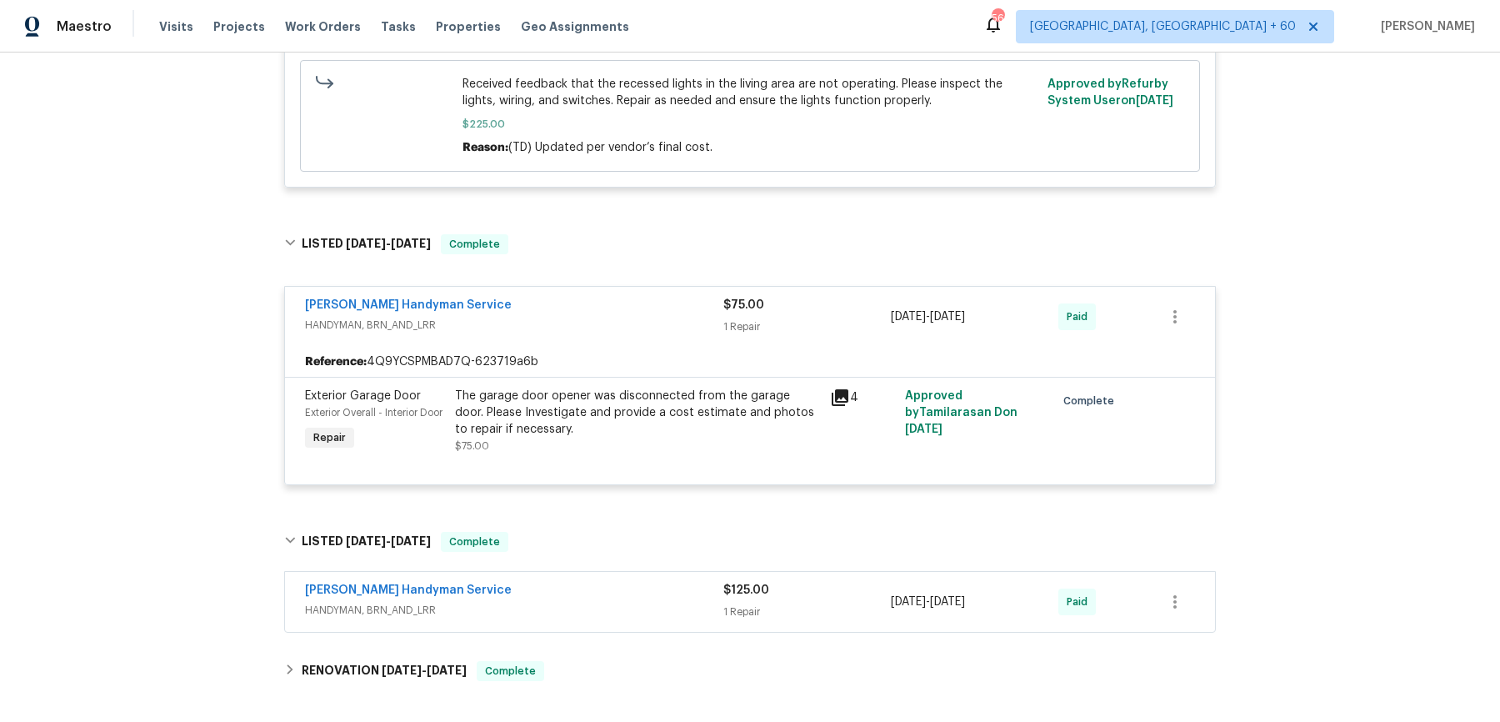
click at [560, 602] on div "[PERSON_NAME] Handyman Service" at bounding box center [514, 592] width 418 height 20
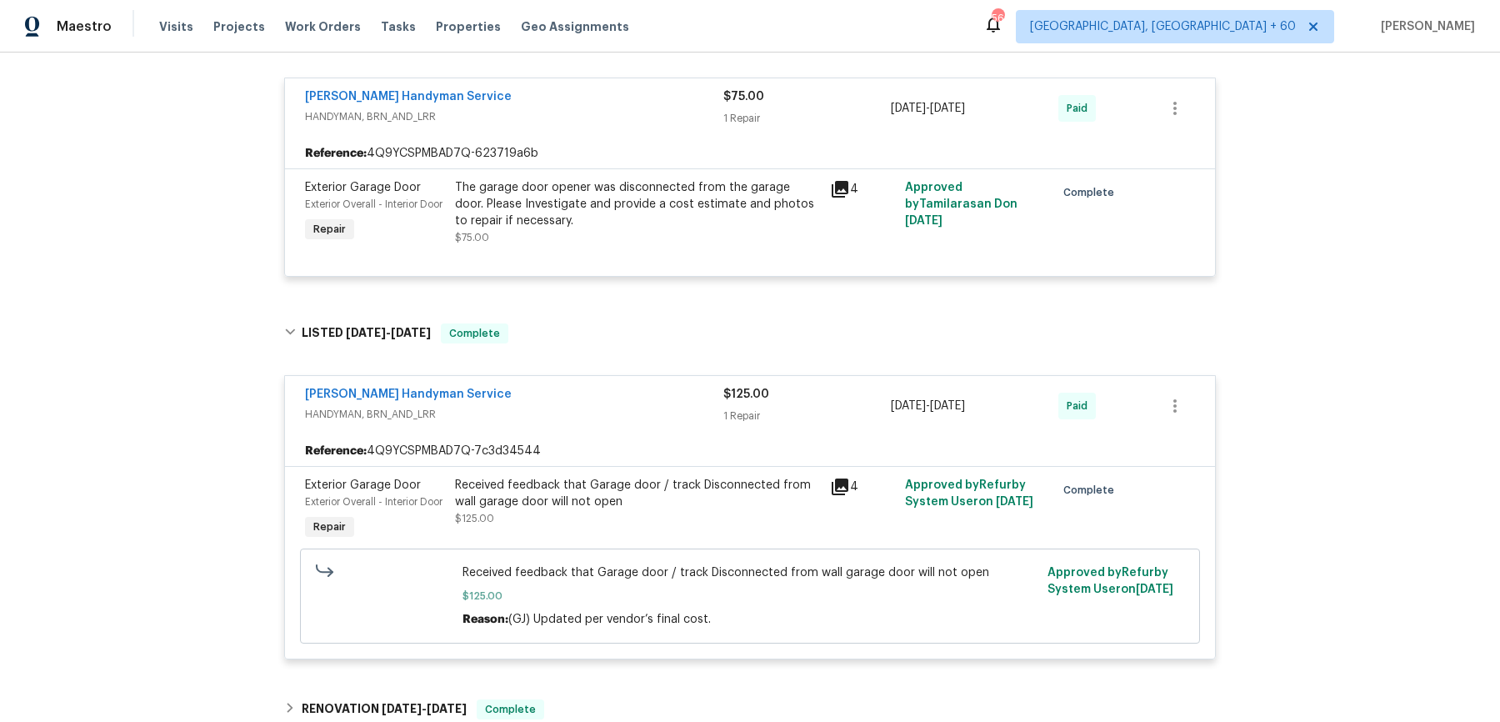
scroll to position [911, 0]
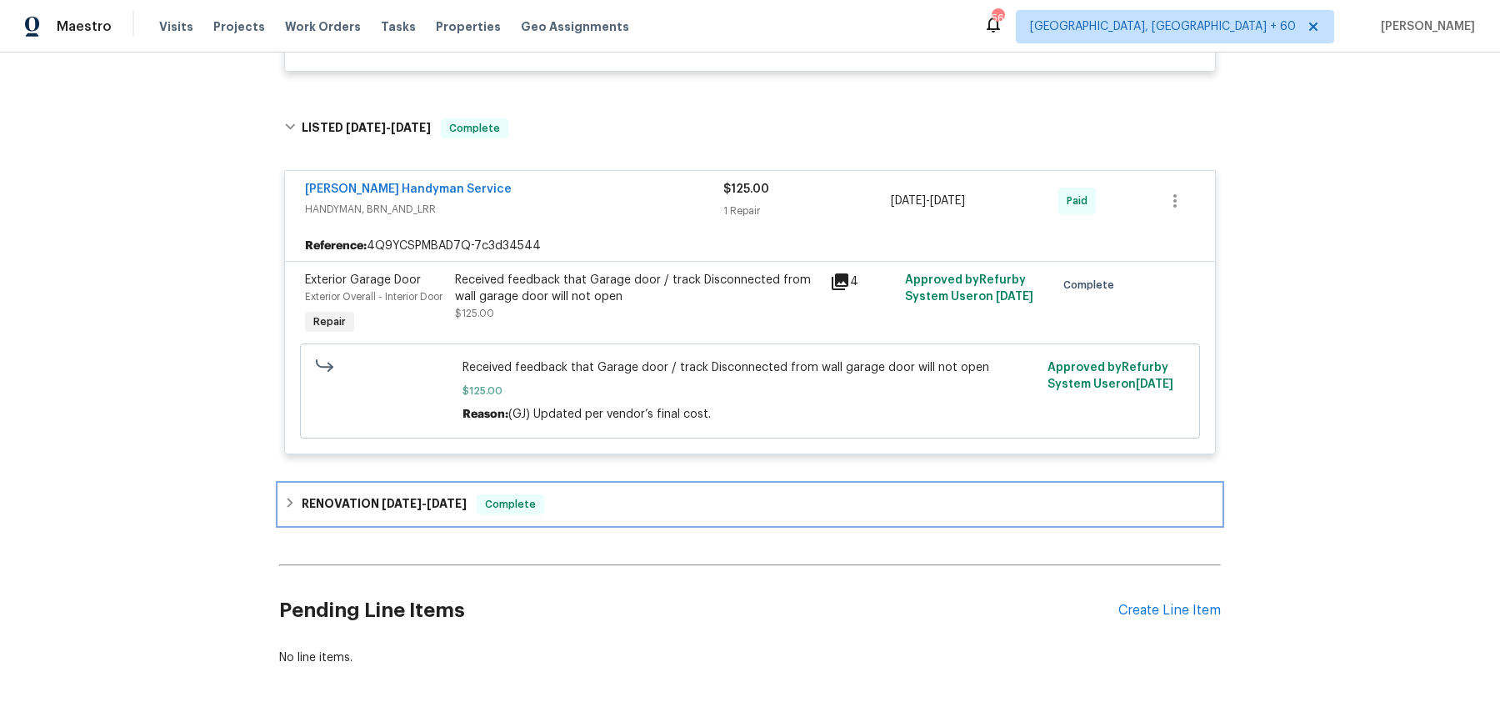
click at [567, 514] on div "RENOVATION [DATE] - [DATE] Complete" at bounding box center [750, 504] width 932 height 20
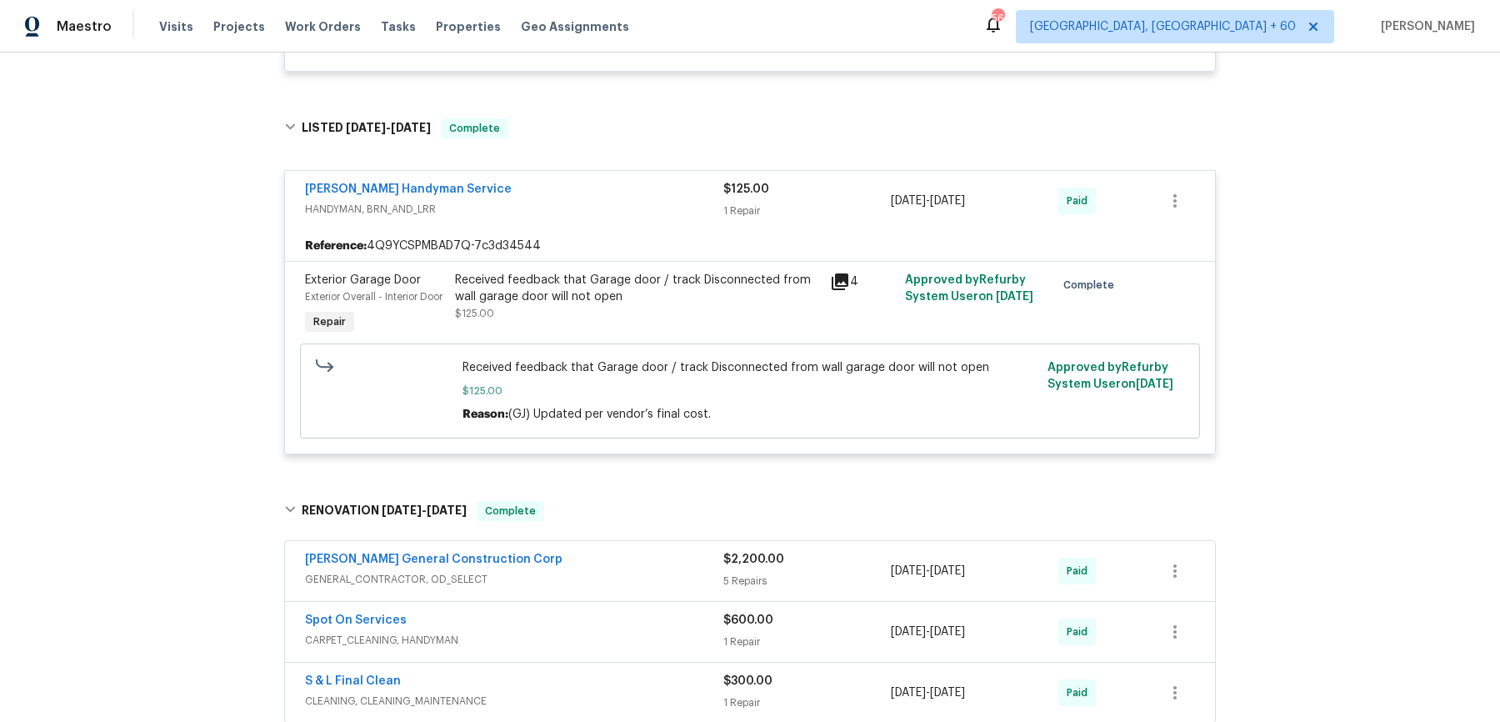
click at [577, 571] on div "[PERSON_NAME] General Construction Corp" at bounding box center [514, 561] width 418 height 20
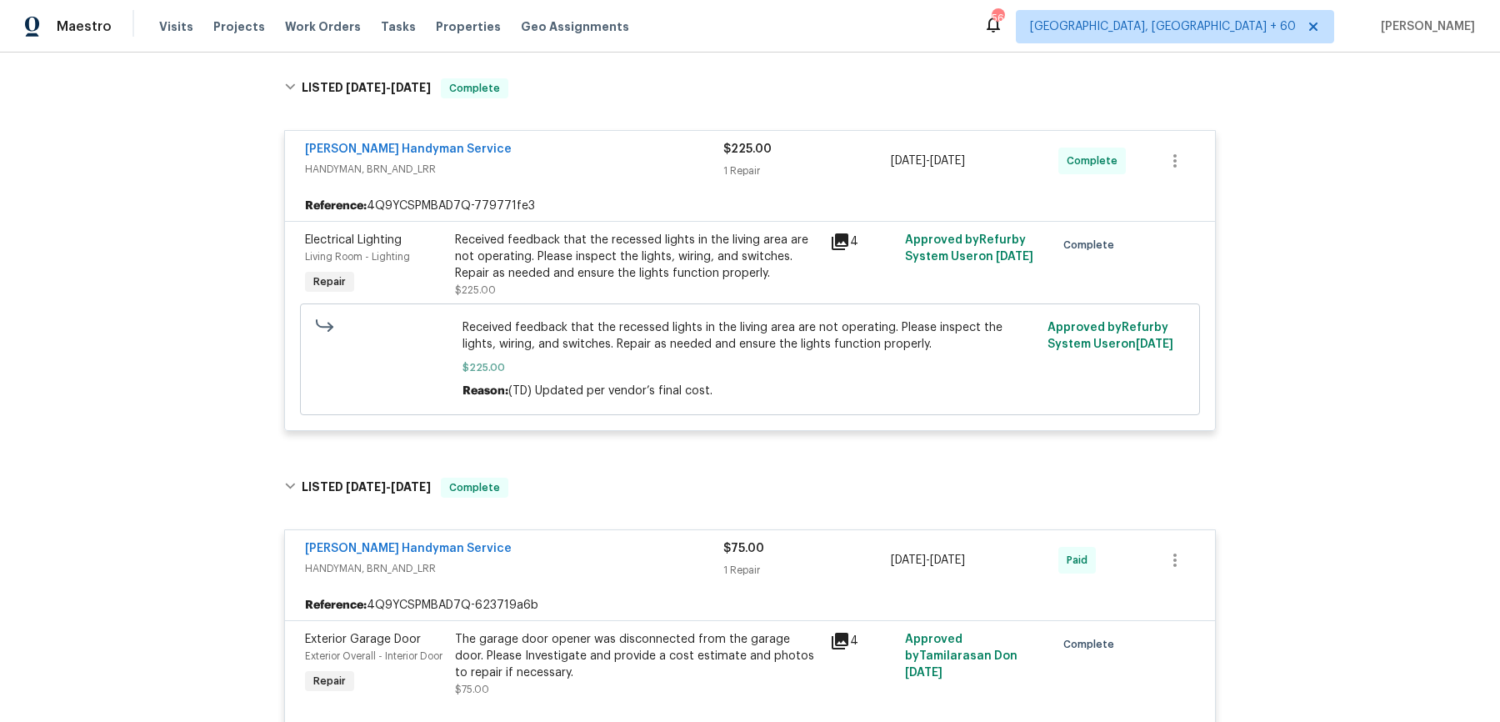
scroll to position [0, 0]
